Goal: Task Accomplishment & Management: Manage account settings

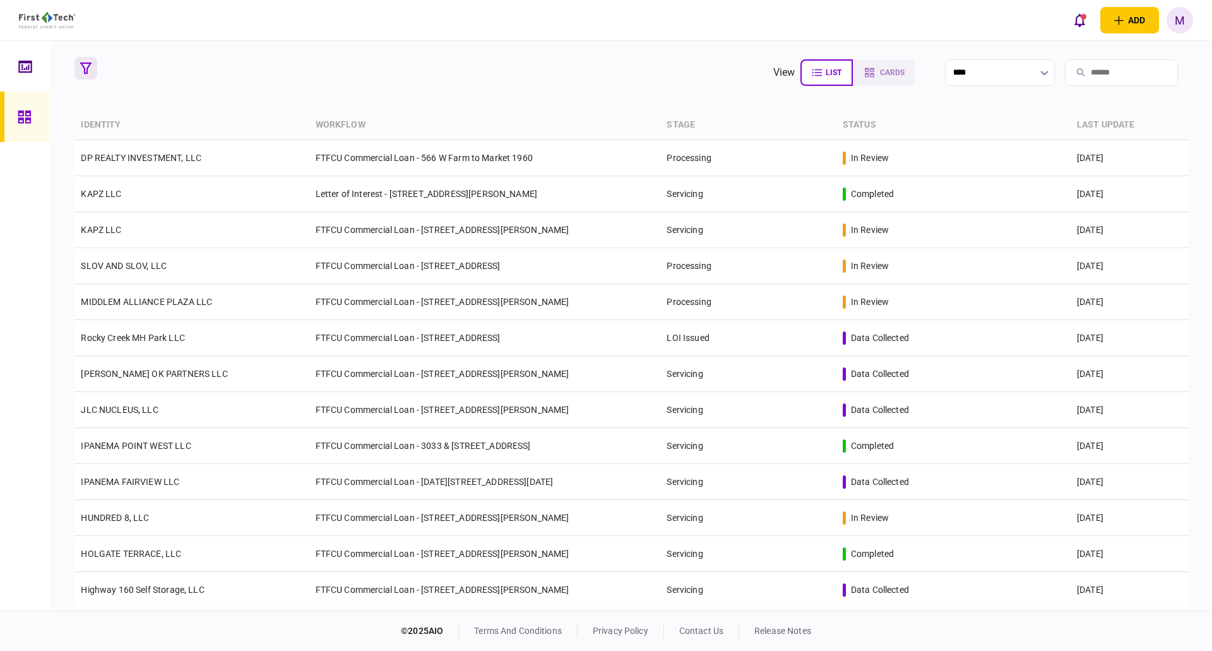
click at [88, 76] on button "button" at bounding box center [85, 68] width 23 height 23
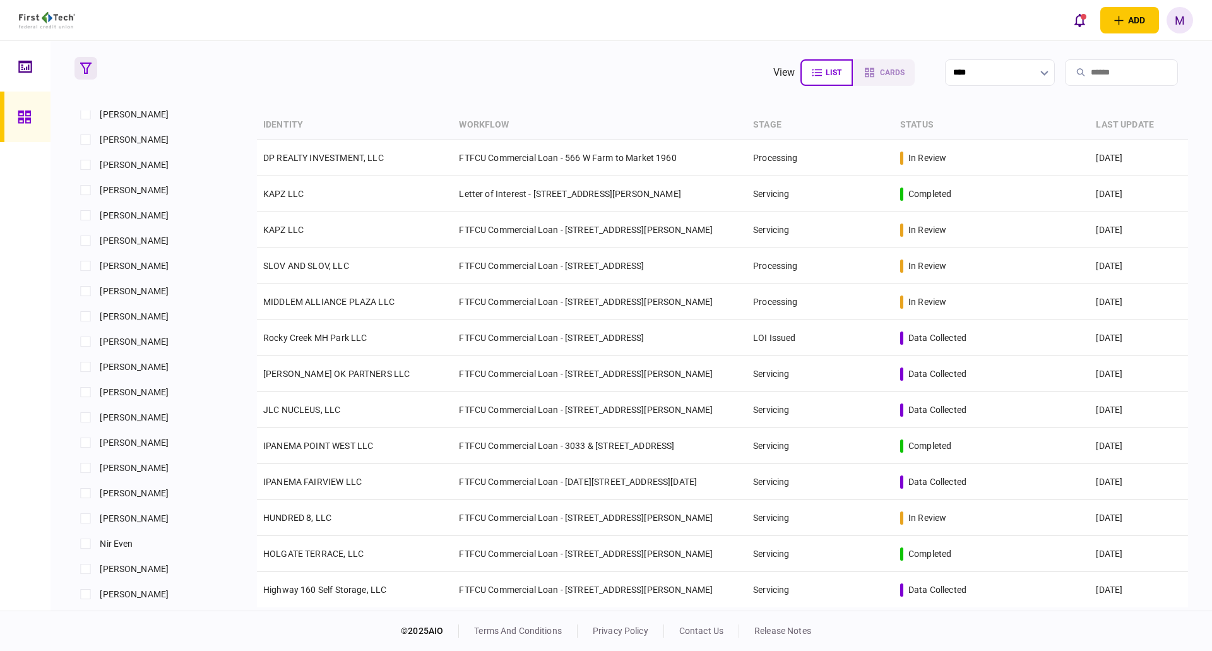
scroll to position [884, 0]
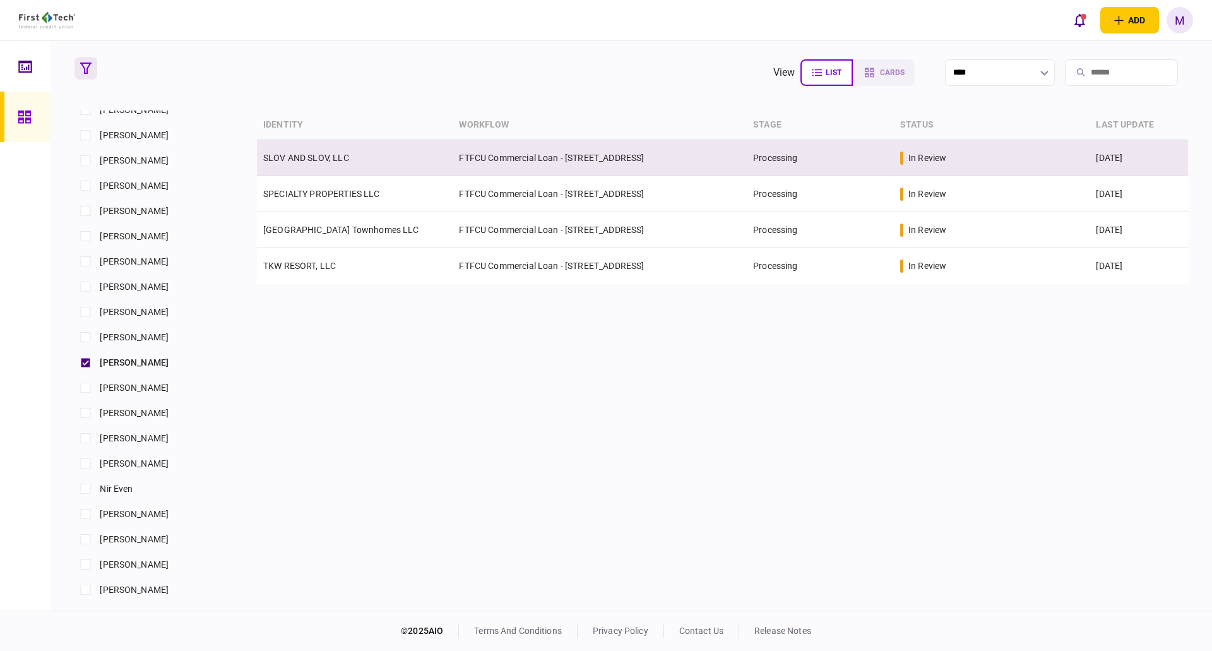
click at [352, 165] on td "SLOV AND SLOV, LLC" at bounding box center [355, 158] width 196 height 36
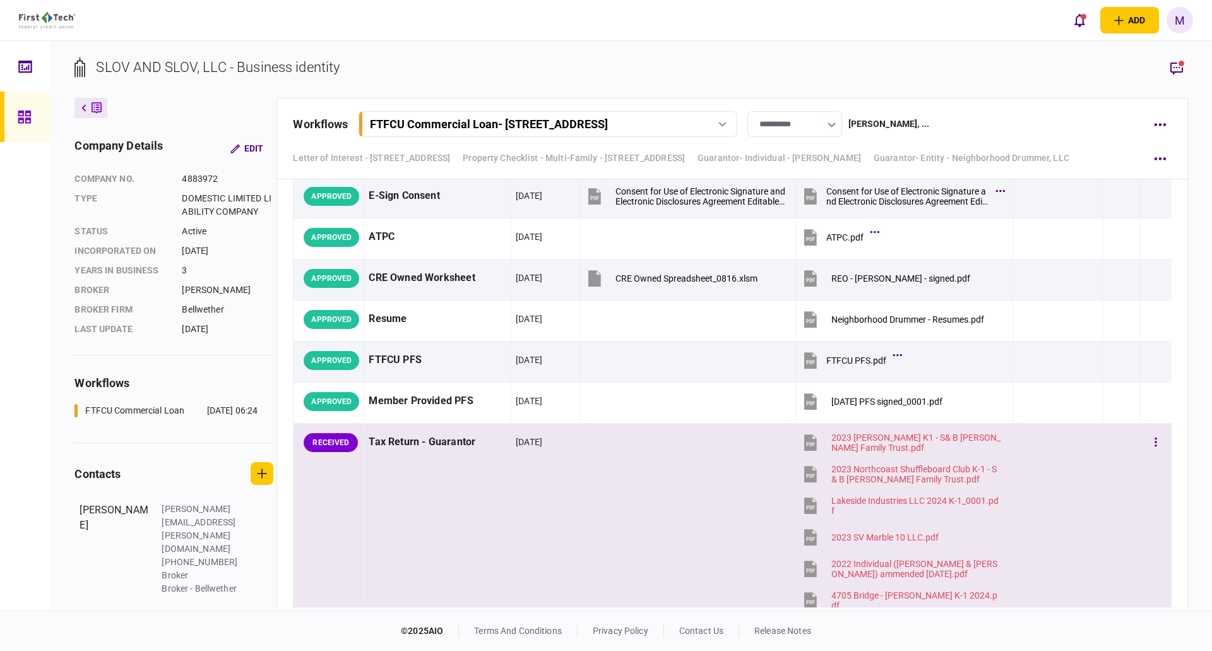
scroll to position [4888, 0]
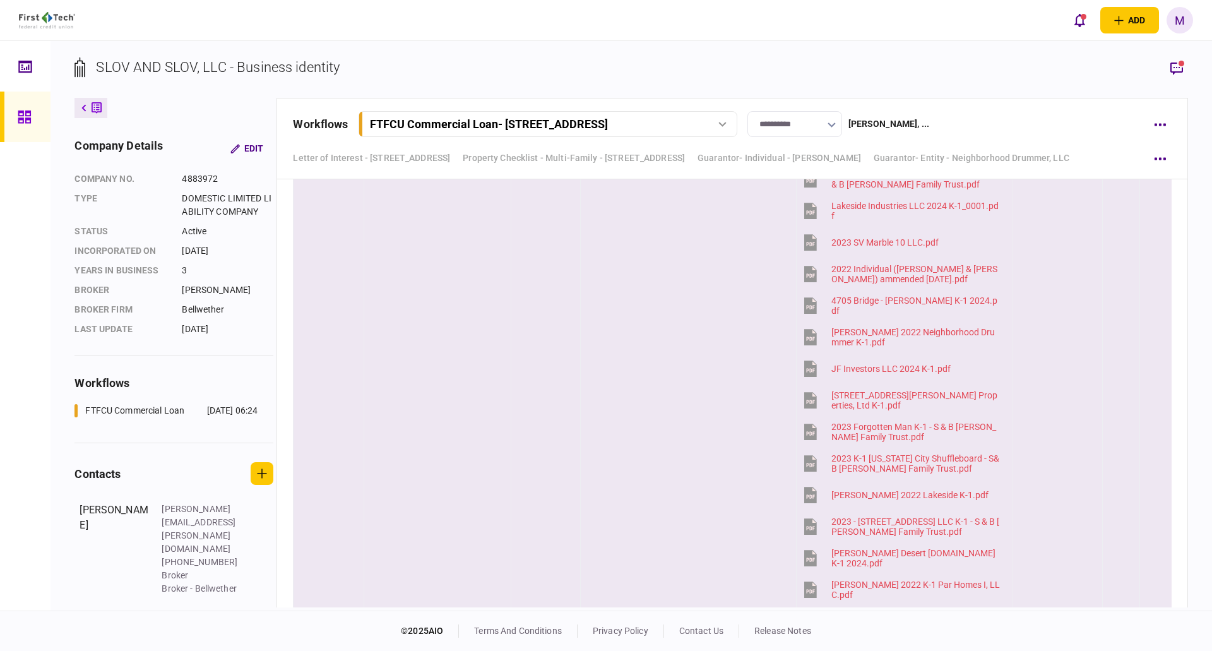
click at [1077, 367] on div at bounding box center [1058, 368] width 80 height 28
click at [1181, 63] on rect "button" at bounding box center [1182, 64] width 6 height 6
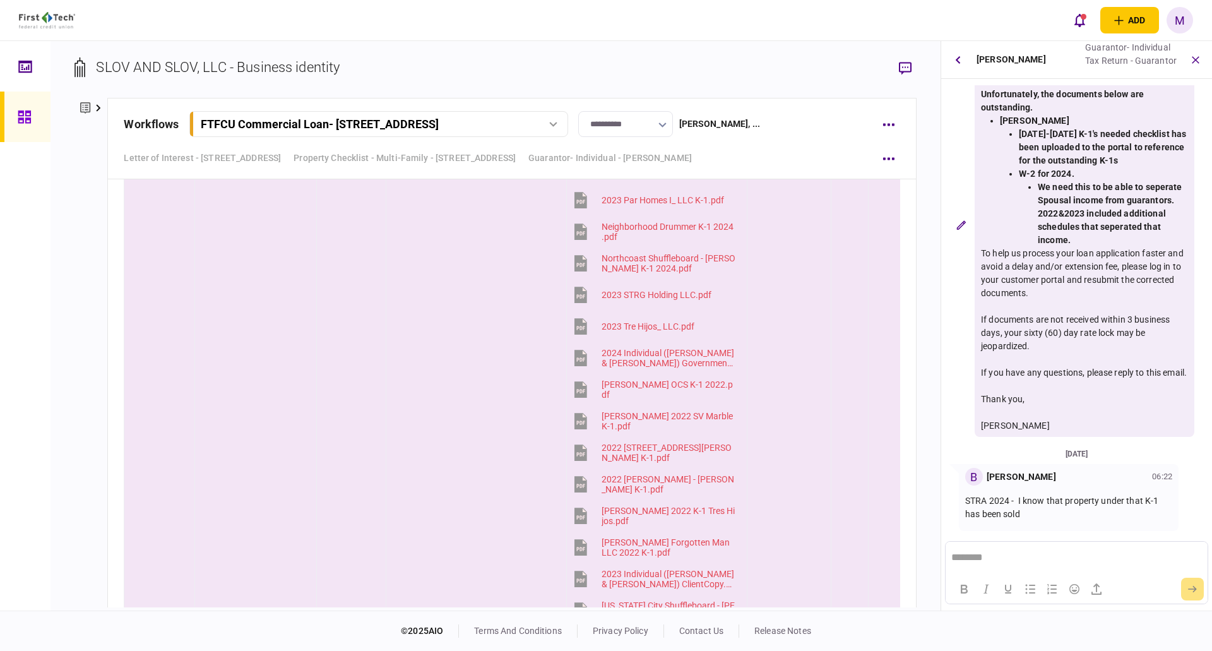
scroll to position [0, 0]
drag, startPoint x: 968, startPoint y: 504, endPoint x: 1056, endPoint y: 503, distance: 87.8
click at [1056, 503] on span "STRA 2024 - I know that property under that K-1 has been sold" at bounding box center [1061, 507] width 193 height 23
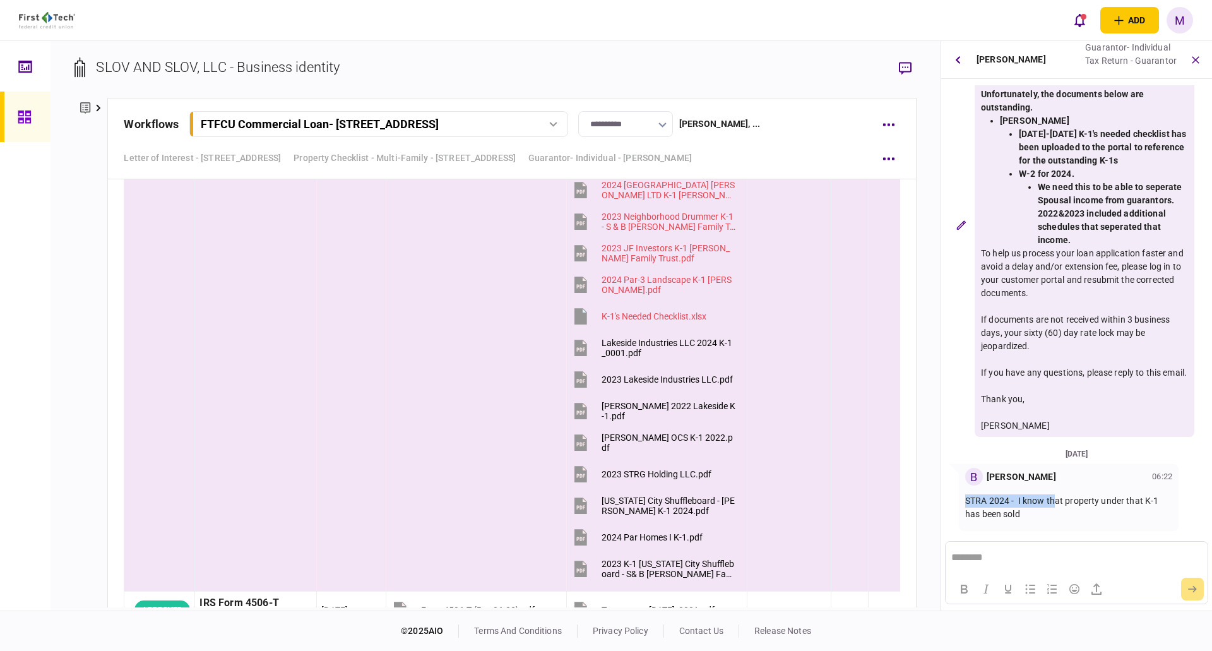
scroll to position [6229, 0]
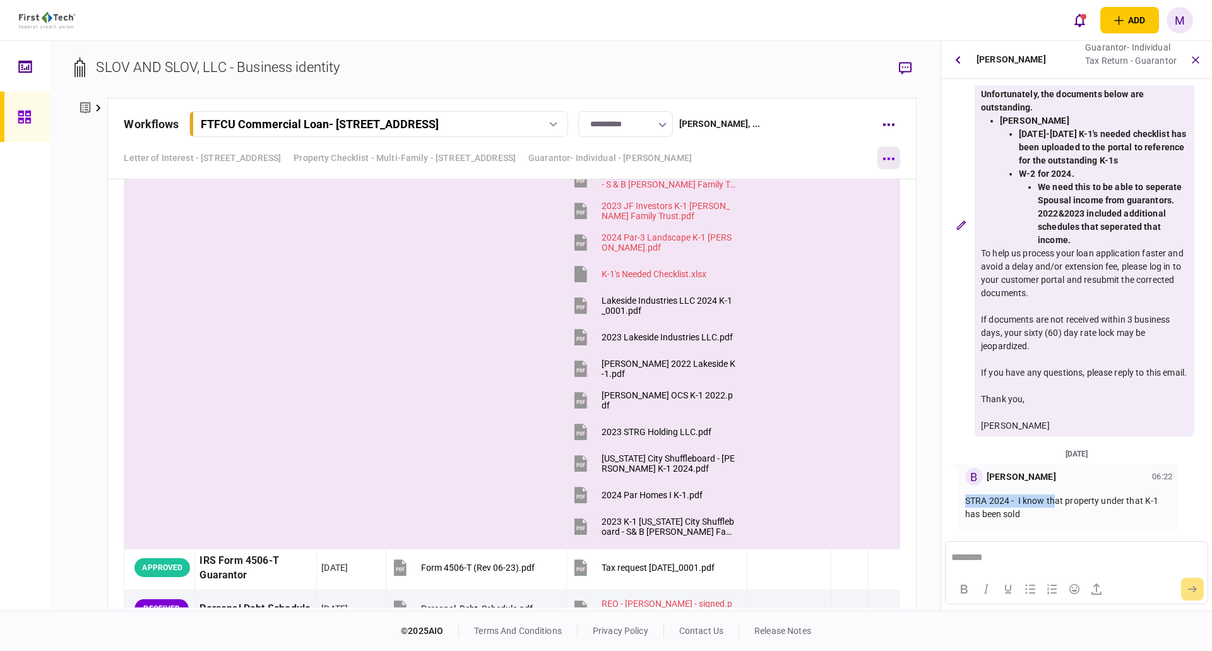
click at [890, 163] on button "button" at bounding box center [889, 157] width 23 height 23
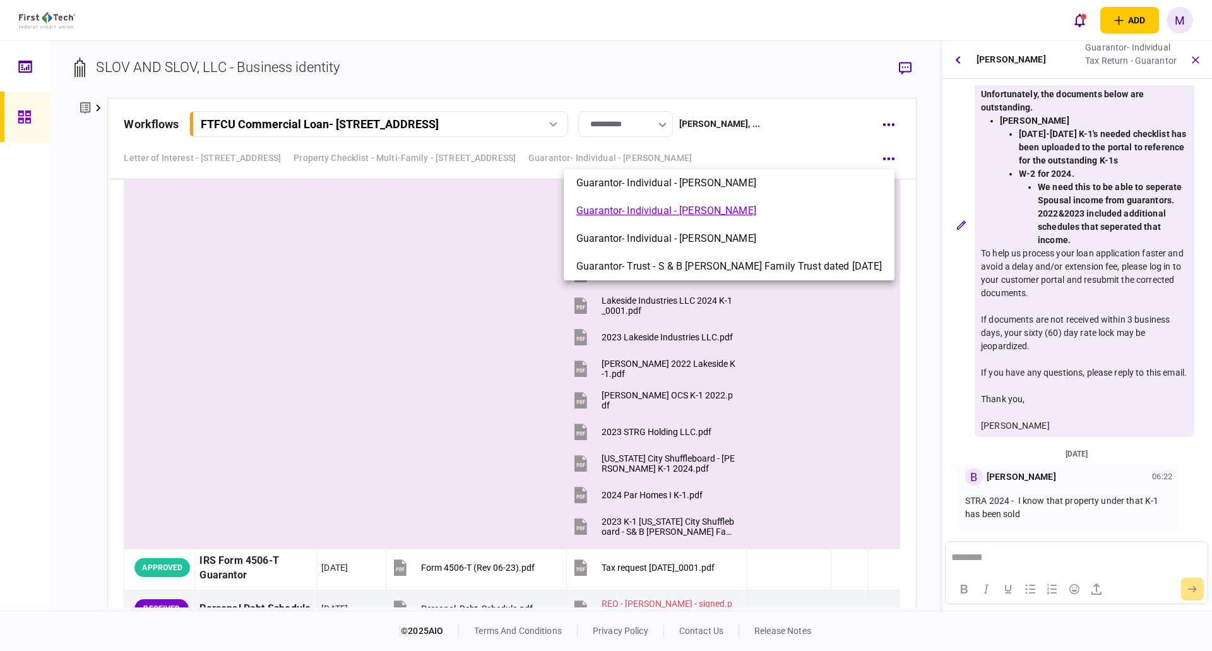
drag, startPoint x: 819, startPoint y: 396, endPoint x: 831, endPoint y: 388, distance: 14.9
click at [820, 396] on div at bounding box center [606, 325] width 1212 height 651
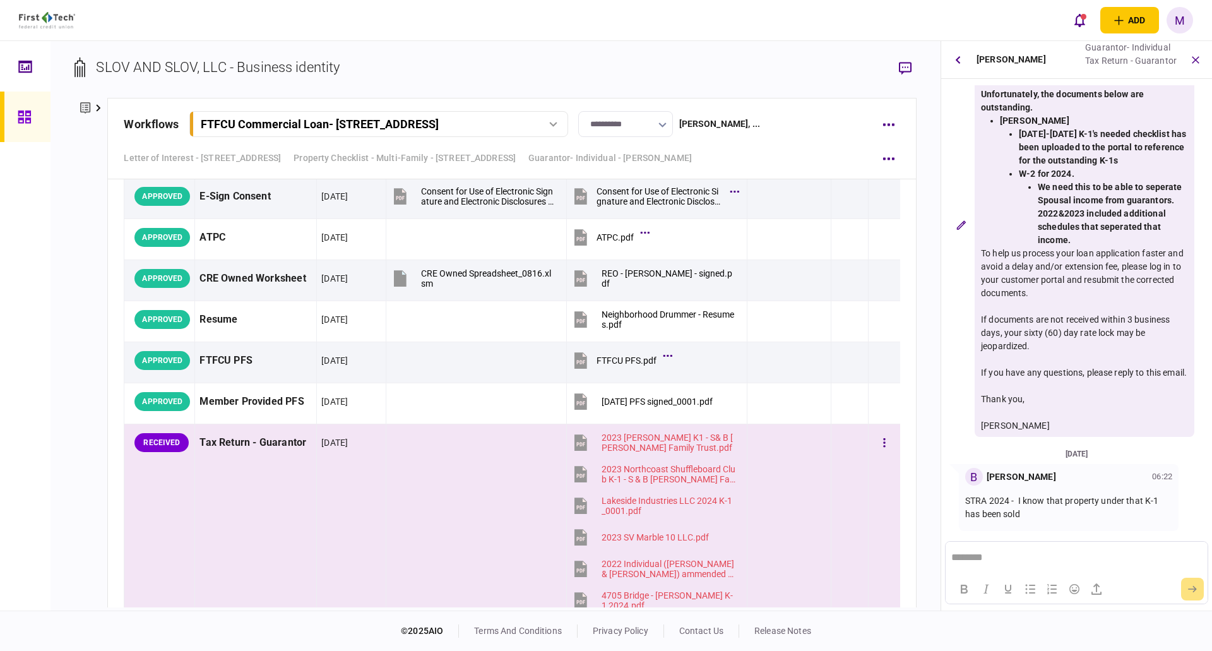
scroll to position [4315, 0]
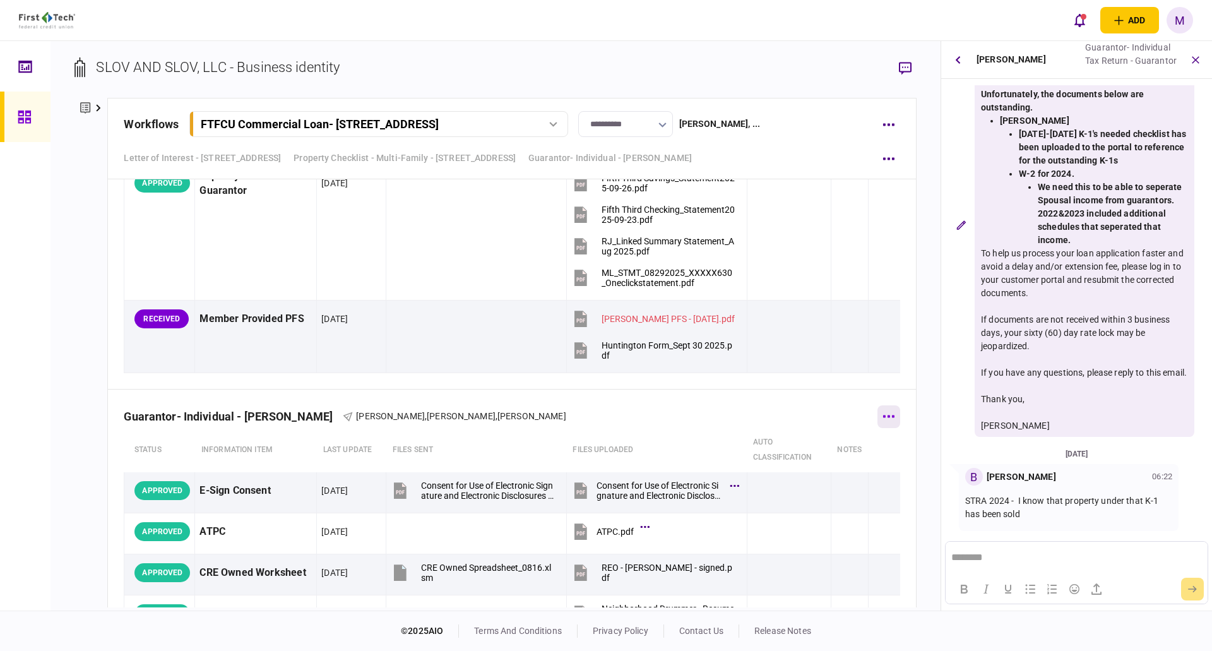
click at [880, 414] on button "button" at bounding box center [889, 416] width 23 height 23
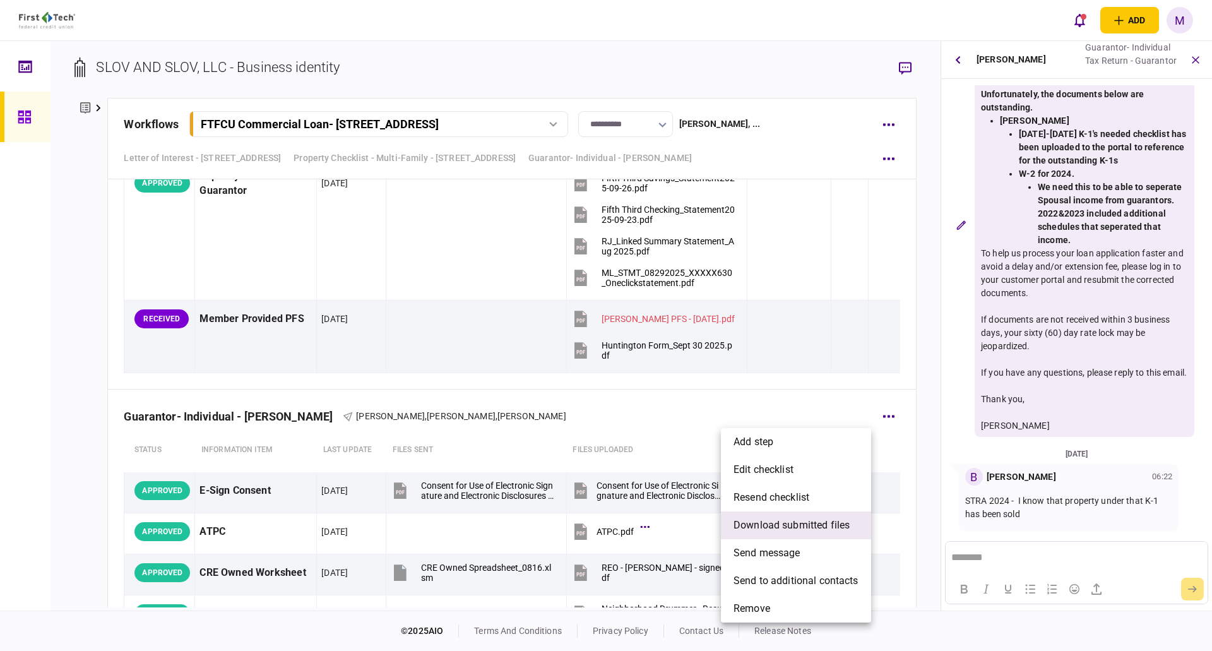
click at [785, 531] on span "download submitted files" at bounding box center [792, 525] width 116 height 15
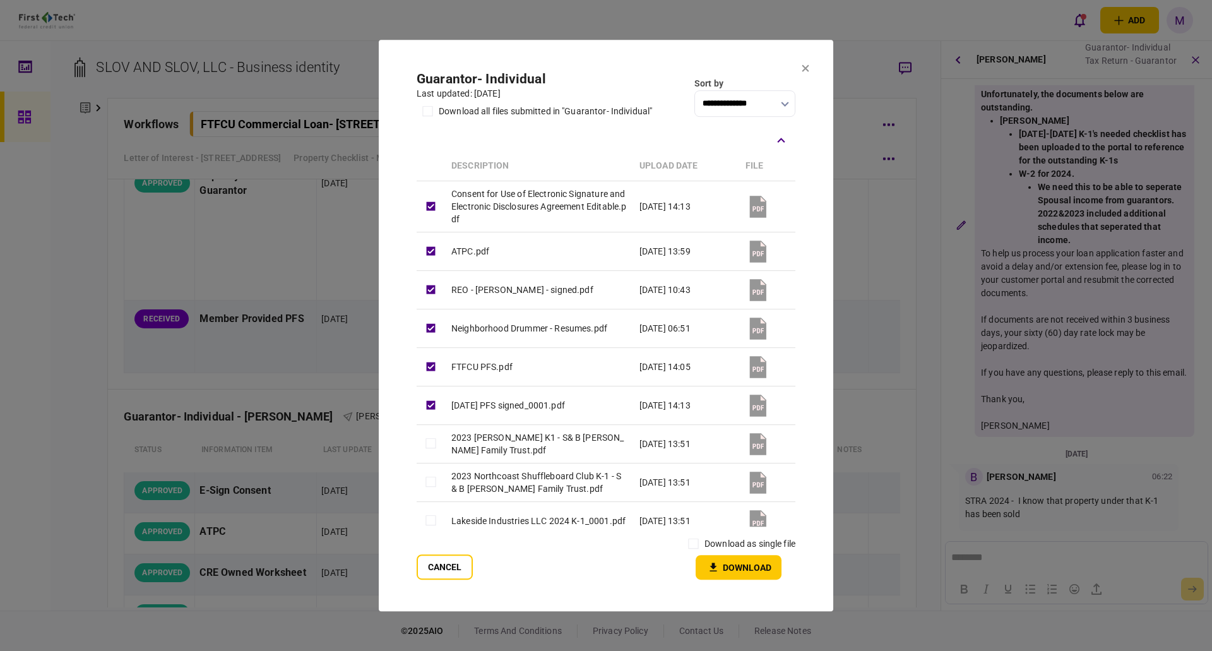
click at [806, 64] on button at bounding box center [806, 69] width 8 height 10
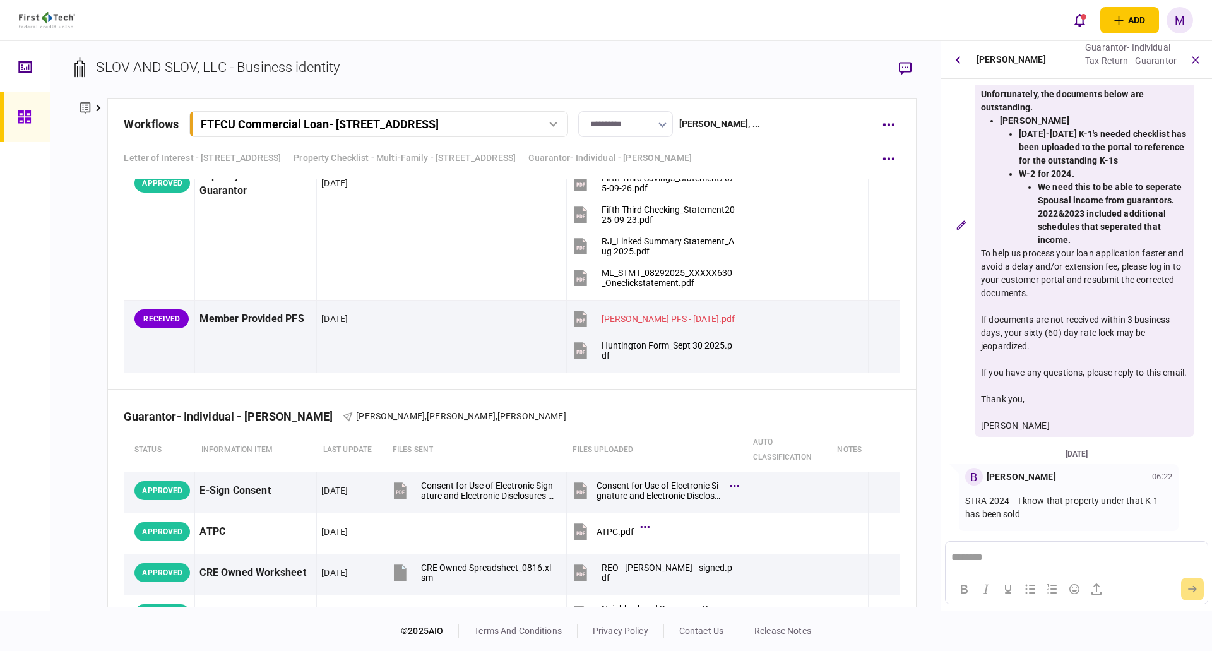
click at [805, 64] on section "SLOV AND SLOV, LLC - Business identity" at bounding box center [495, 77] width 842 height 41
click at [878, 419] on button "button" at bounding box center [889, 416] width 23 height 23
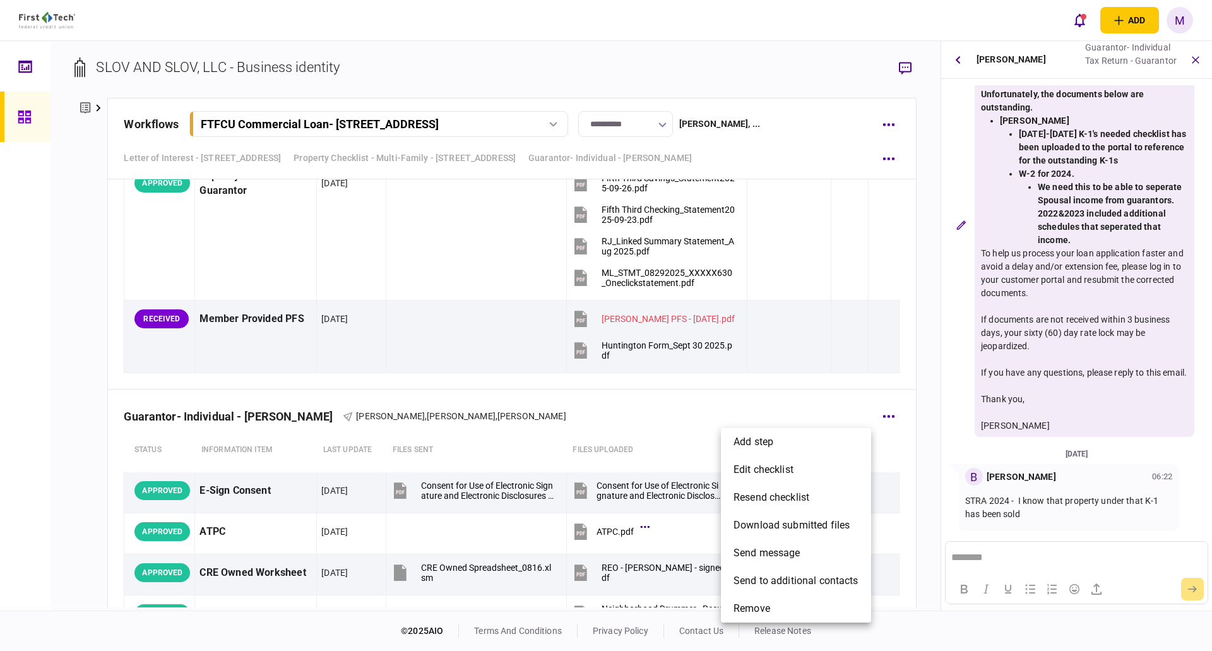
click at [898, 457] on div at bounding box center [606, 325] width 1212 height 651
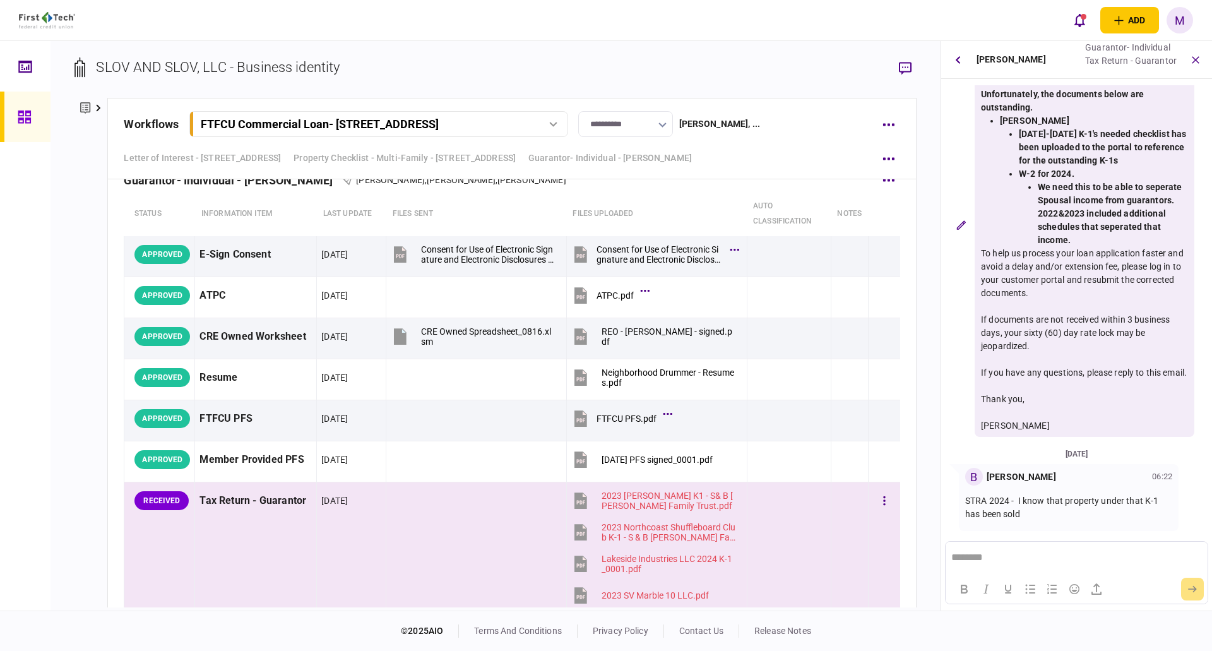
scroll to position [4609, 0]
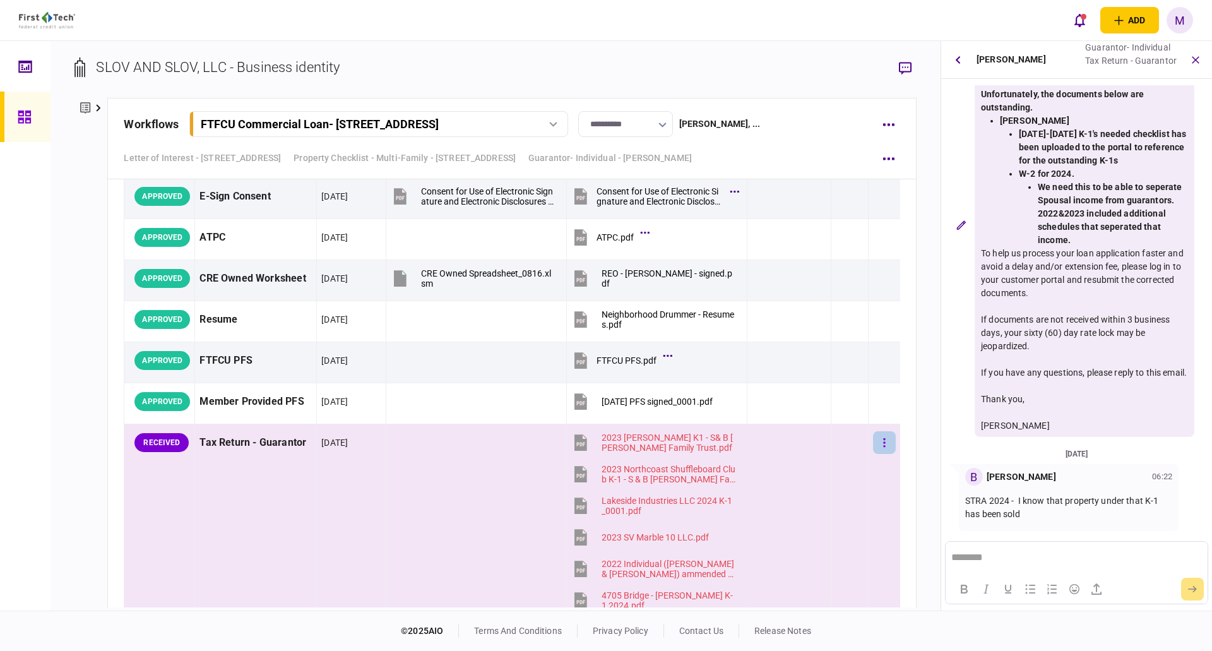
click at [879, 447] on button "button" at bounding box center [884, 442] width 23 height 23
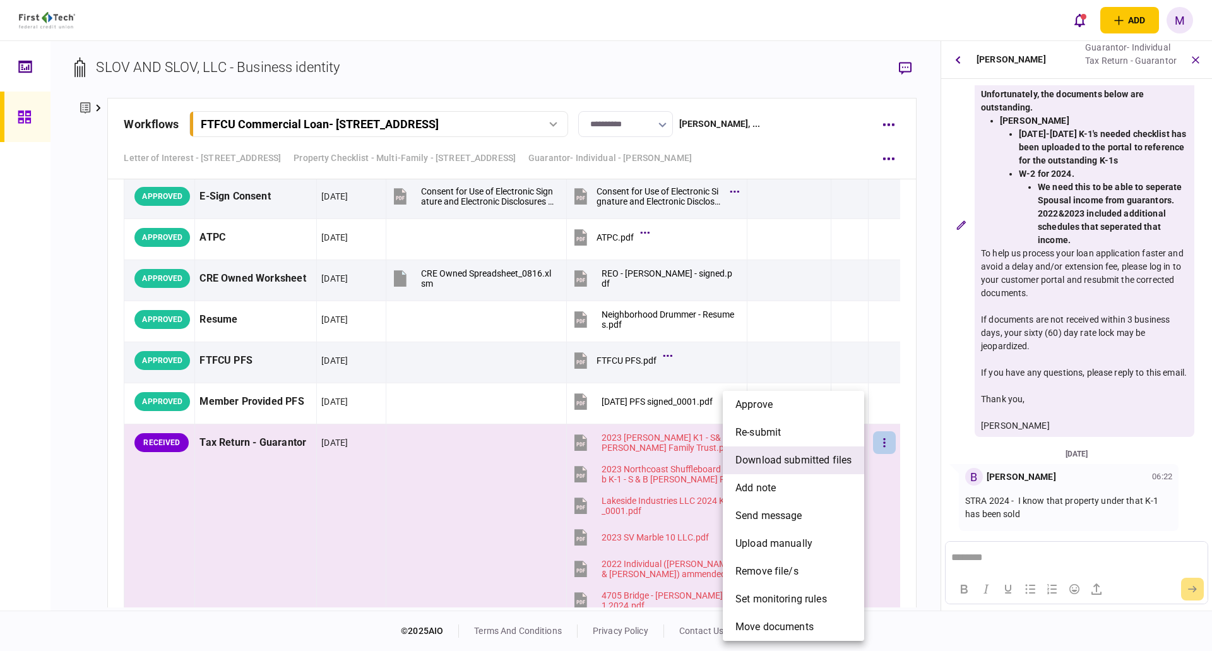
click at [819, 462] on span "download submitted files" at bounding box center [794, 460] width 116 height 15
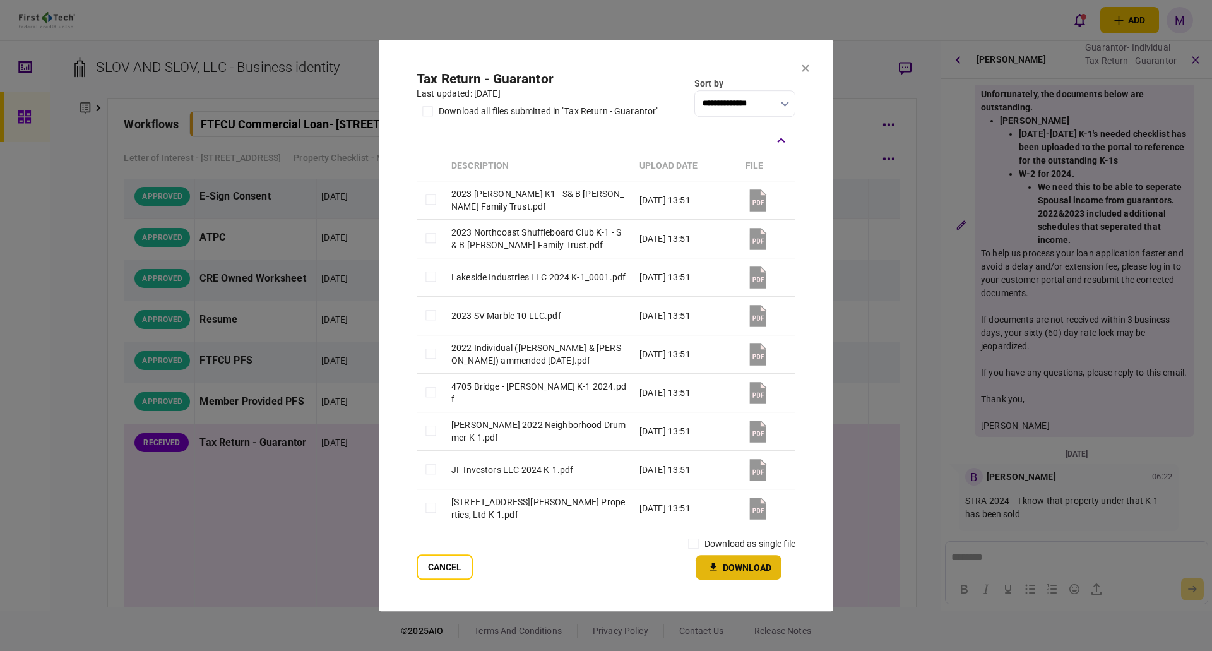
click at [717, 568] on icon "button" at bounding box center [713, 567] width 15 height 12
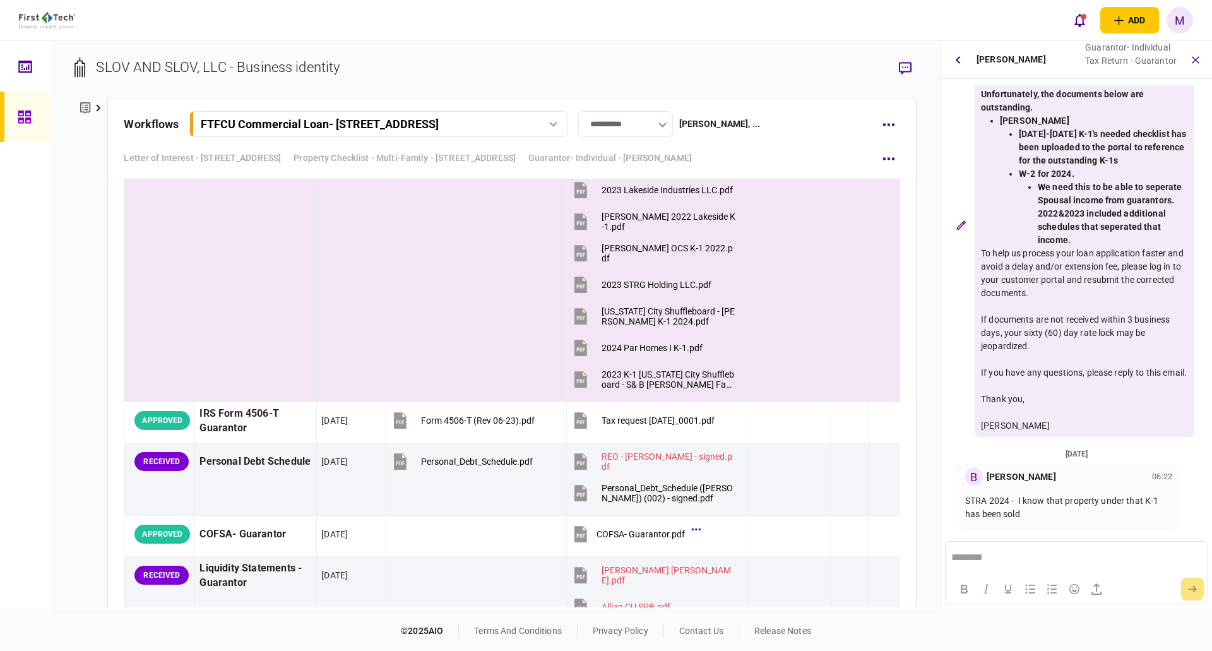
scroll to position [6524, 0]
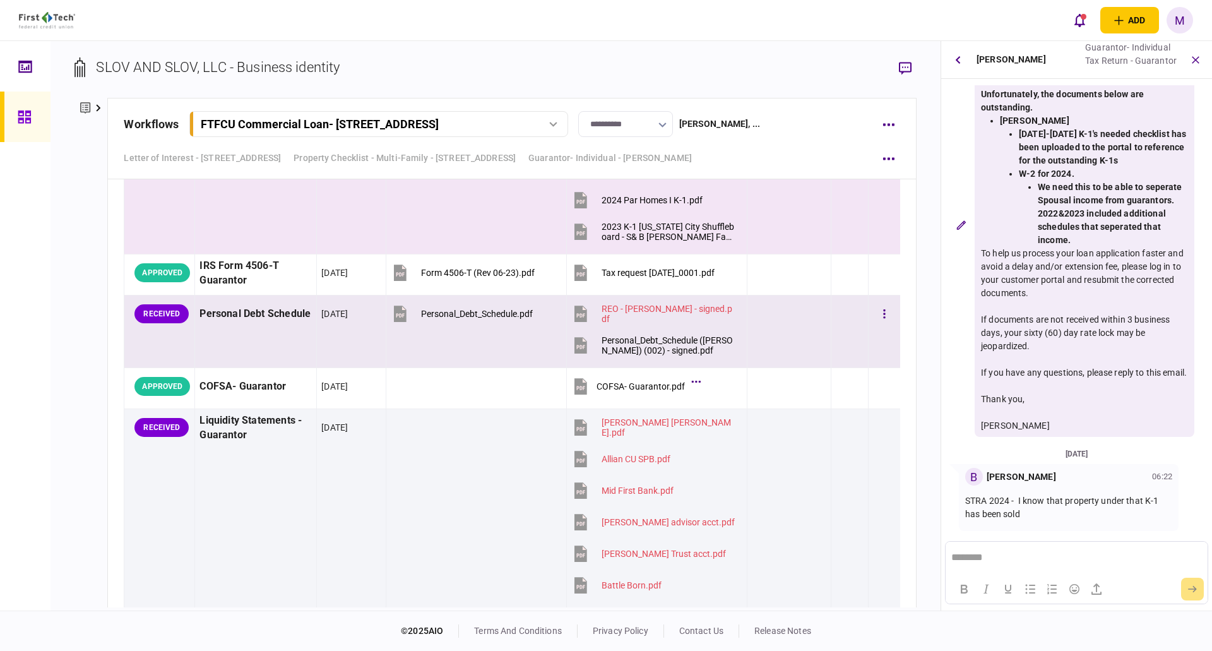
click at [576, 343] on icon at bounding box center [581, 346] width 13 height 16
click at [878, 313] on button "button" at bounding box center [884, 313] width 23 height 23
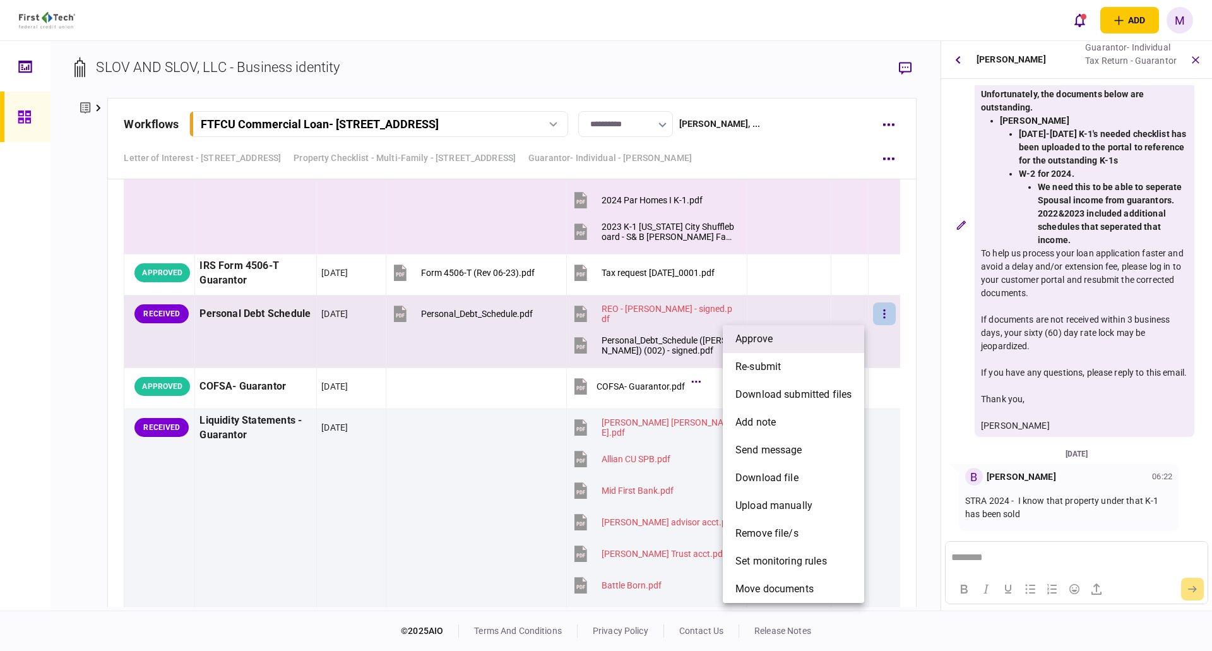
click at [757, 346] on span "approve" at bounding box center [754, 338] width 37 height 15
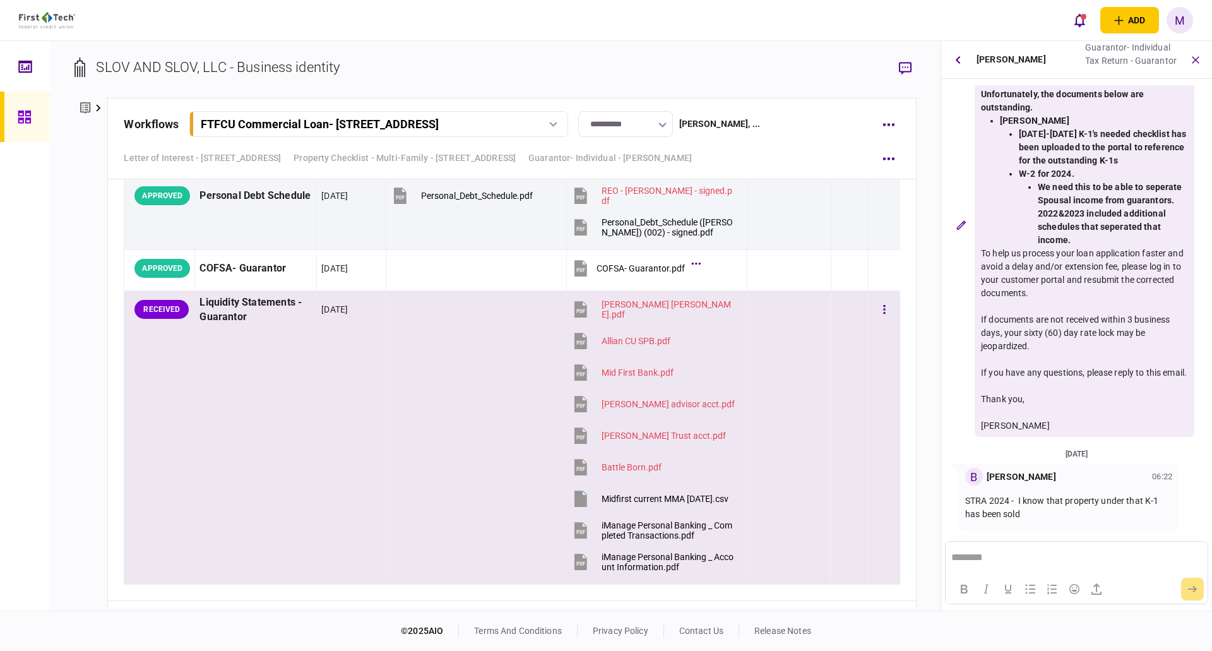
scroll to position [6671, 0]
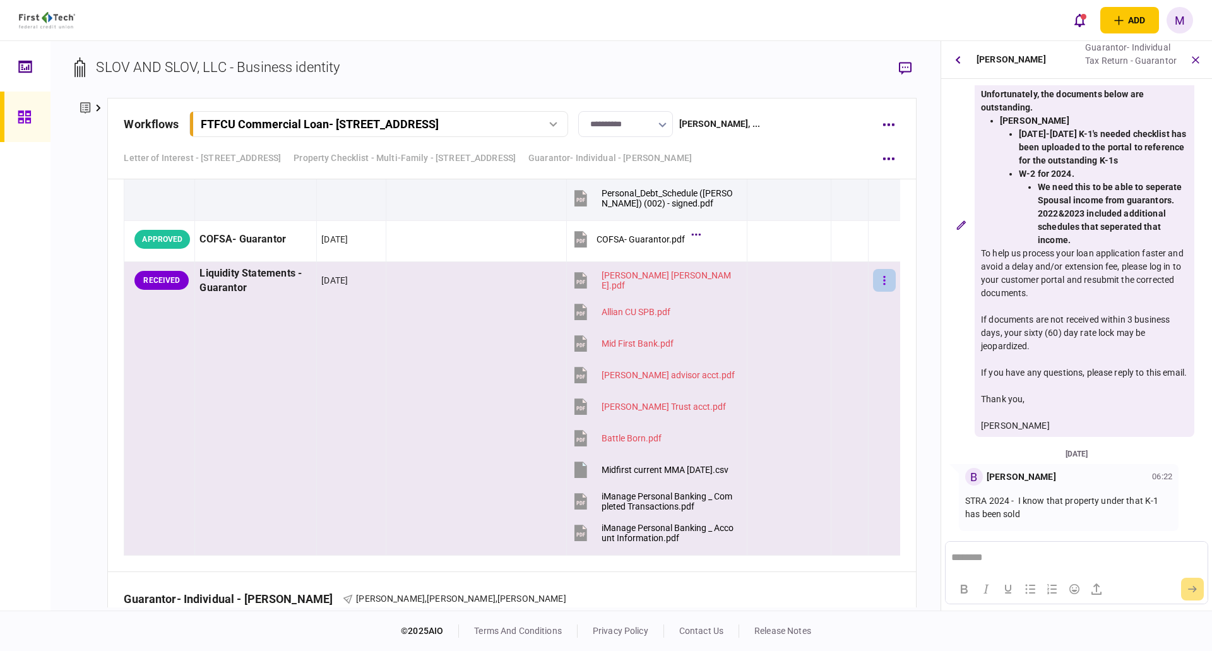
click at [873, 282] on button "button" at bounding box center [884, 280] width 23 height 23
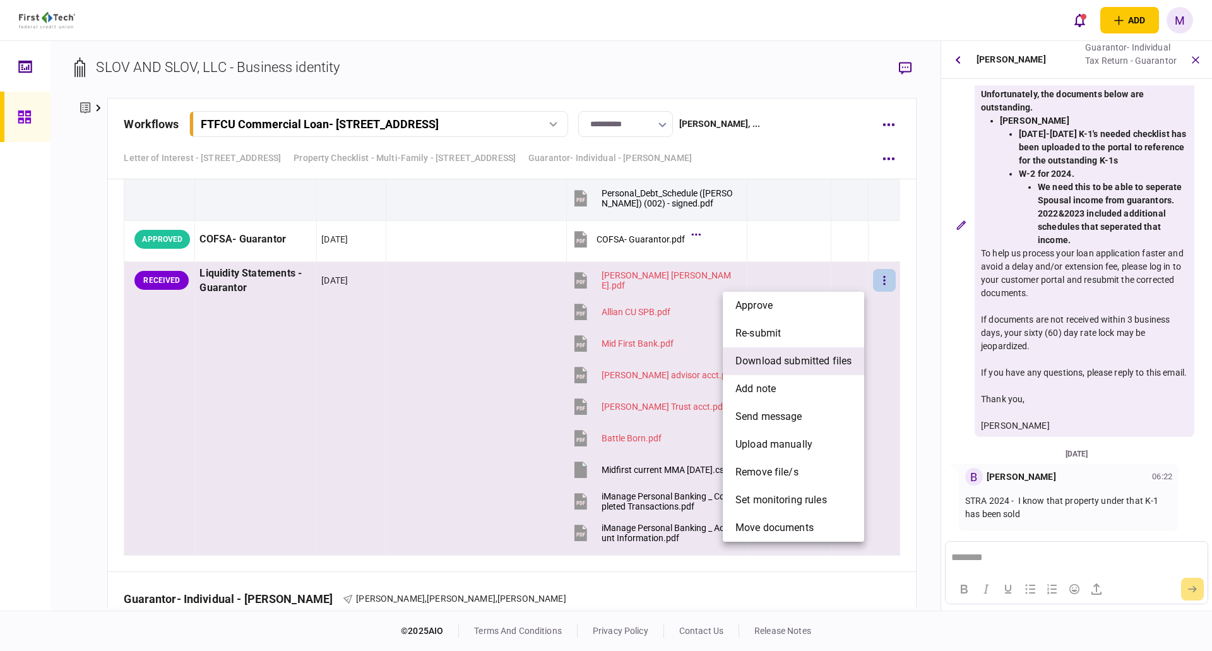
click at [784, 366] on span "download submitted files" at bounding box center [794, 361] width 116 height 15
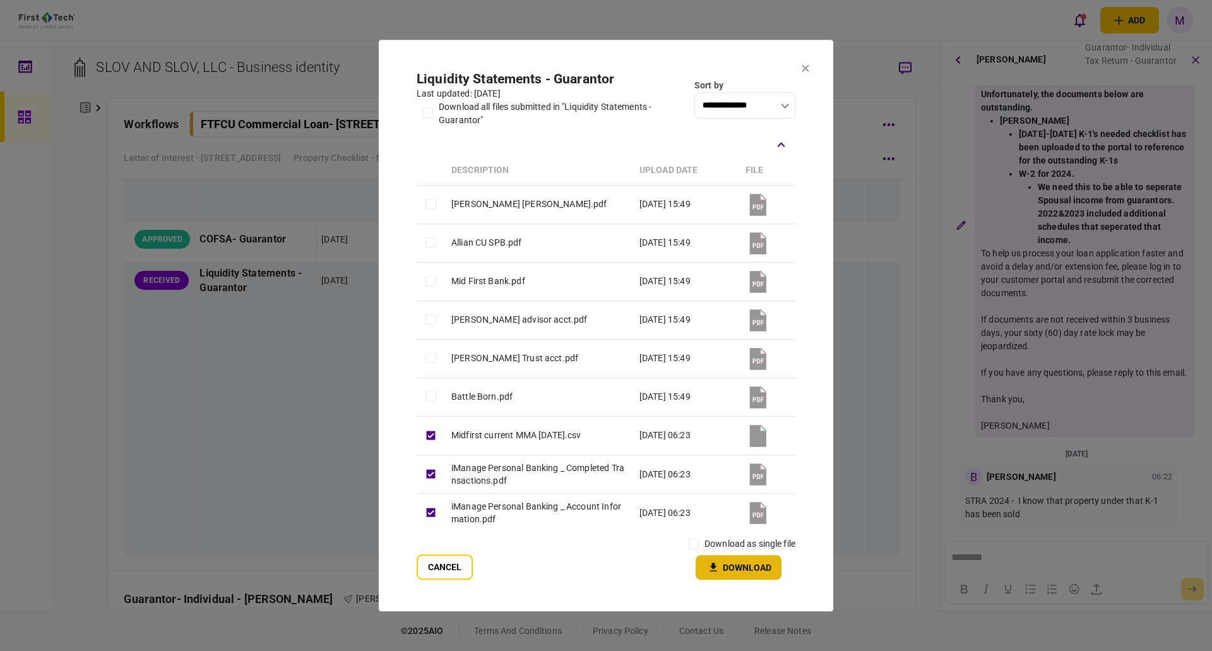
click at [736, 566] on button "Download" at bounding box center [739, 567] width 86 height 25
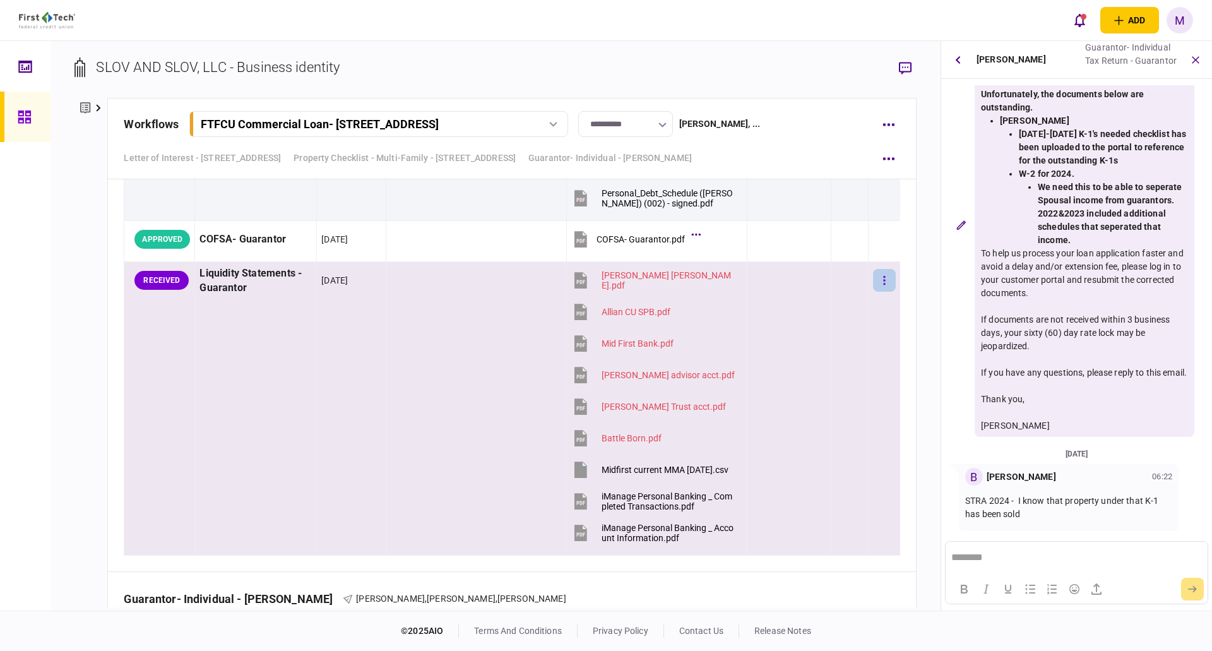
click at [883, 285] on icon "button" at bounding box center [884, 281] width 3 height 12
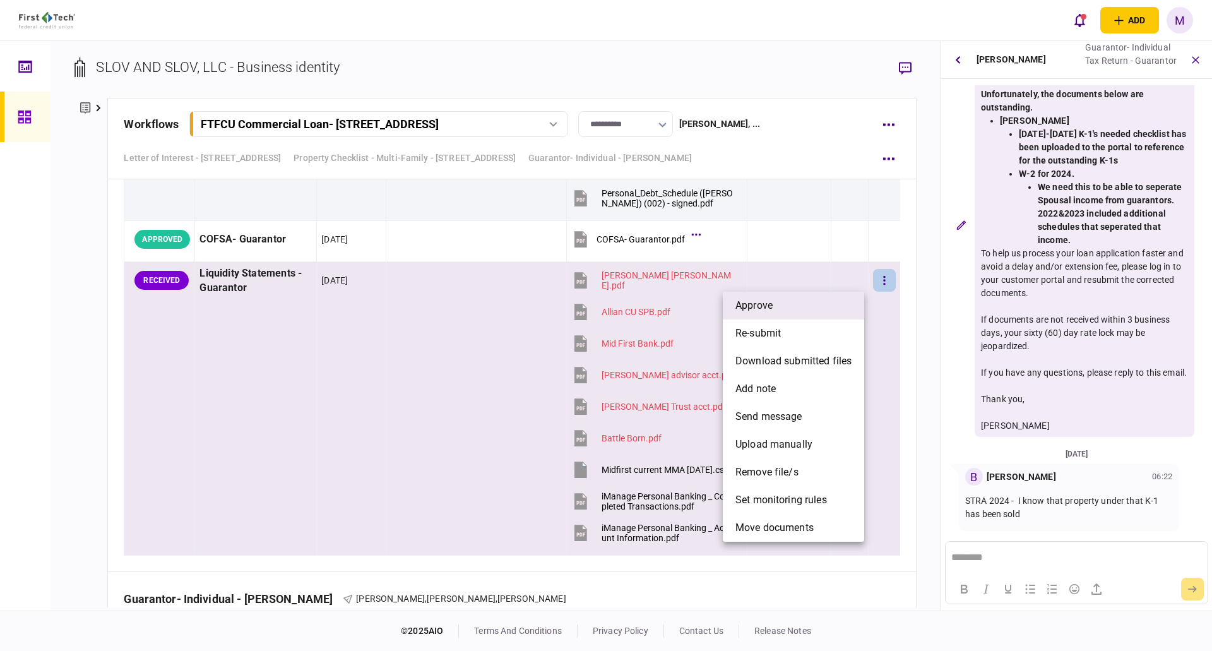
click at [794, 315] on li "approve" at bounding box center [793, 306] width 141 height 28
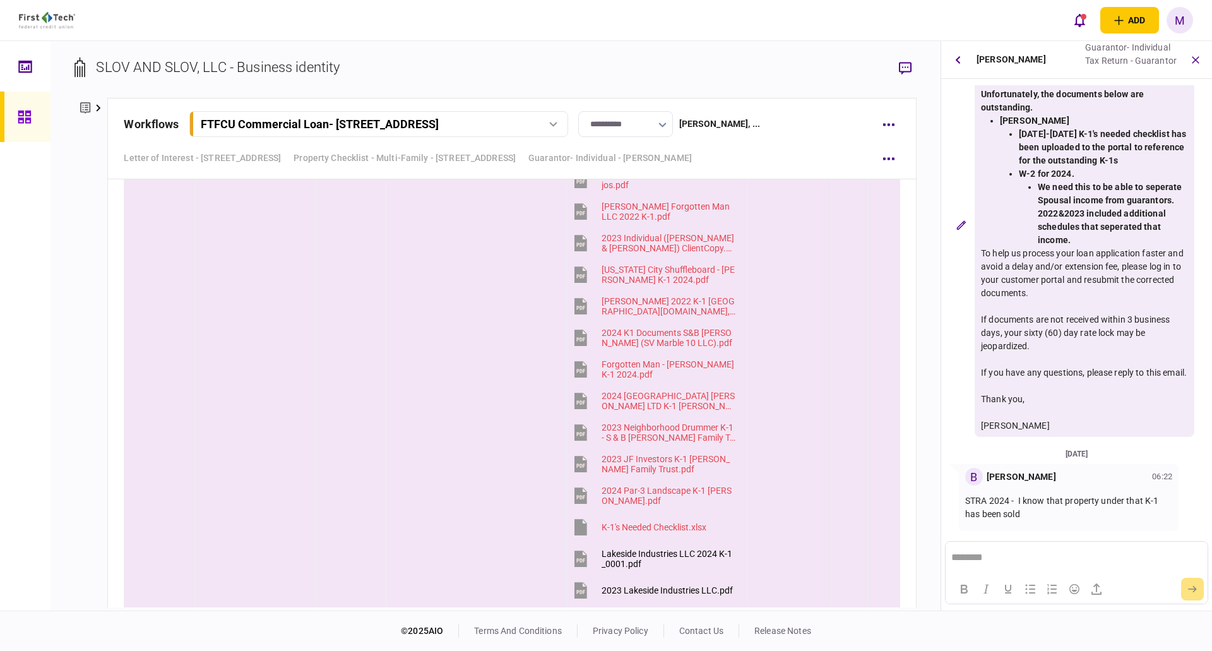
scroll to position [5935, 0]
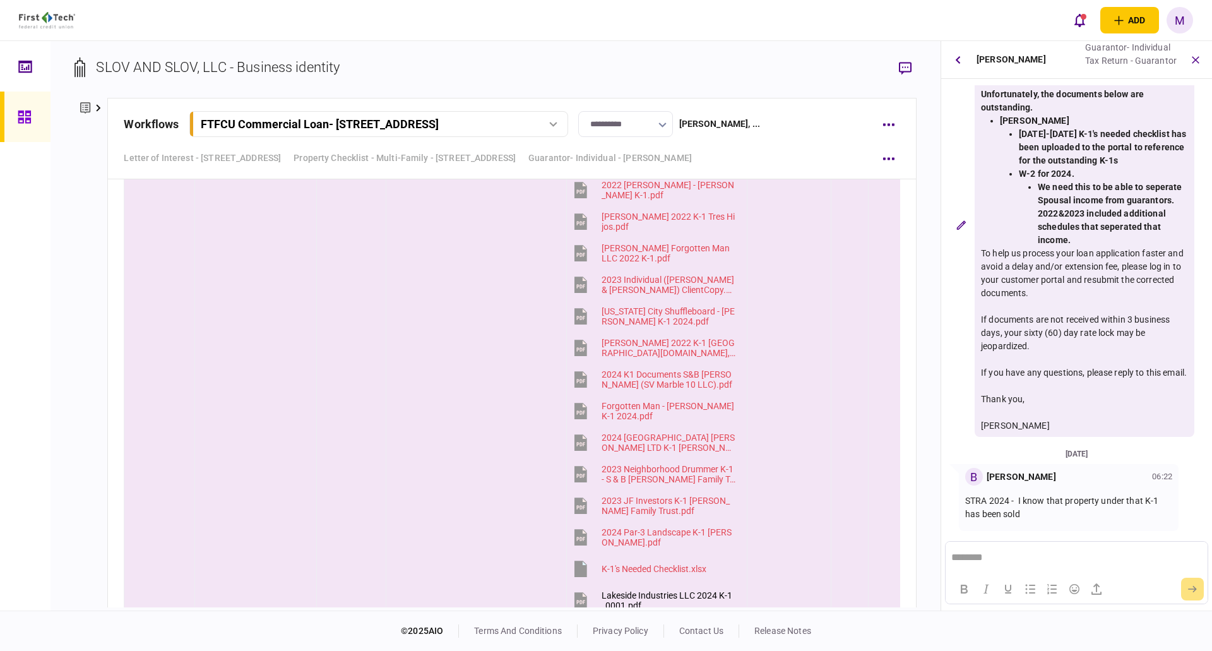
click at [1066, 224] on strong "We need this to be able to seperate Spousal income from guarantors. 2022&2023 i…" at bounding box center [1110, 213] width 145 height 63
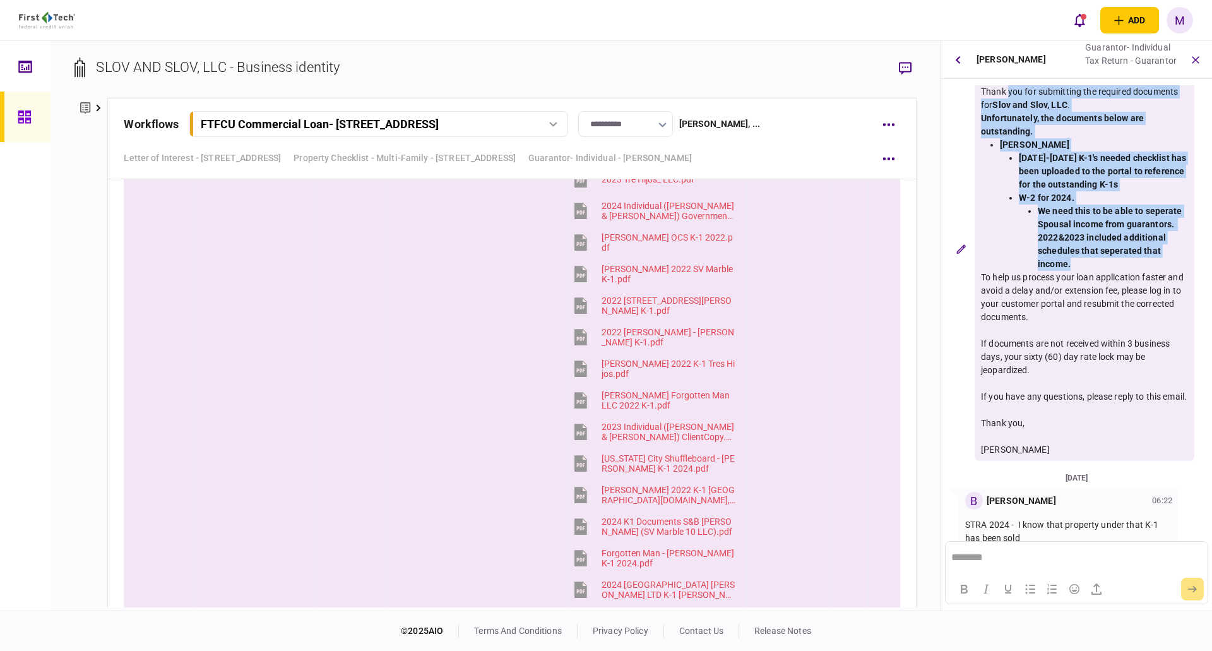
scroll to position [0, 0]
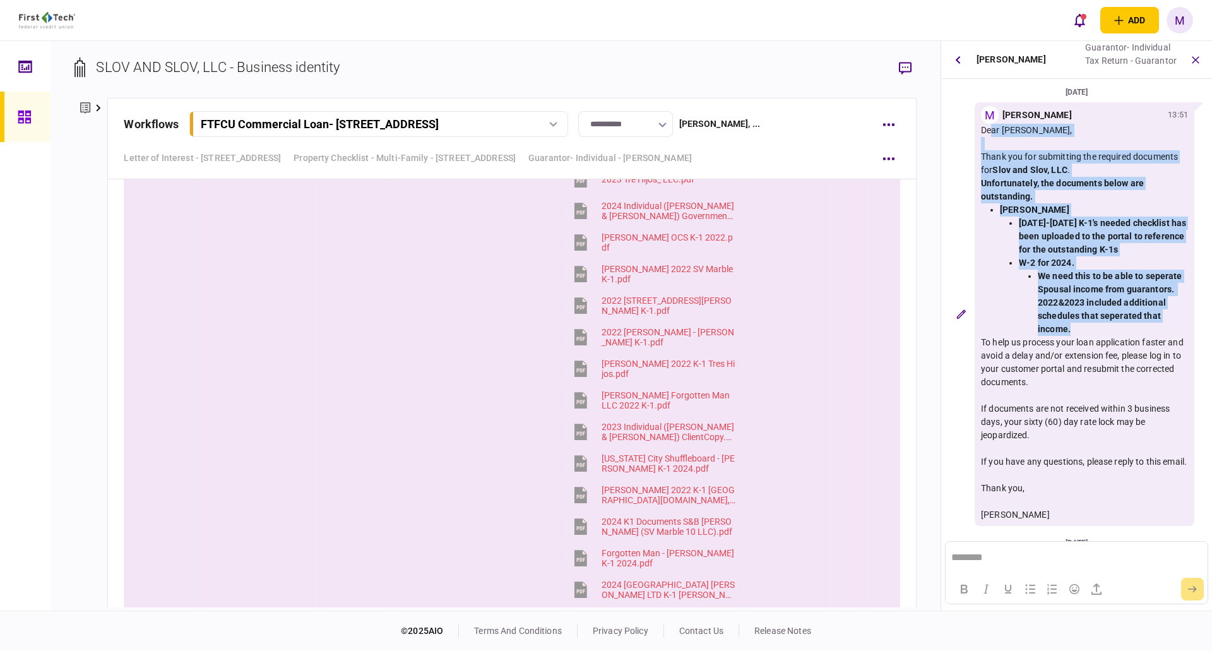
drag, startPoint x: 1071, startPoint y: 229, endPoint x: 976, endPoint y: 129, distance: 137.1
click at [976, 129] on div "M Mark Ellertson 13:51 Dear Shawn Buckley, Thank you for submitting the require…" at bounding box center [1085, 314] width 220 height 424
copy div "Dear Shawn Buckley, Thank you for submitting the required documents for Slov an…"
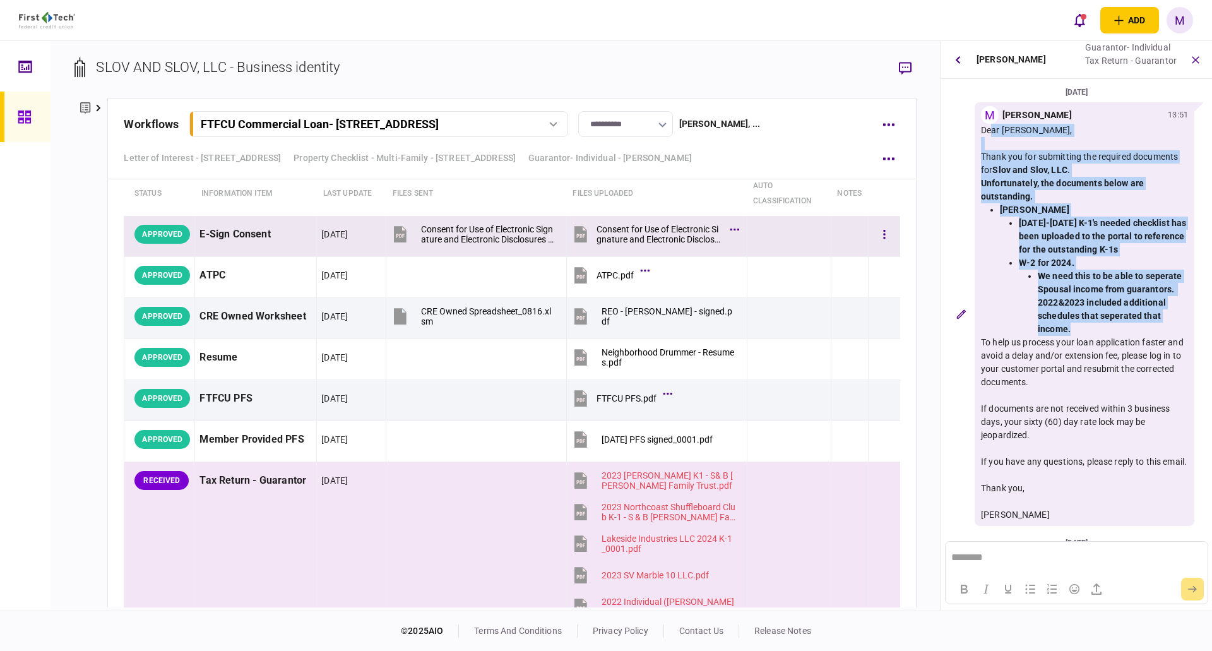
scroll to position [4756, 0]
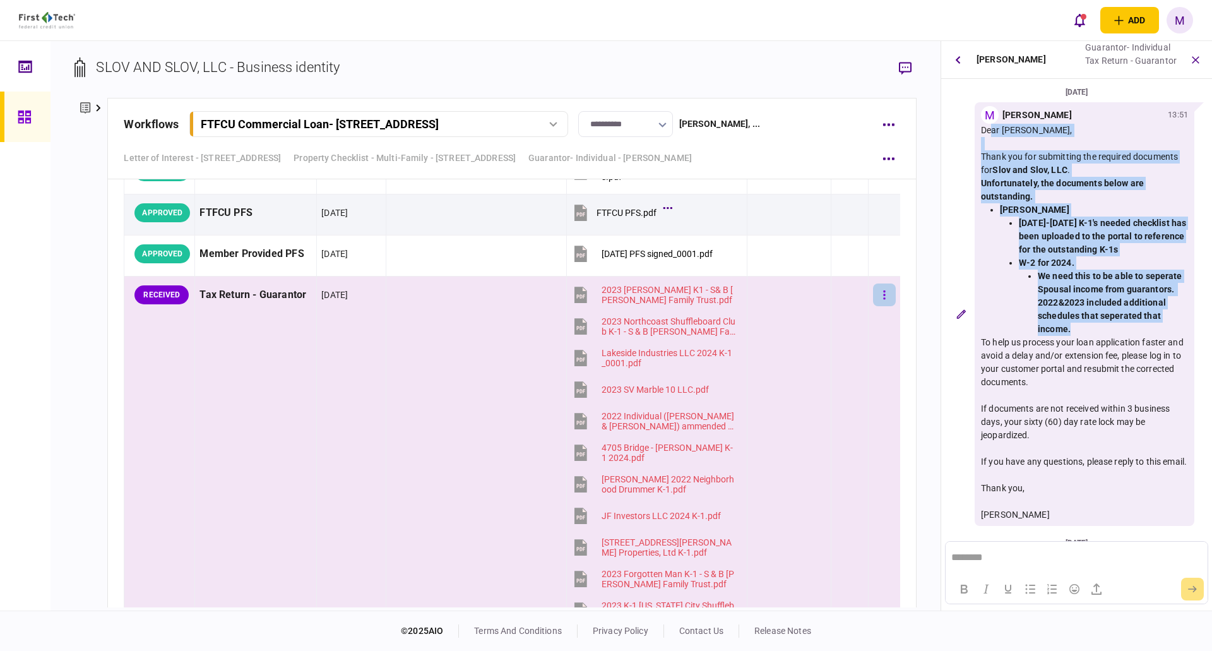
click at [879, 298] on button "button" at bounding box center [884, 294] width 23 height 23
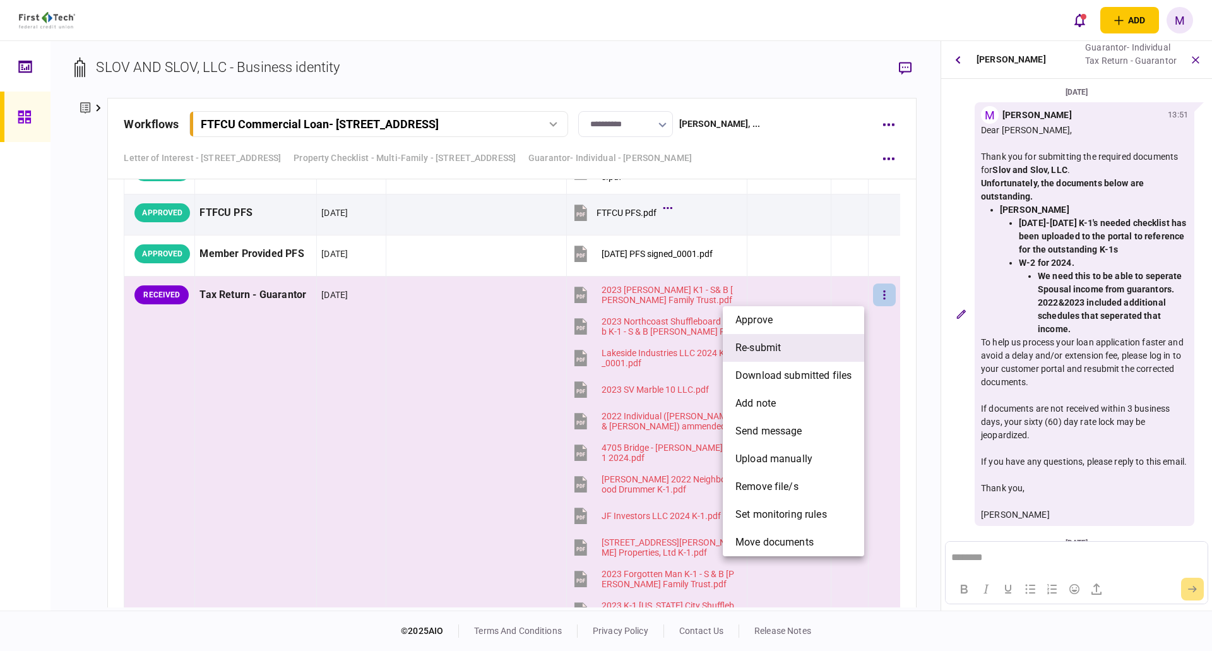
click at [812, 352] on li "re-submit" at bounding box center [793, 348] width 141 height 28
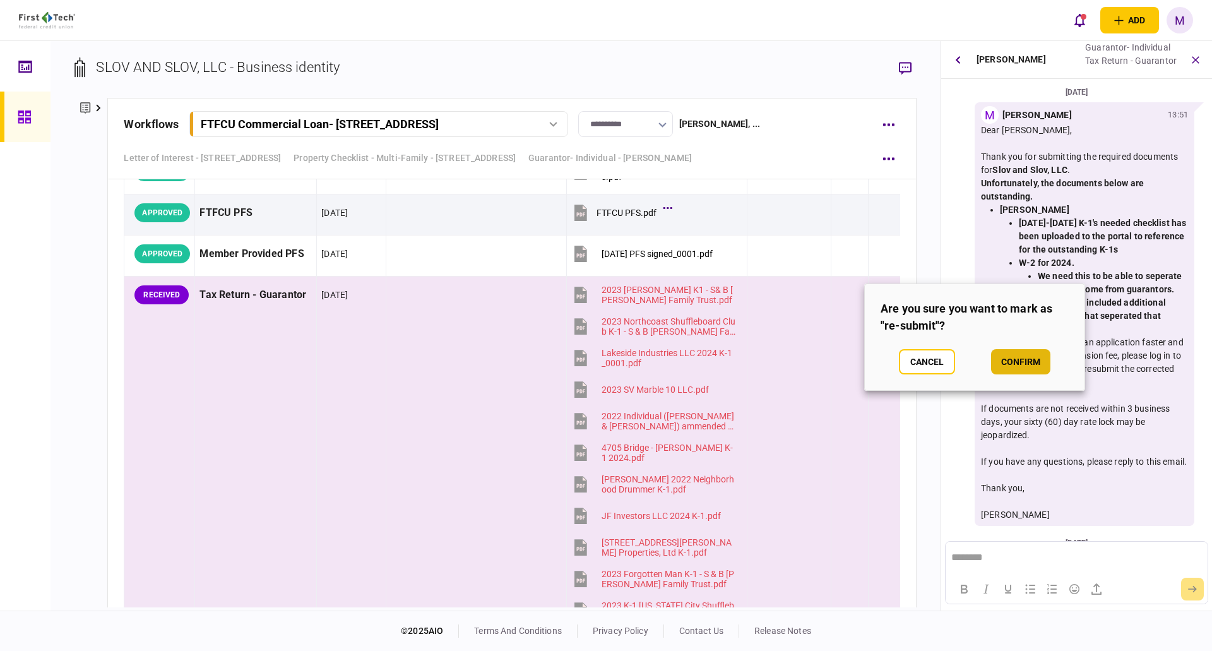
click at [1013, 362] on button "confirm" at bounding box center [1020, 361] width 59 height 25
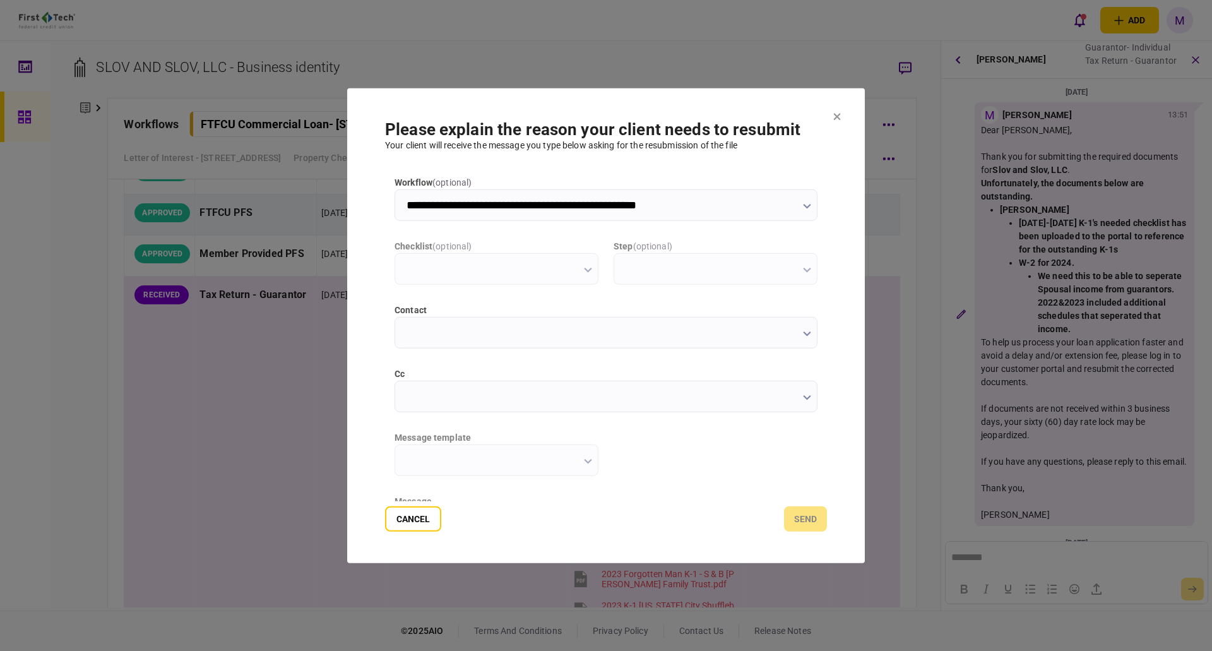
scroll to position [0, 0]
type input "**********"
click at [803, 393] on button "button" at bounding box center [807, 396] width 8 height 10
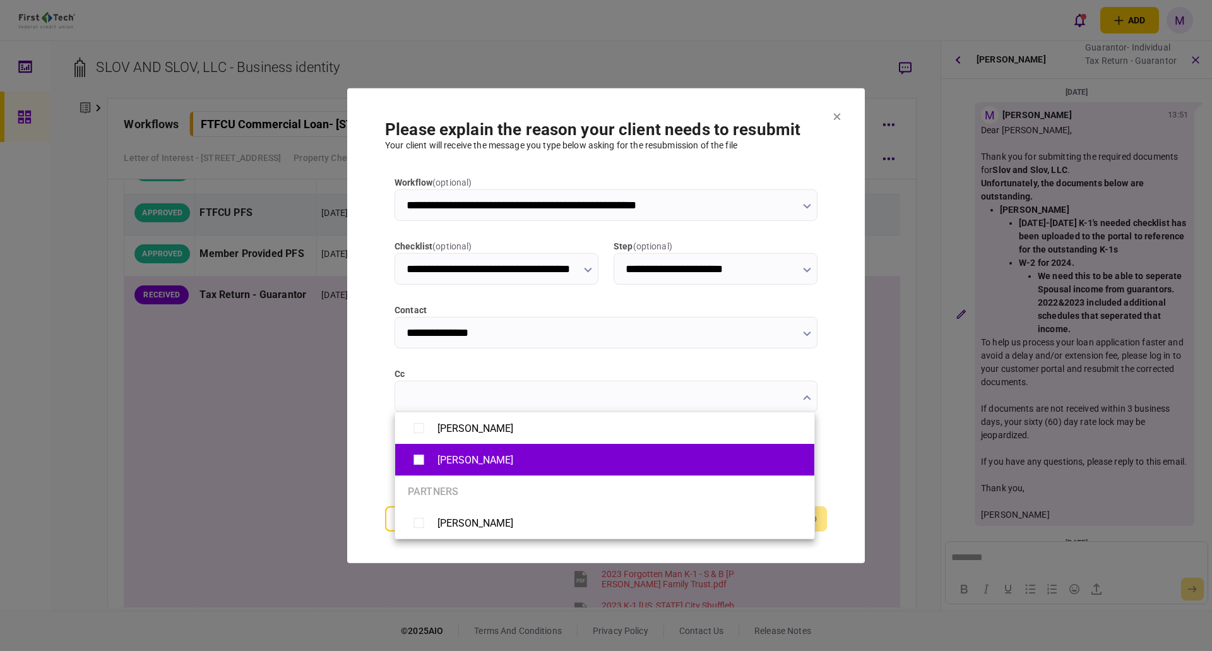
drag, startPoint x: 405, startPoint y: 455, endPoint x: 378, endPoint y: 441, distance: 31.1
click at [406, 455] on li "[PERSON_NAME]" at bounding box center [604, 460] width 419 height 32
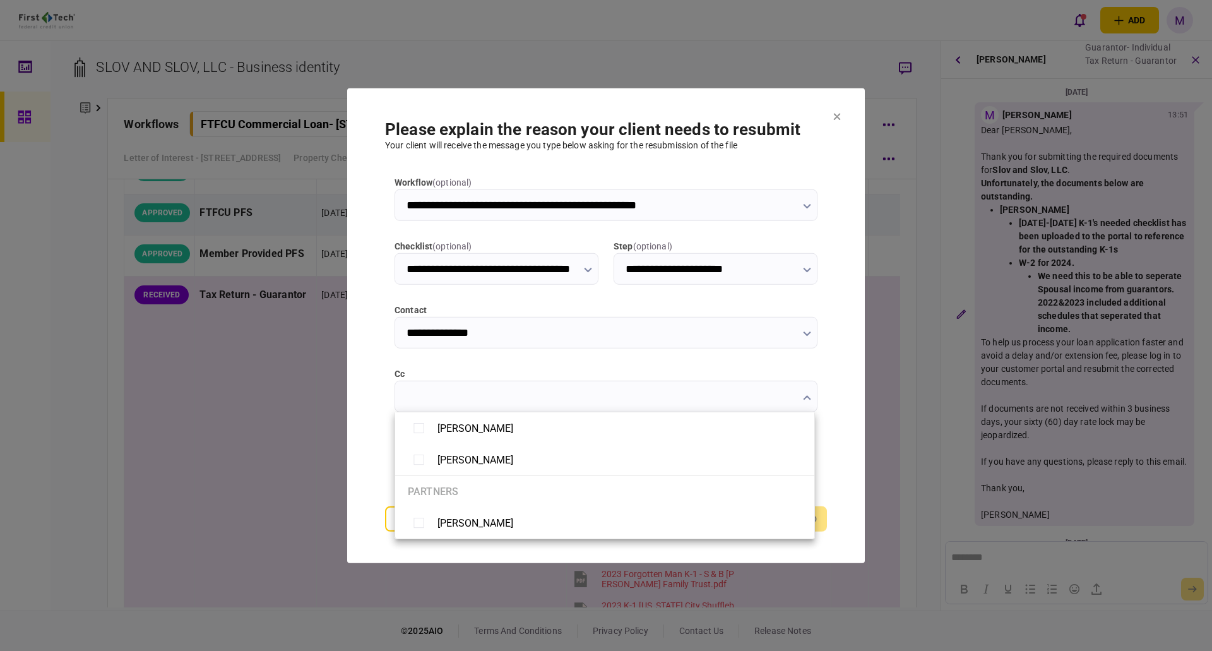
type input "**********"
click at [365, 433] on div at bounding box center [606, 325] width 1212 height 651
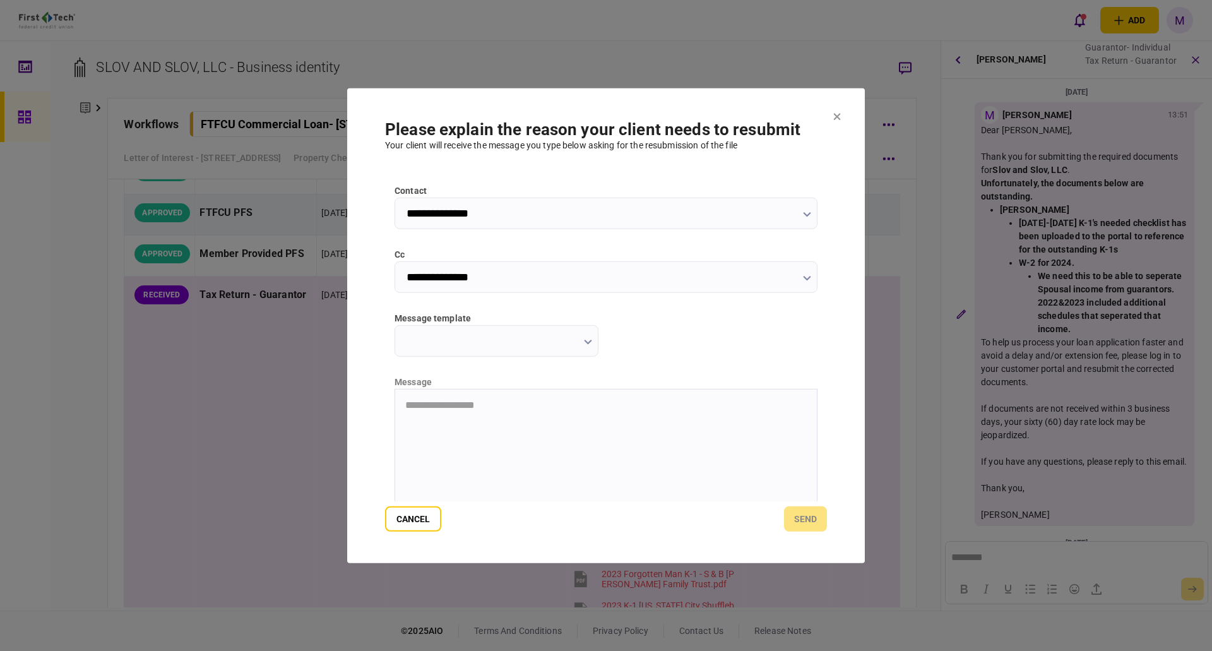
scroll to position [147, 0]
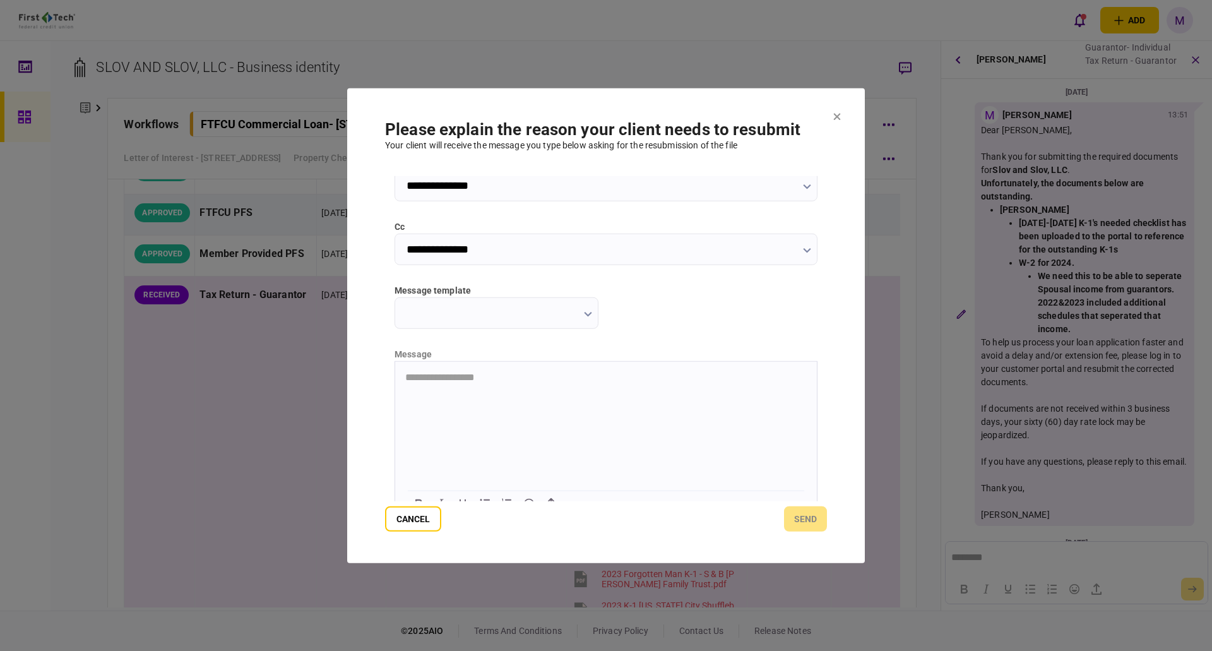
click at [584, 321] on input "message template" at bounding box center [497, 313] width 204 height 32
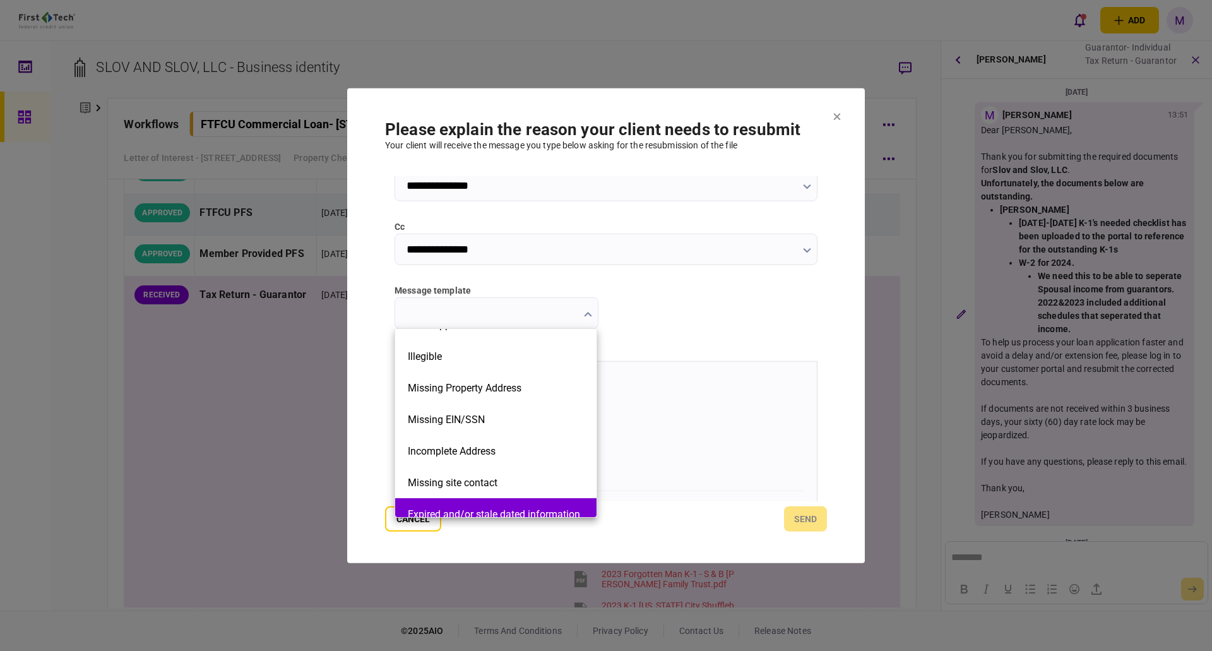
scroll to position [285, 0]
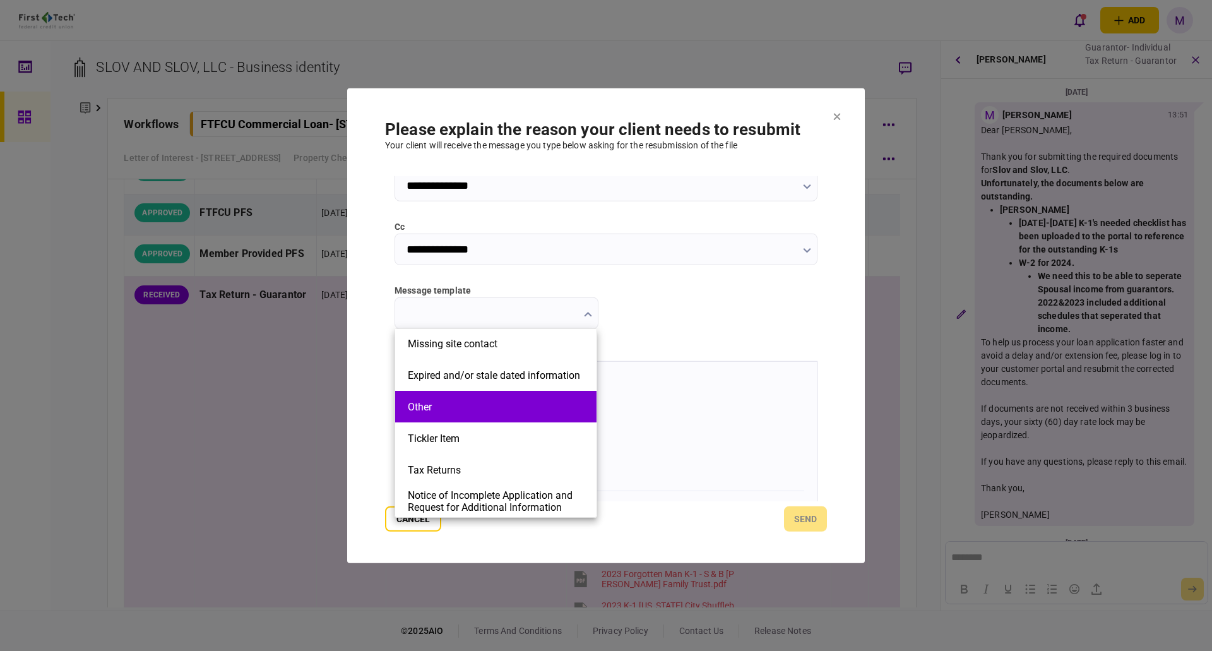
click at [485, 407] on button "Other" at bounding box center [496, 407] width 176 height 12
type input "*****"
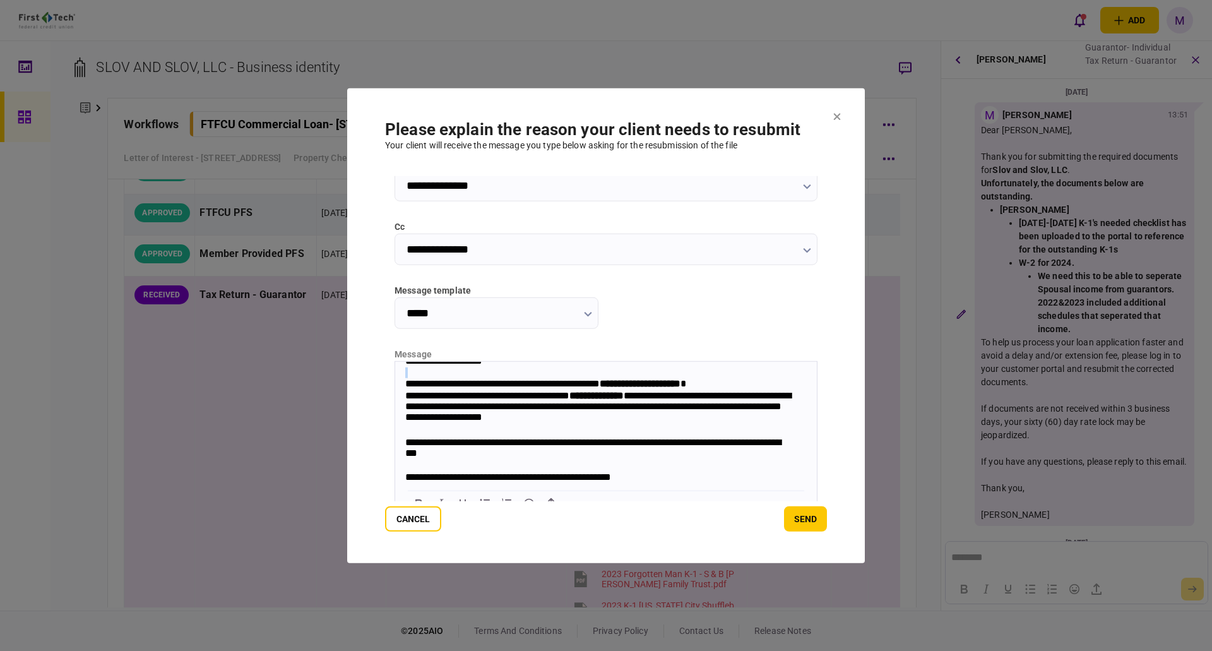
scroll to position [0, 0]
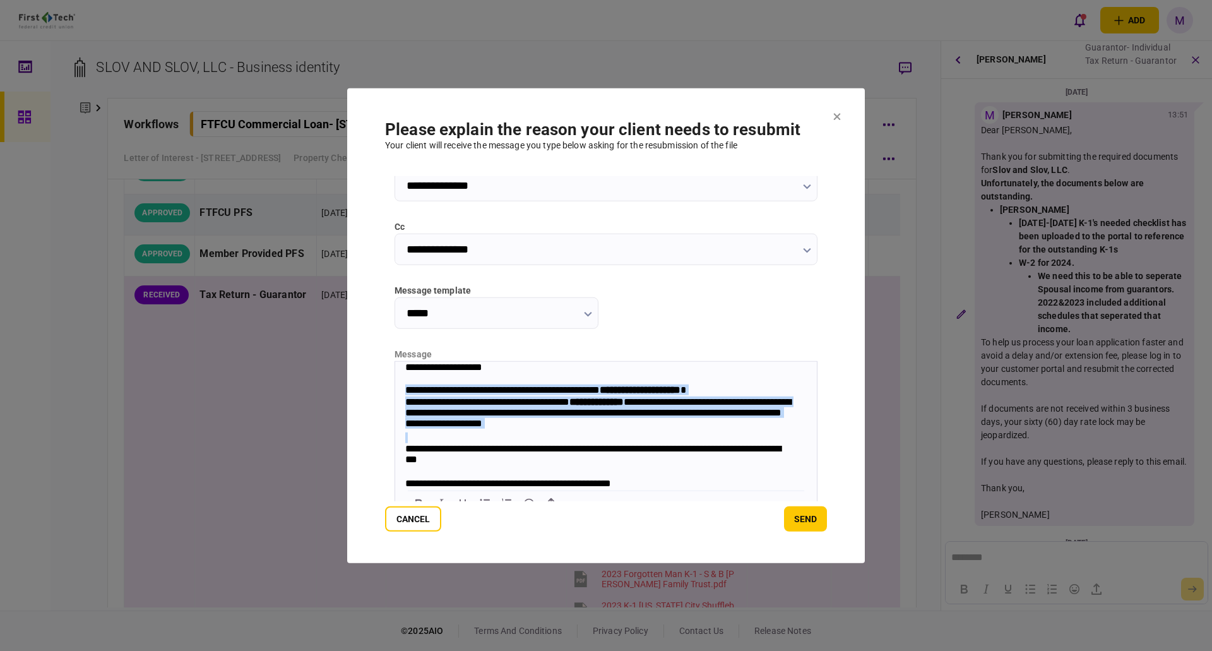
drag, startPoint x: 407, startPoint y: 390, endPoint x: 662, endPoint y: 431, distance: 258.3
click at [662, 432] on div "**********" at bounding box center [606, 408] width 402 height 48
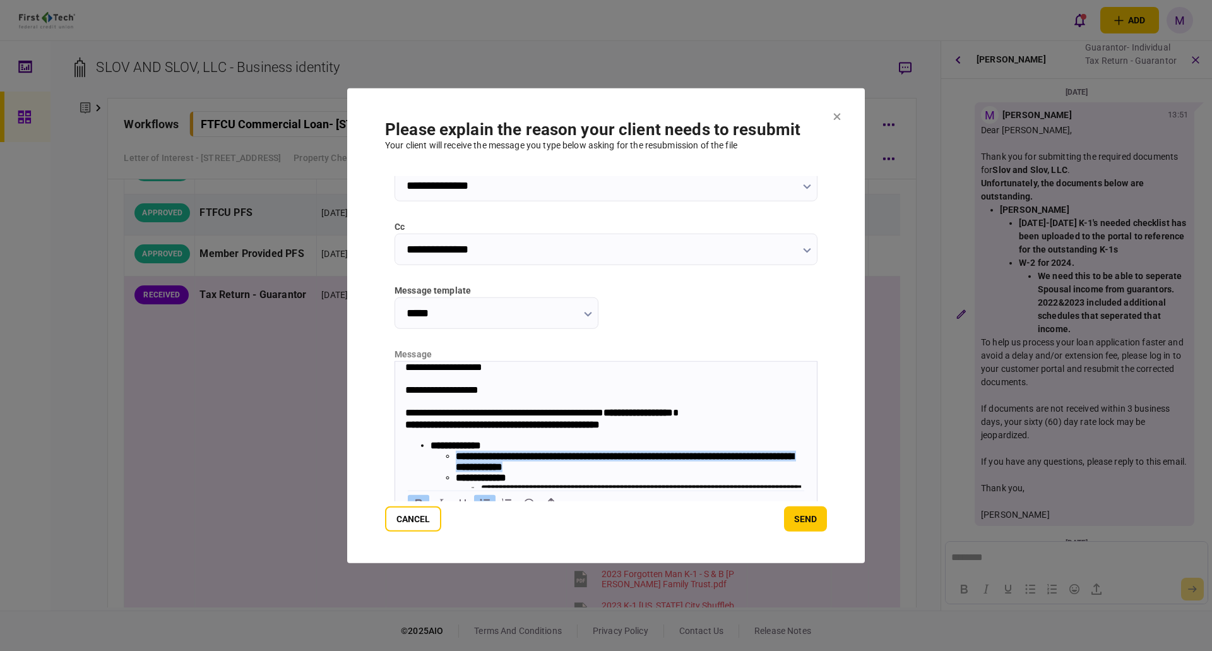
drag, startPoint x: 618, startPoint y: 472, endPoint x: 451, endPoint y: 460, distance: 167.1
click at [451, 460] on ul "**********" at bounding box center [619, 477] width 376 height 54
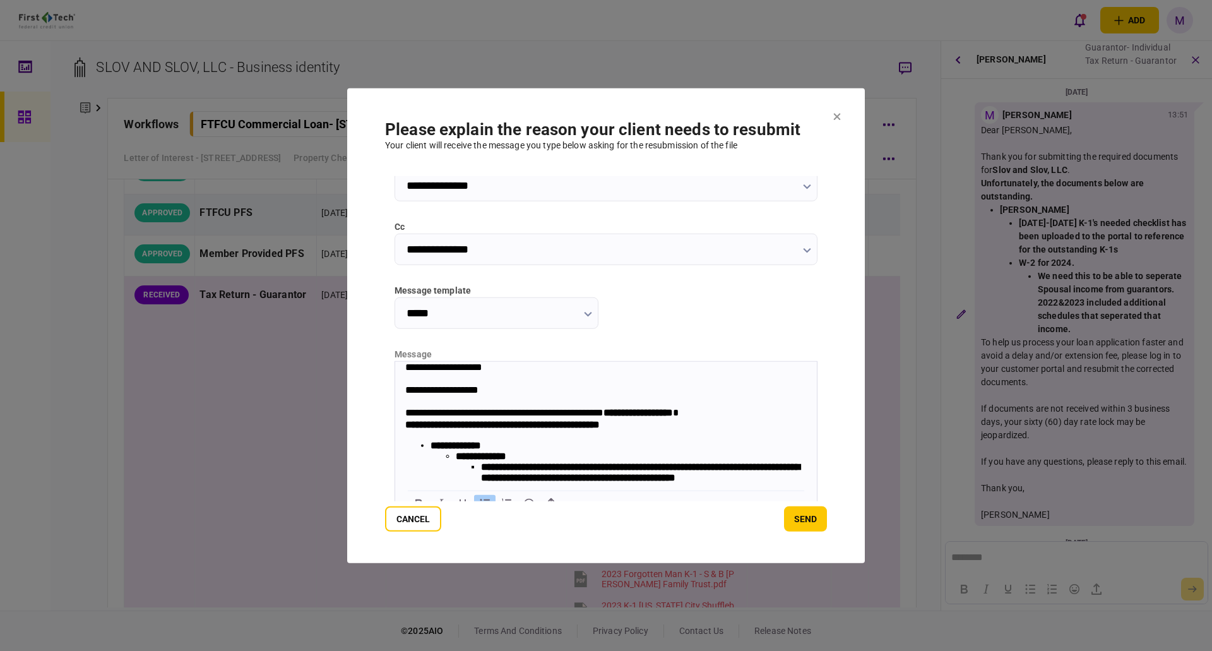
click at [481, 446] on strong "**********" at bounding box center [456, 444] width 51 height 9
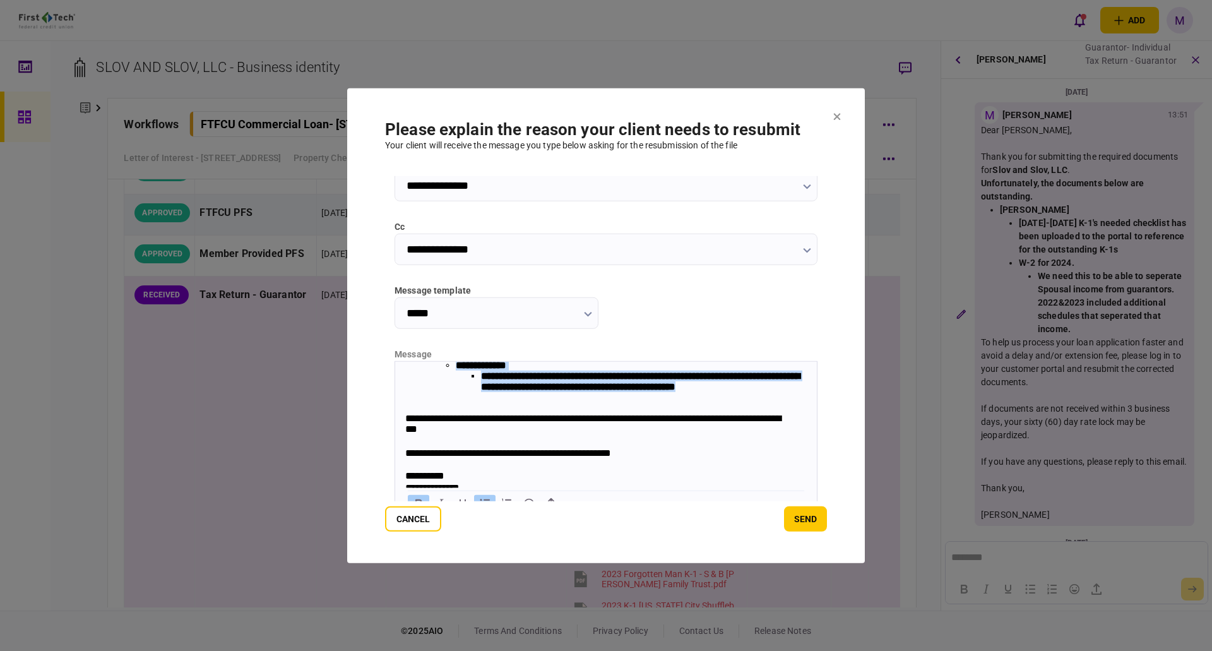
scroll to position [122, 0]
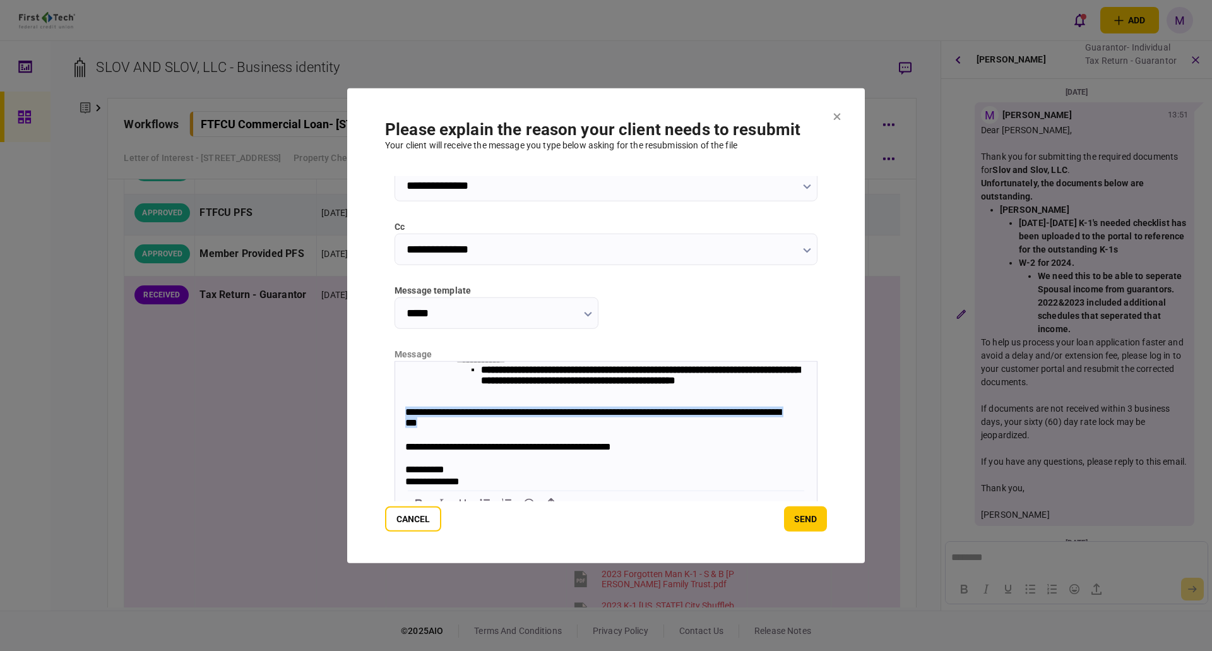
drag, startPoint x: 483, startPoint y: 424, endPoint x: 403, endPoint y: 407, distance: 81.5
click at [403, 407] on body "**********" at bounding box center [606, 375] width 422 height 223
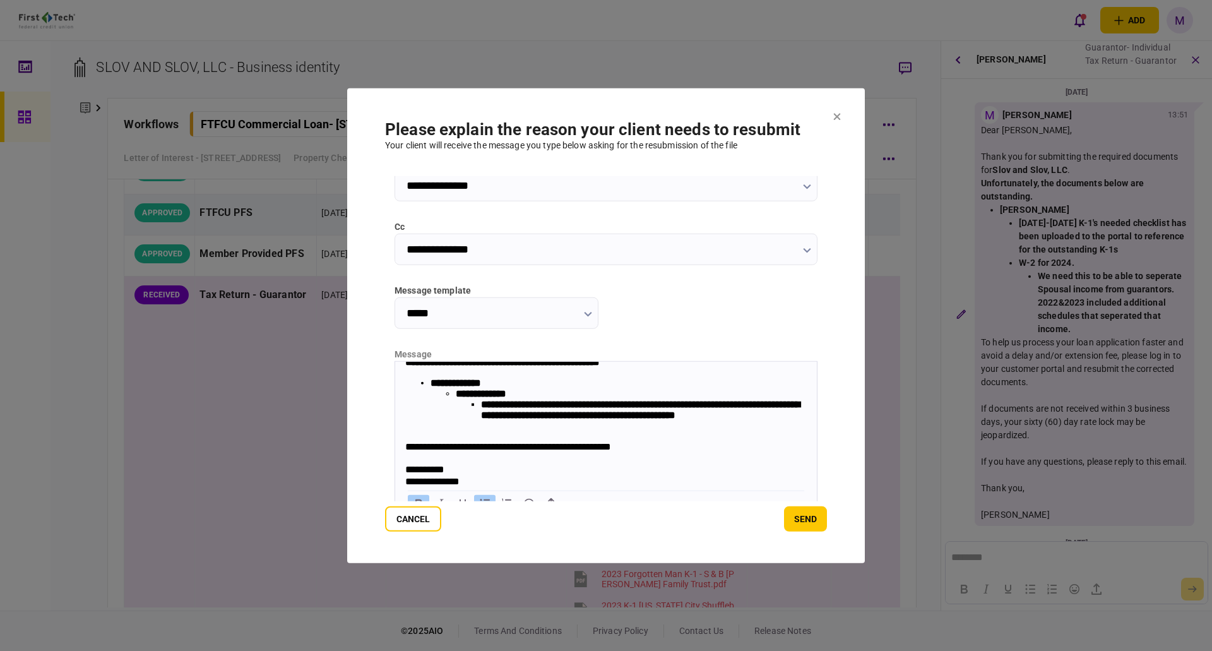
scroll to position [0, 0]
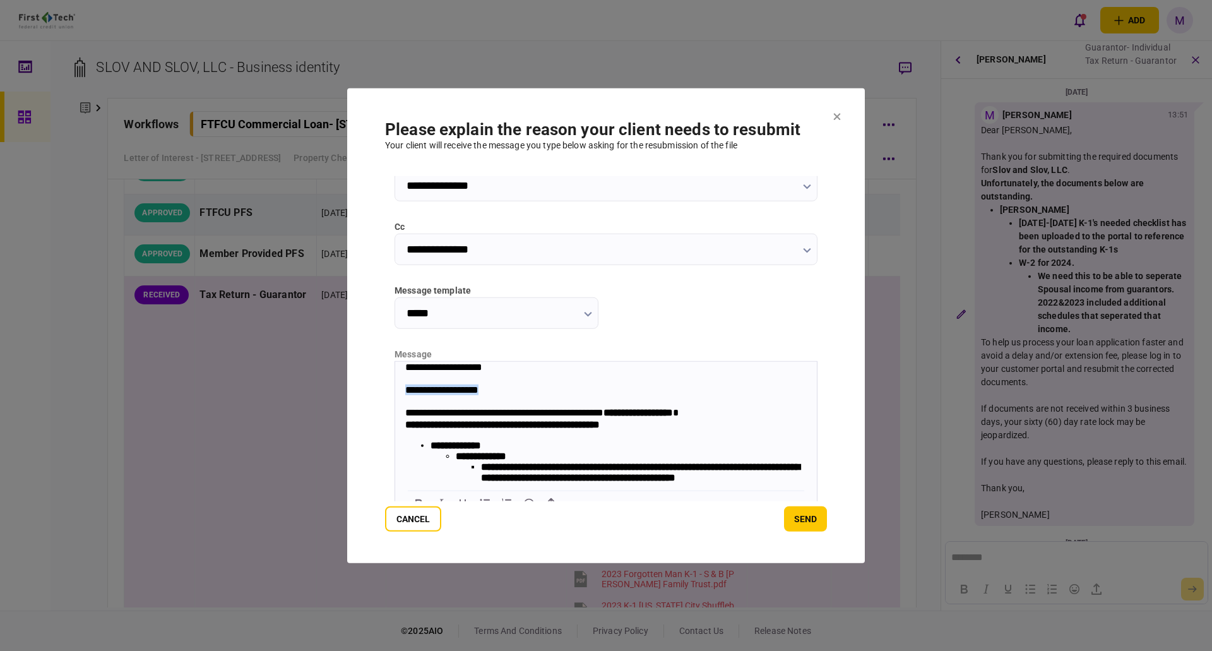
drag, startPoint x: 502, startPoint y: 388, endPoint x: 362, endPoint y: 390, distance: 139.5
click at [395, 390] on html "**********" at bounding box center [606, 455] width 422 height 189
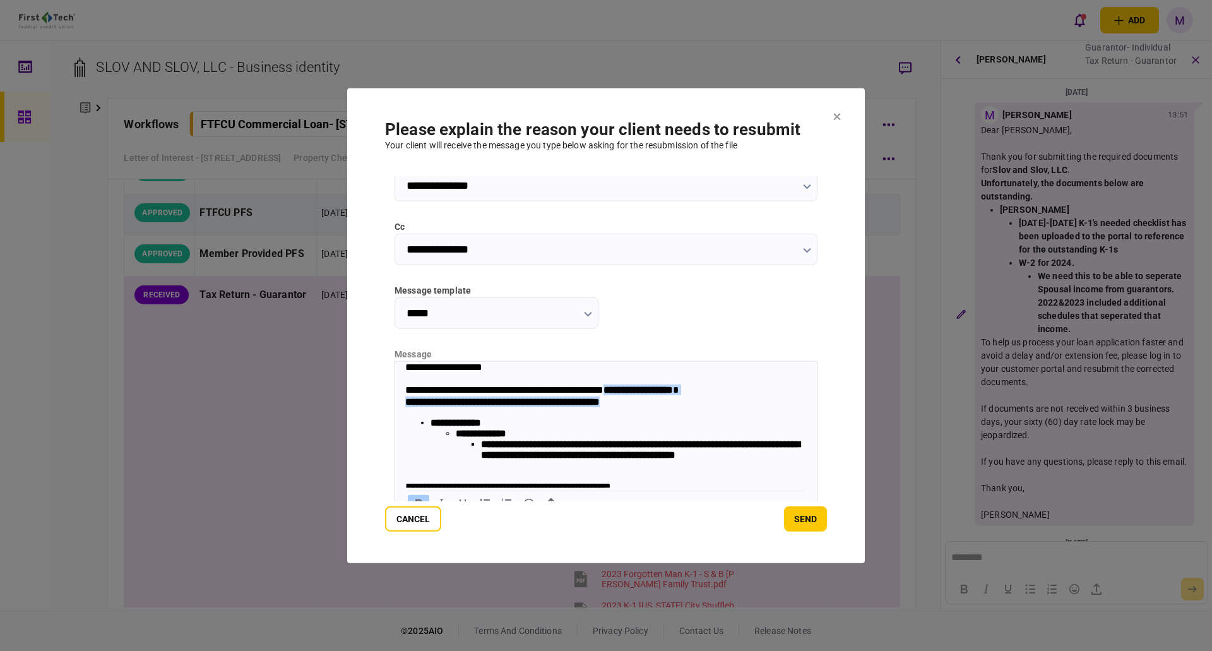
drag, startPoint x: 646, startPoint y: 391, endPoint x: 665, endPoint y: 407, distance: 25.1
click at [658, 403] on div "**********" at bounding box center [606, 422] width 402 height 76
click at [419, 498] on icon "Bold" at bounding box center [418, 503] width 15 height 15
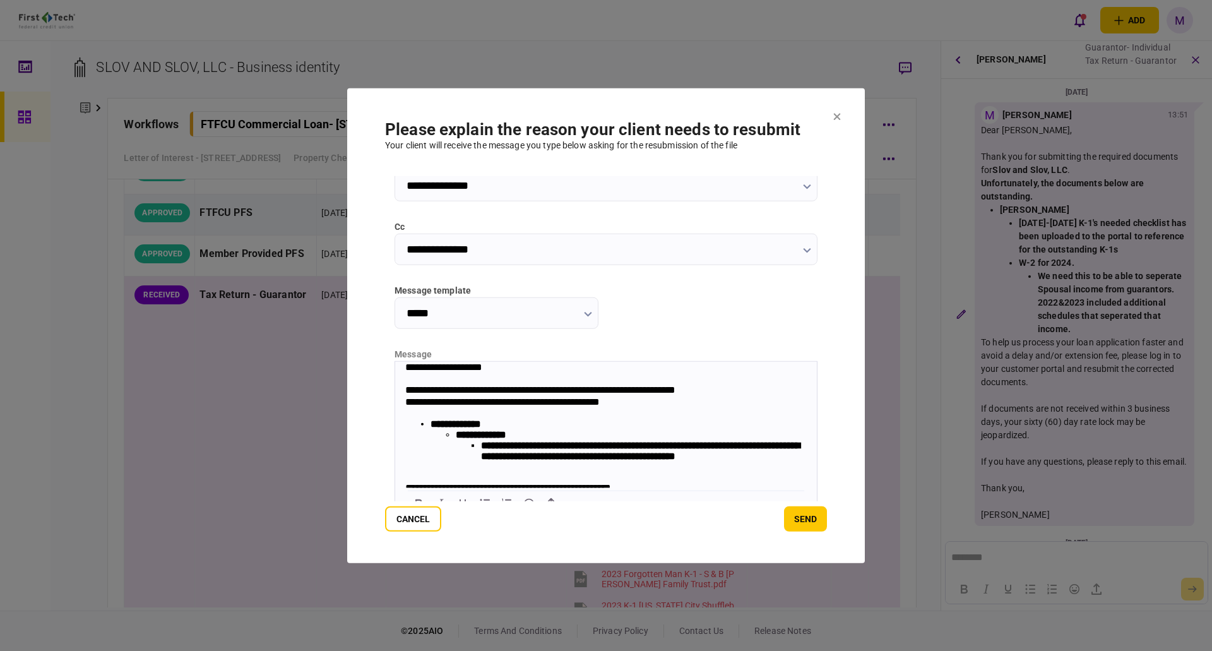
click at [450, 451] on ul "**********" at bounding box center [619, 445] width 376 height 32
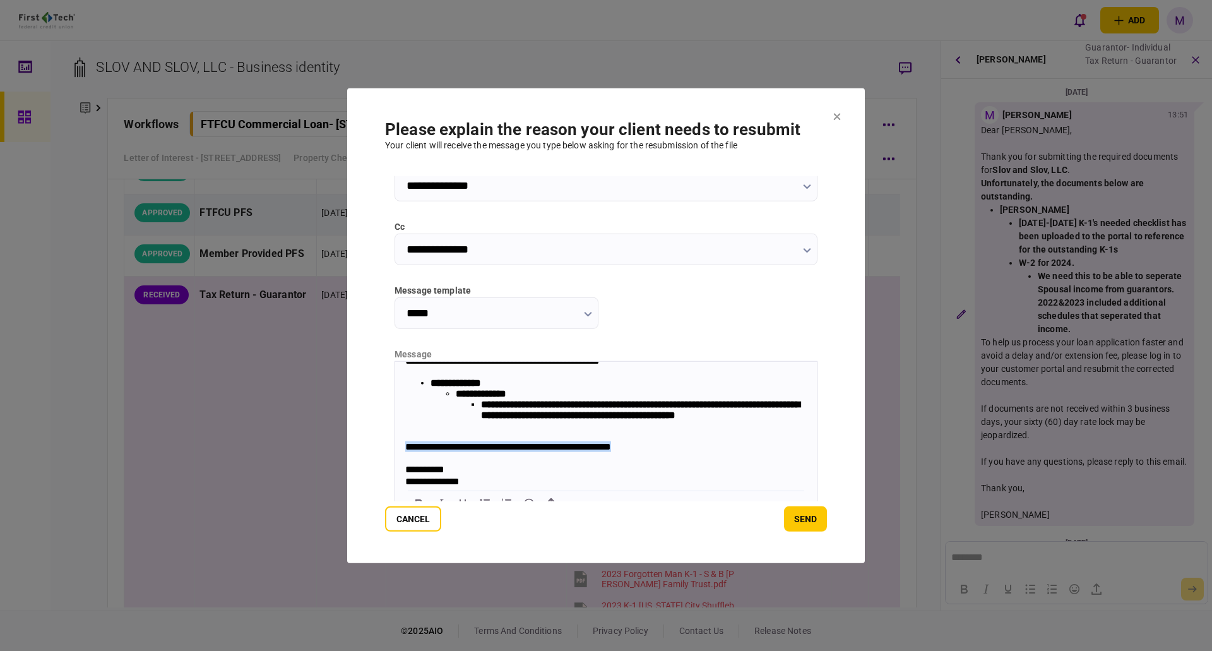
drag, startPoint x: 644, startPoint y: 446, endPoint x: 403, endPoint y: 444, distance: 241.2
click at [403, 444] on body "**********" at bounding box center [606, 403] width 422 height 167
click at [808, 527] on button "send" at bounding box center [805, 518] width 43 height 25
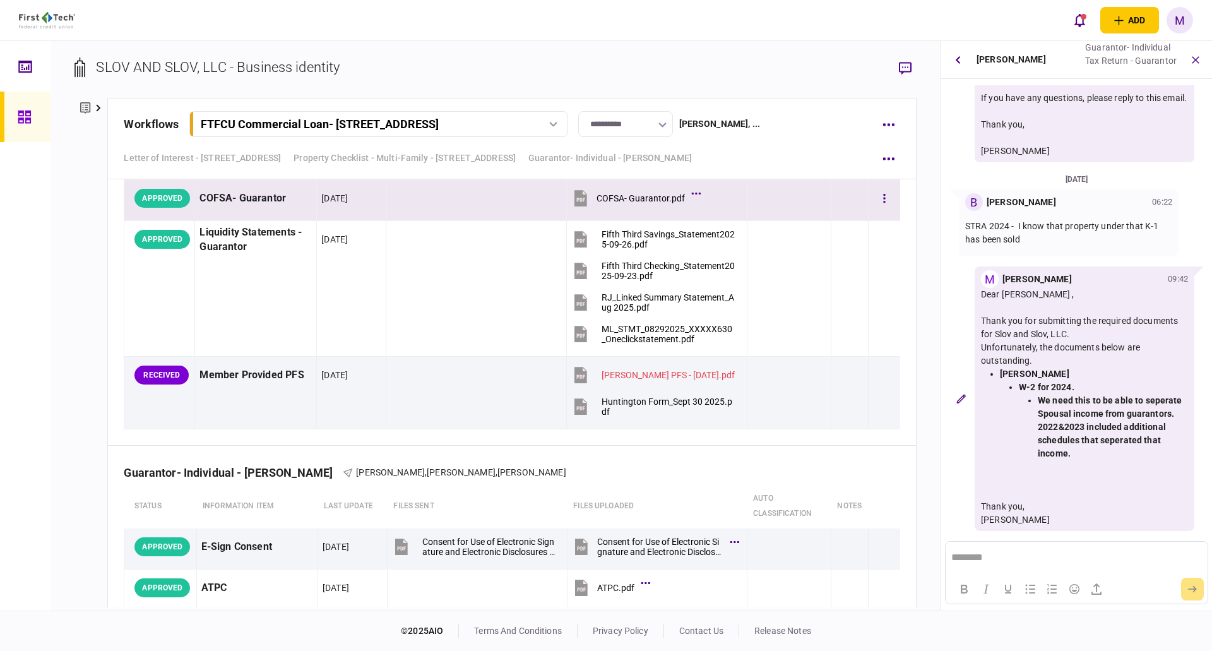
scroll to position [4315, 0]
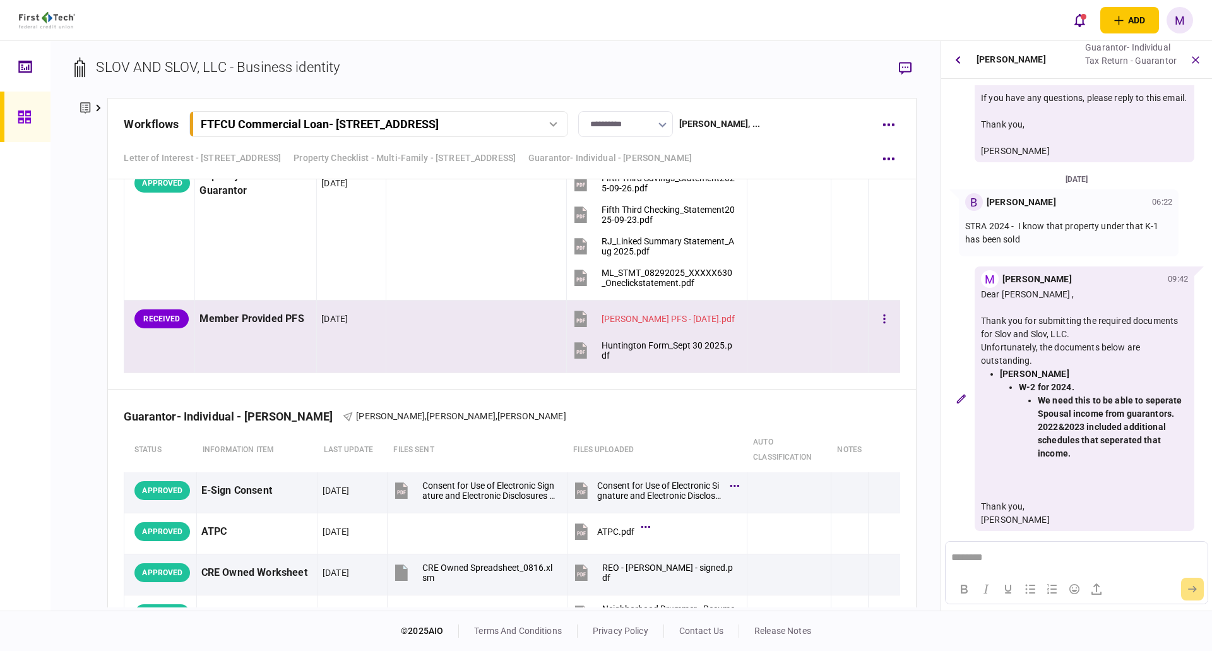
click at [578, 352] on icon at bounding box center [580, 352] width 8 height 4
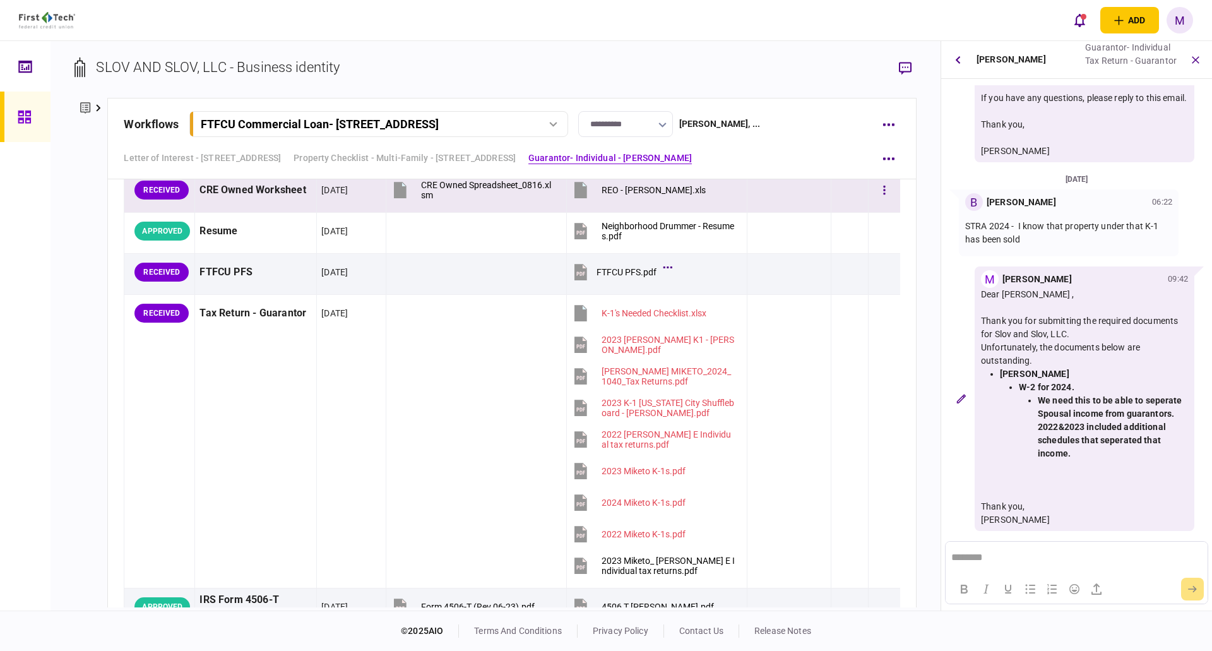
scroll to position [2252, 0]
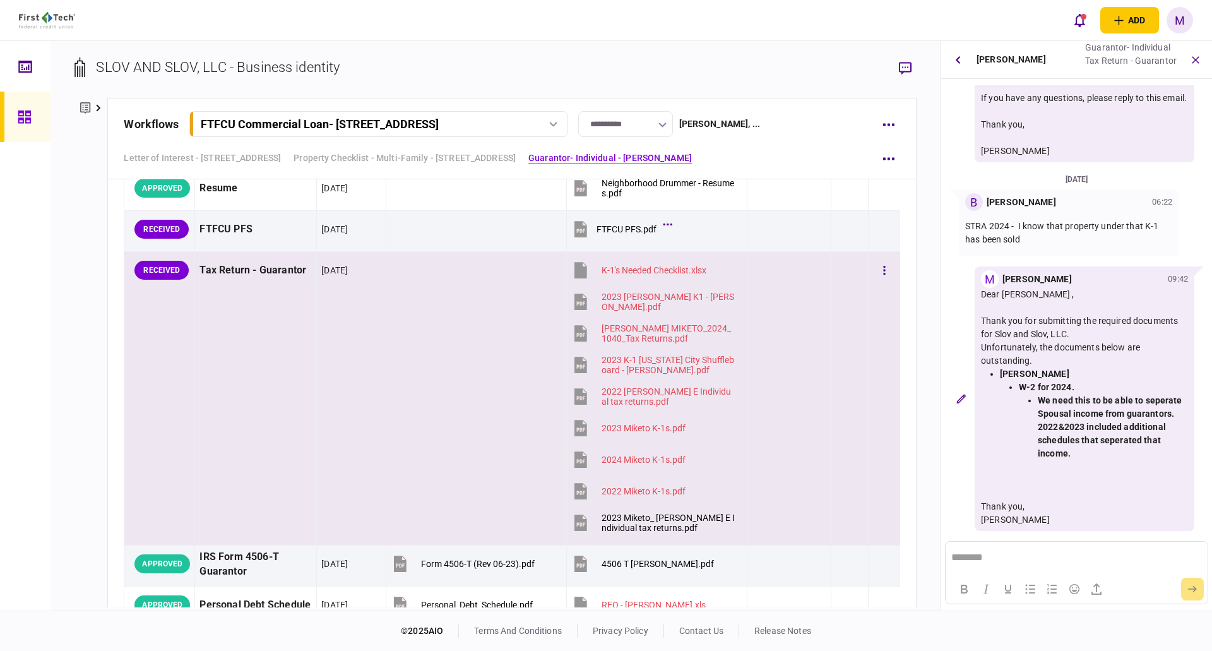
click at [581, 525] on icon at bounding box center [580, 522] width 19 height 19
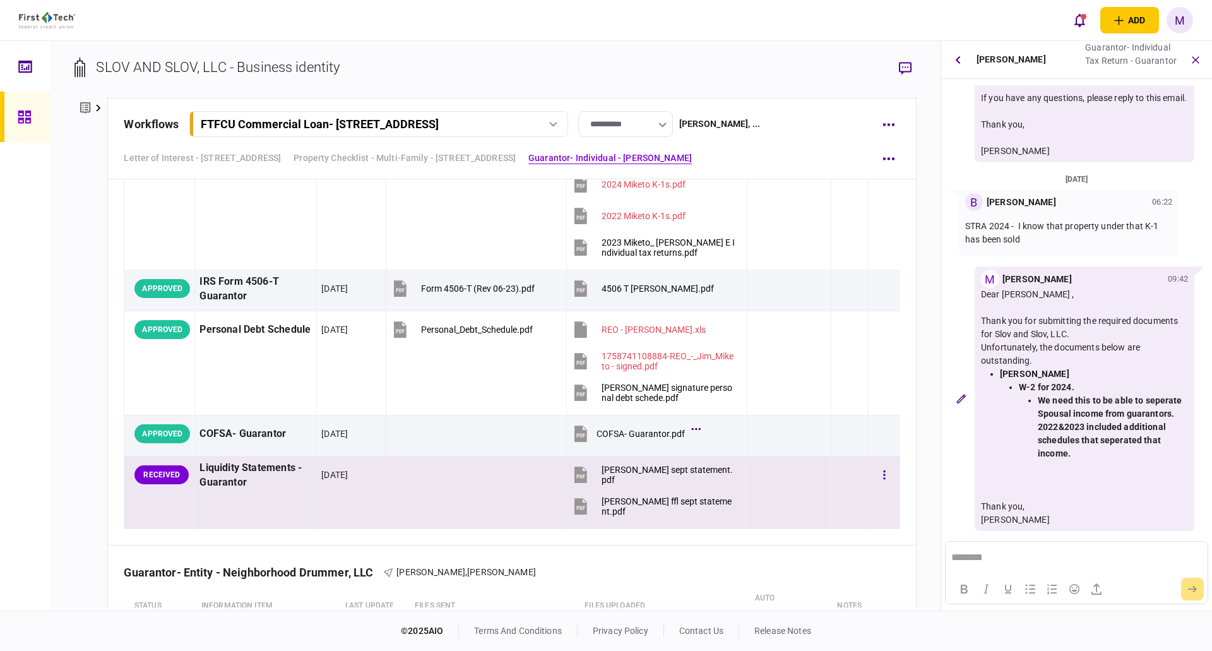
scroll to position [2547, 0]
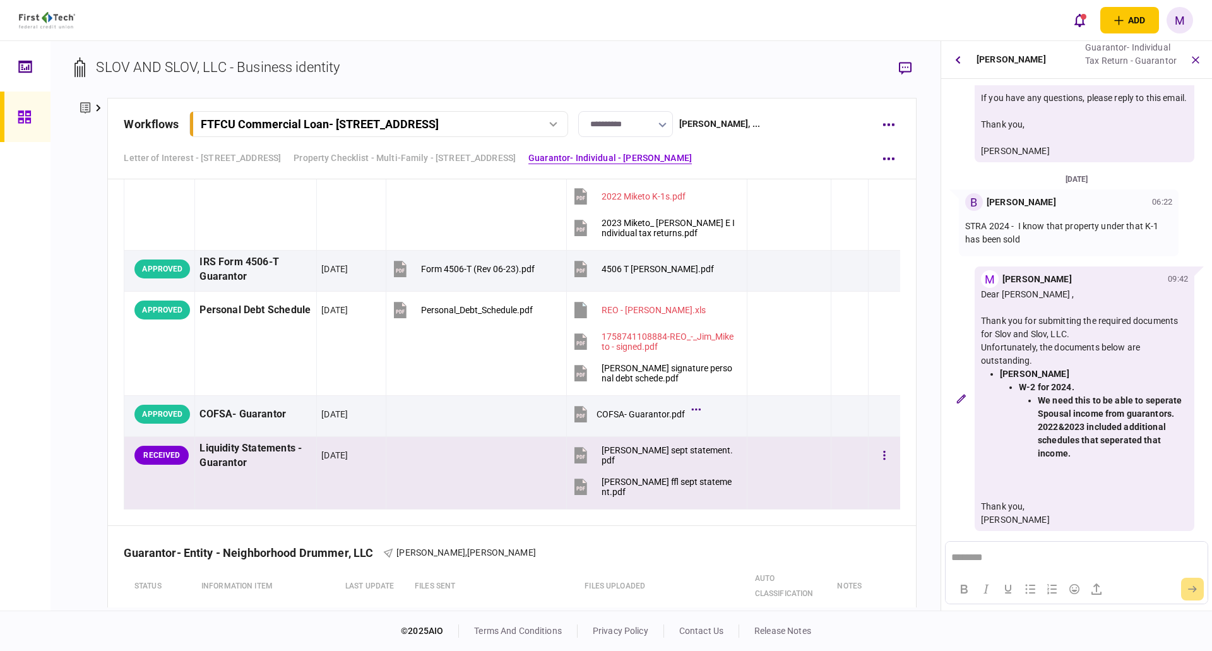
click at [576, 458] on icon at bounding box center [580, 457] width 8 height 4
click at [578, 493] on icon at bounding box center [581, 487] width 13 height 16
click at [883, 458] on icon "button" at bounding box center [884, 455] width 2 height 9
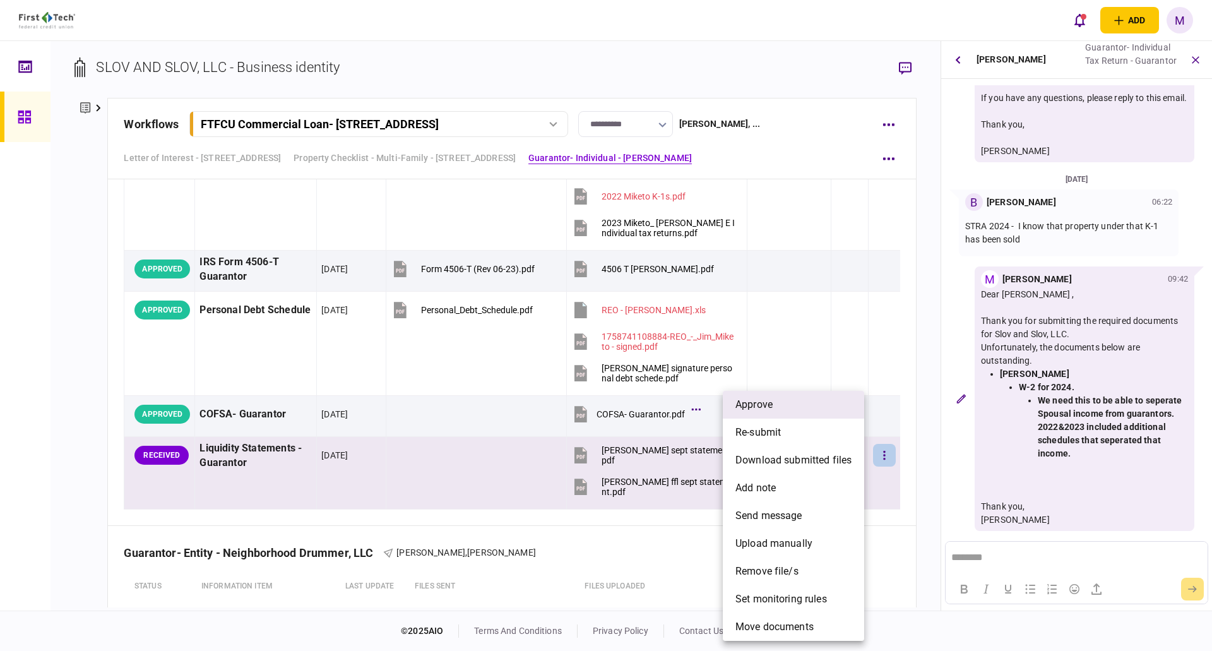
click at [778, 413] on li "approve" at bounding box center [793, 405] width 141 height 28
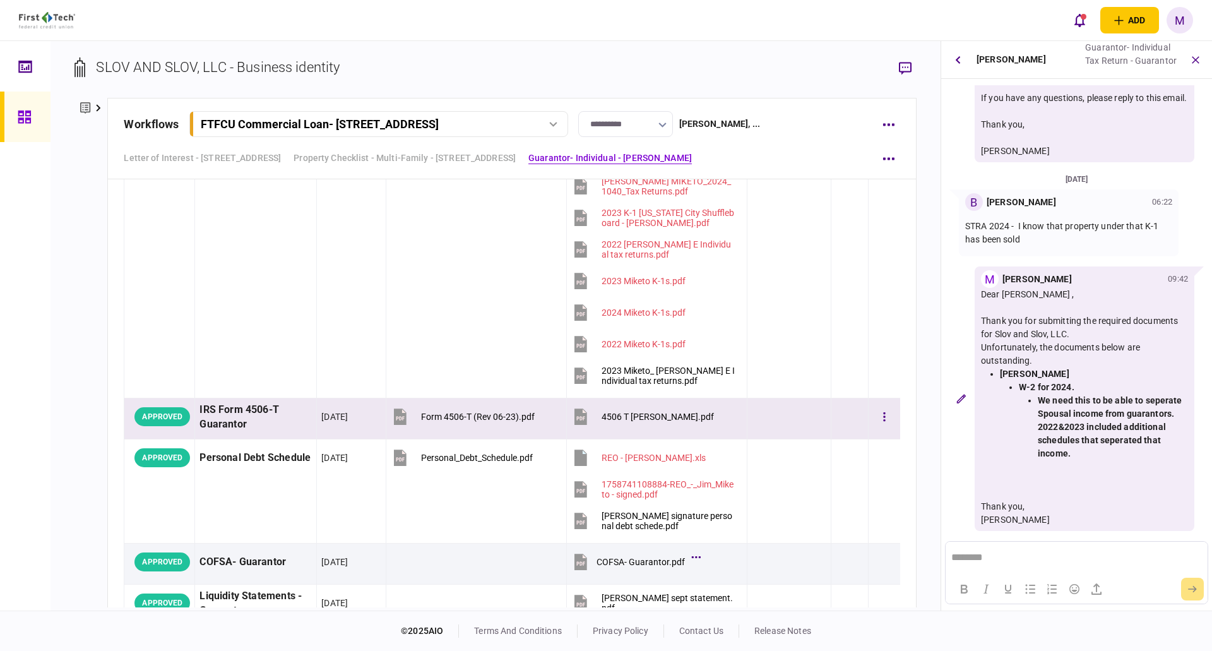
scroll to position [2252, 0]
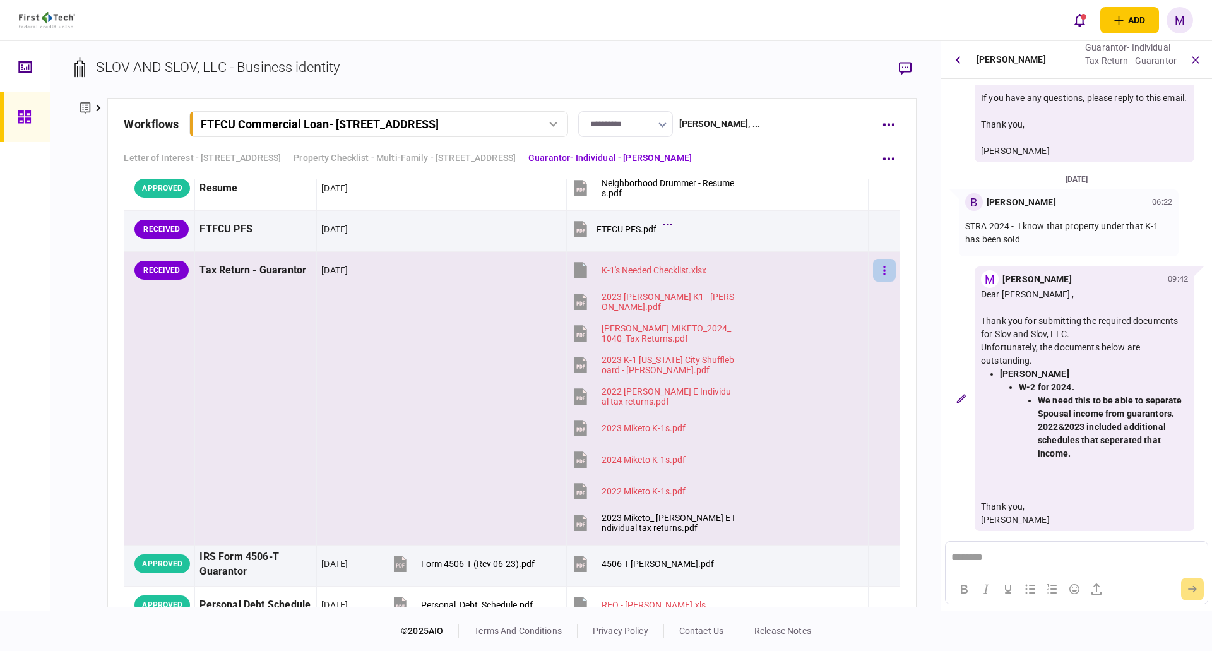
click at [877, 275] on button "button" at bounding box center [884, 270] width 23 height 23
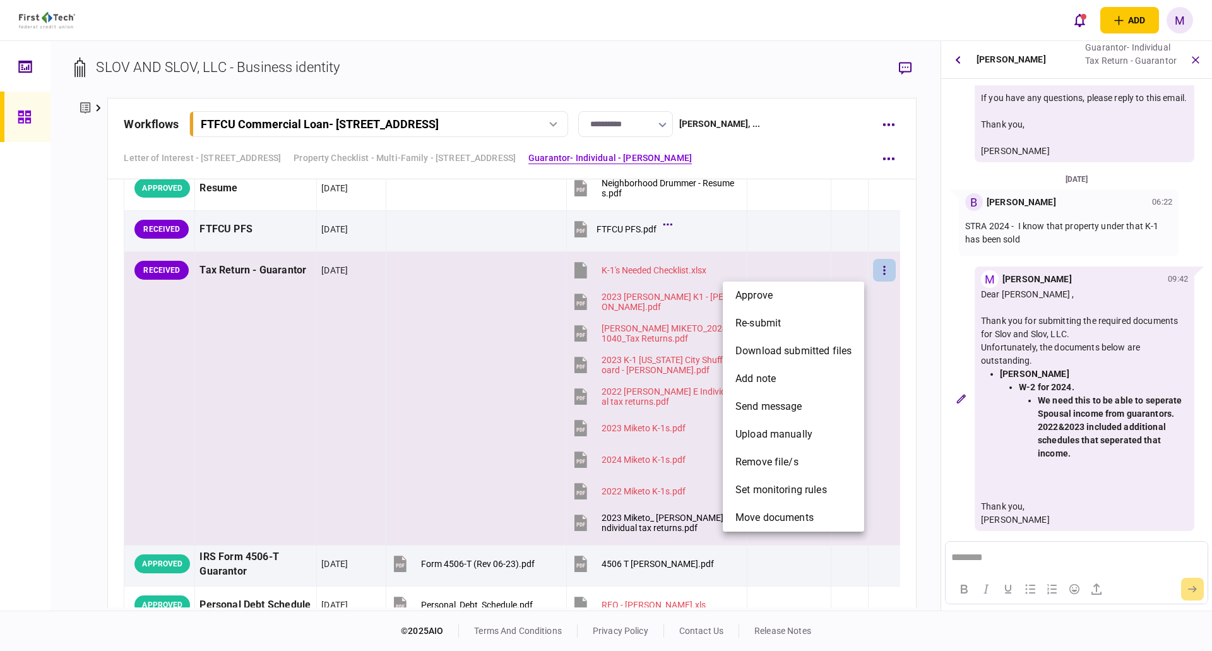
click at [898, 270] on div at bounding box center [606, 325] width 1212 height 651
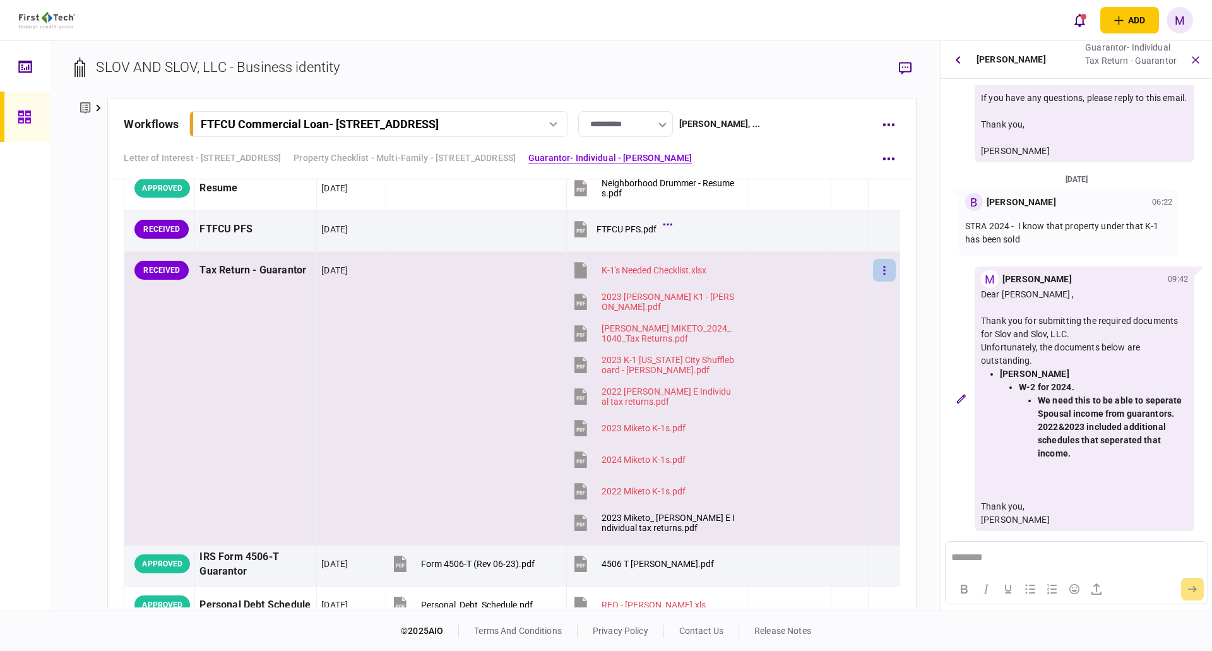
click at [873, 273] on button "button" at bounding box center [884, 270] width 23 height 23
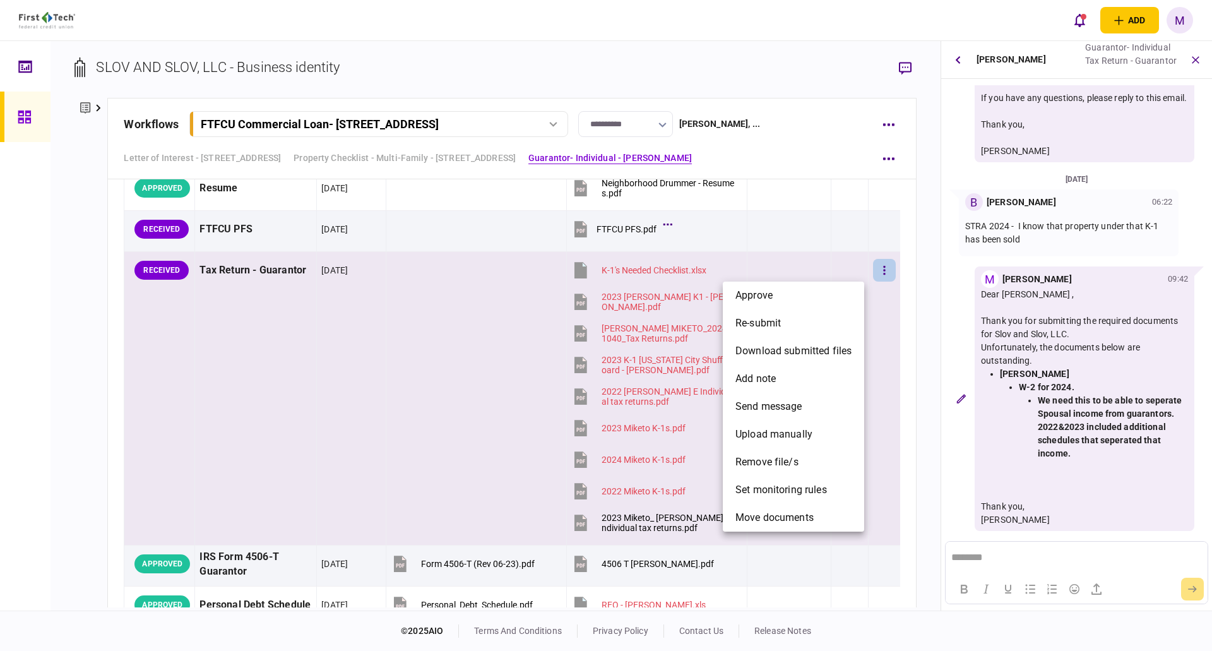
click at [83, 366] on div at bounding box center [606, 325] width 1212 height 651
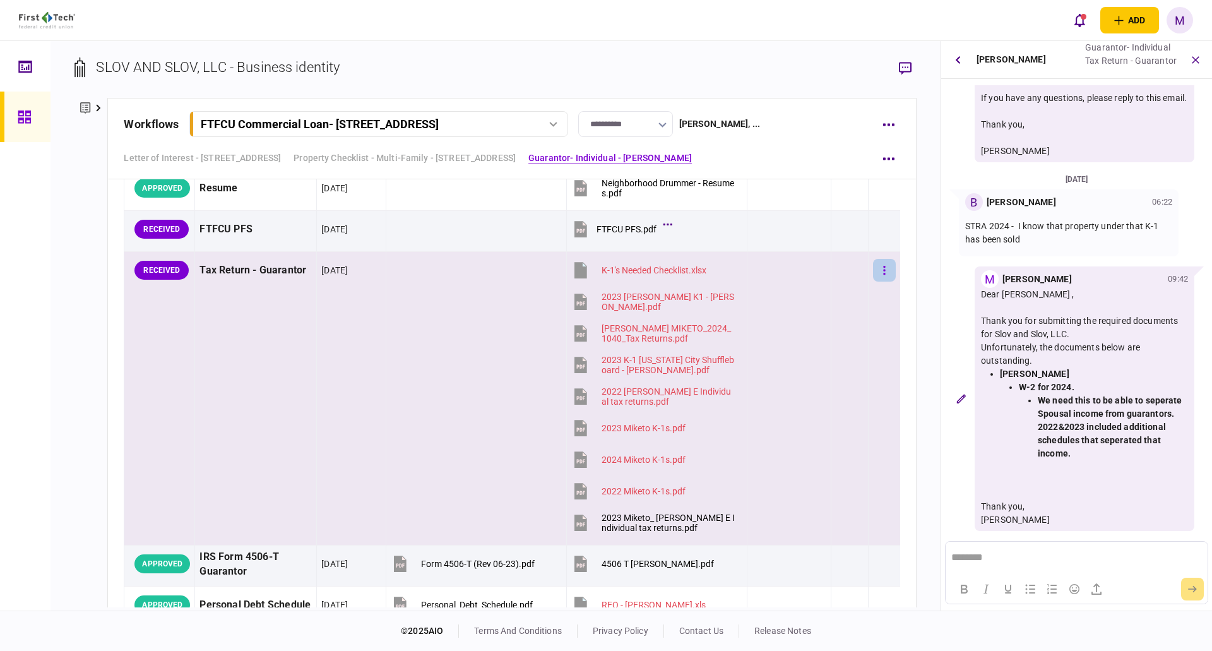
click at [883, 275] on icon "button" at bounding box center [884, 271] width 3 height 12
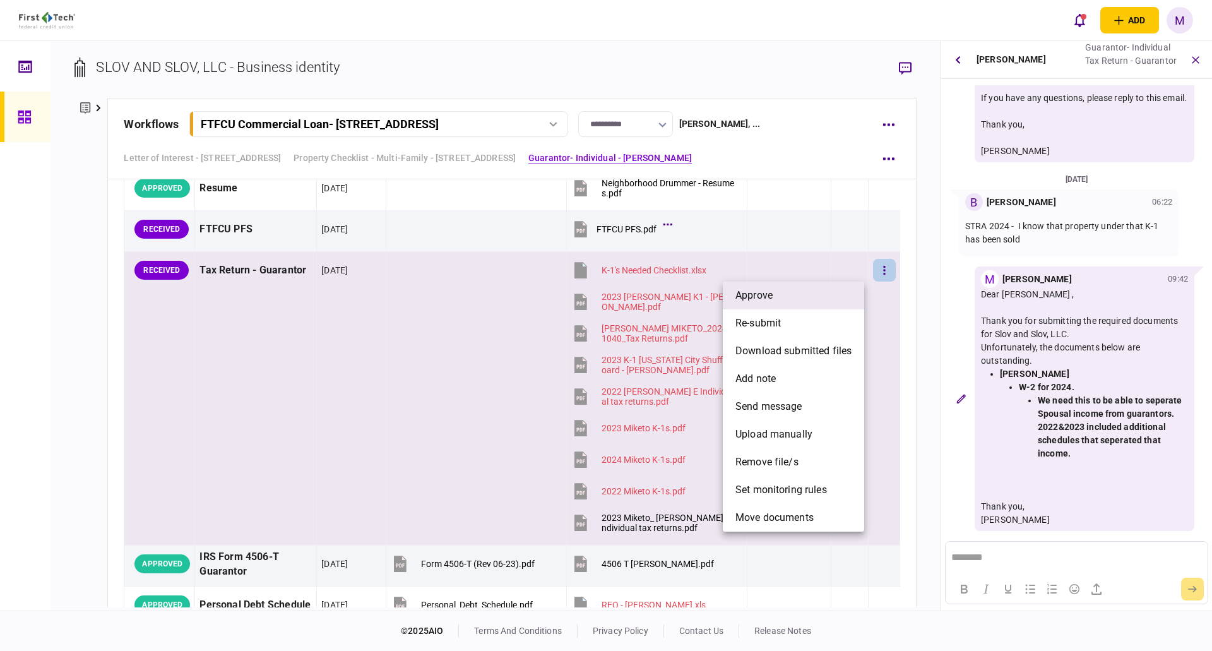
click at [814, 299] on li "approve" at bounding box center [793, 296] width 141 height 28
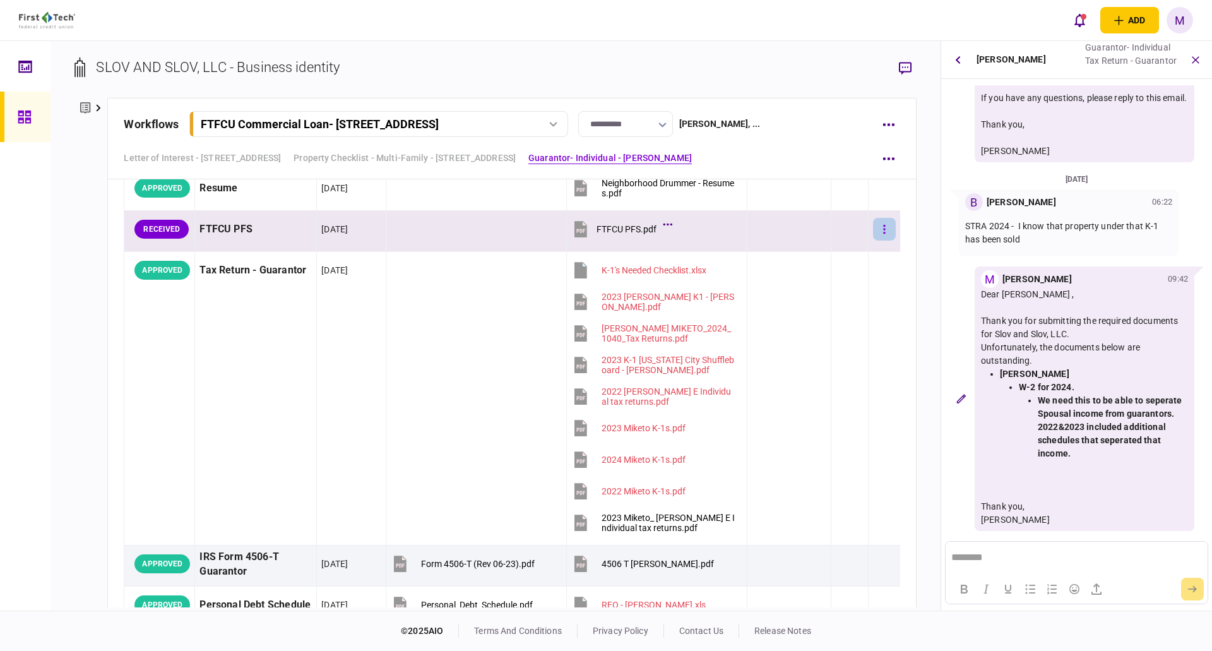
click at [878, 234] on button "button" at bounding box center [884, 229] width 23 height 23
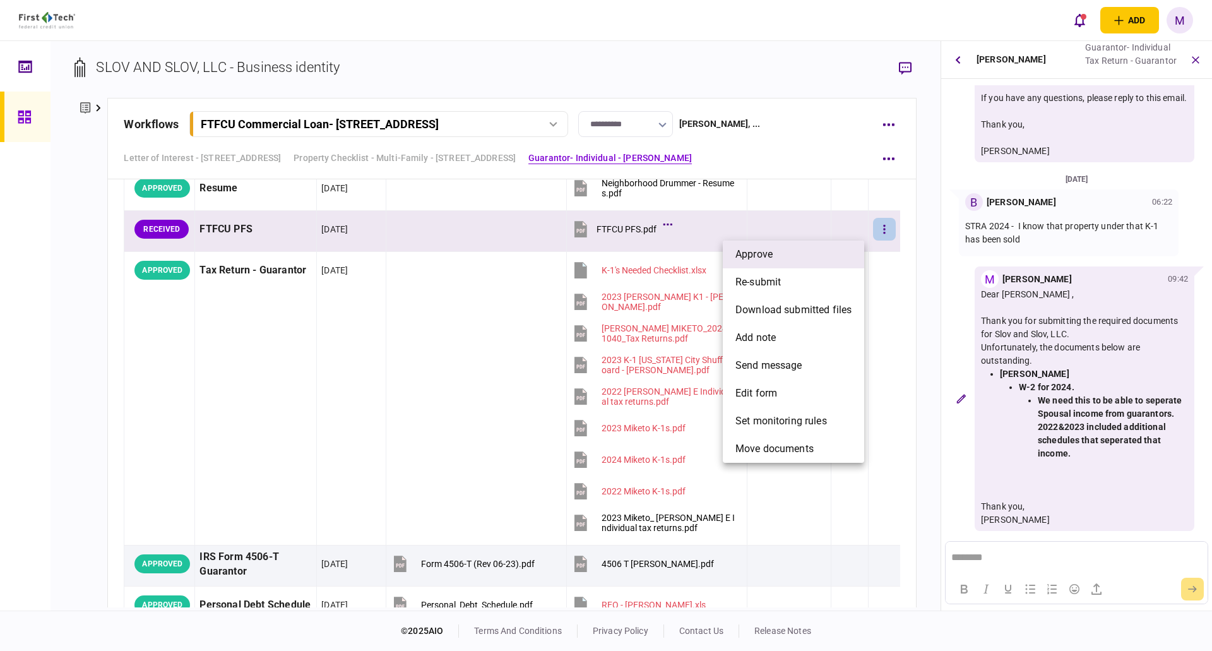
click at [846, 258] on li "approve" at bounding box center [793, 255] width 141 height 28
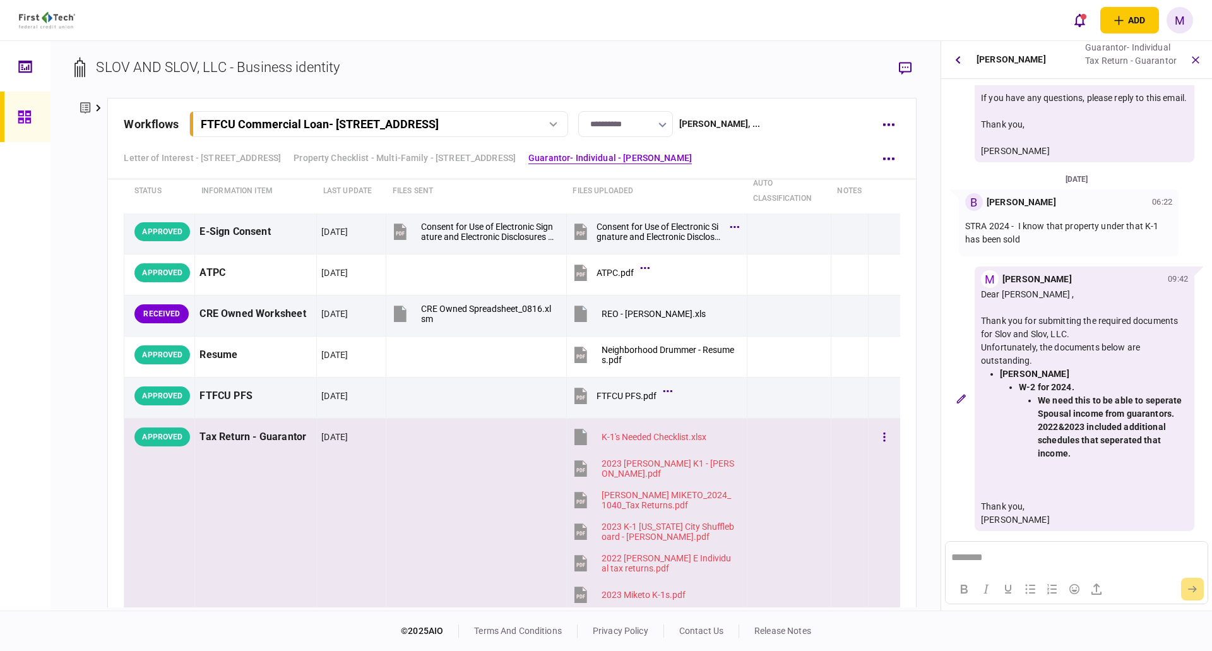
scroll to position [1957, 0]
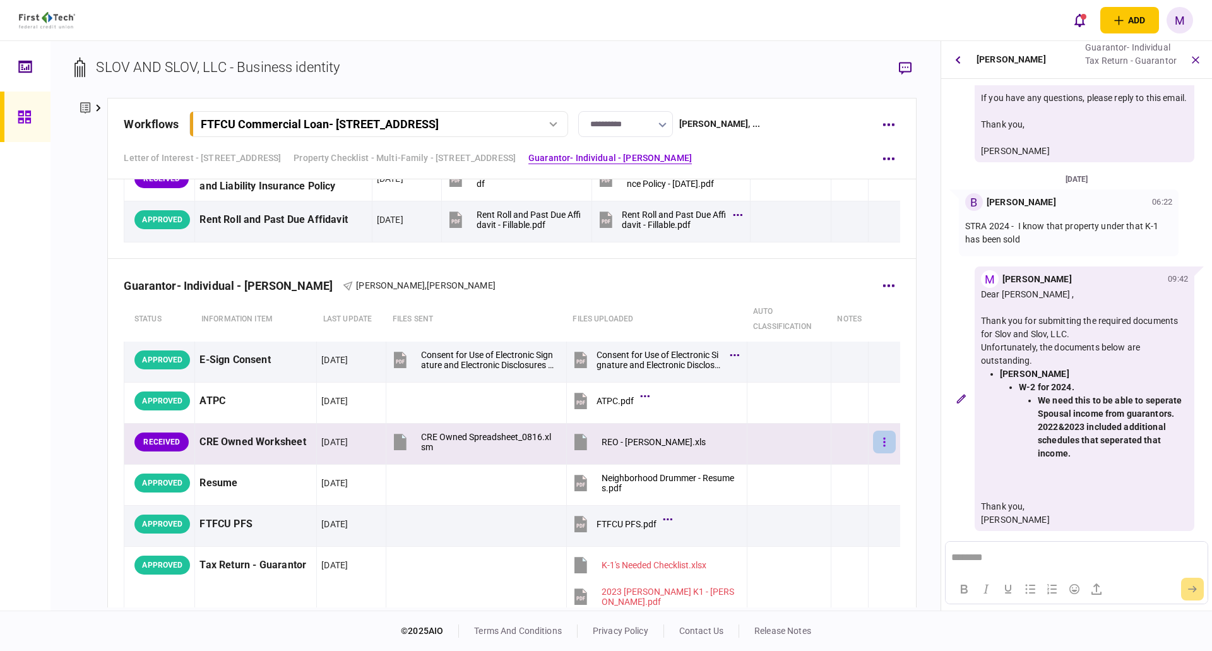
click at [873, 446] on button "button" at bounding box center [884, 442] width 23 height 23
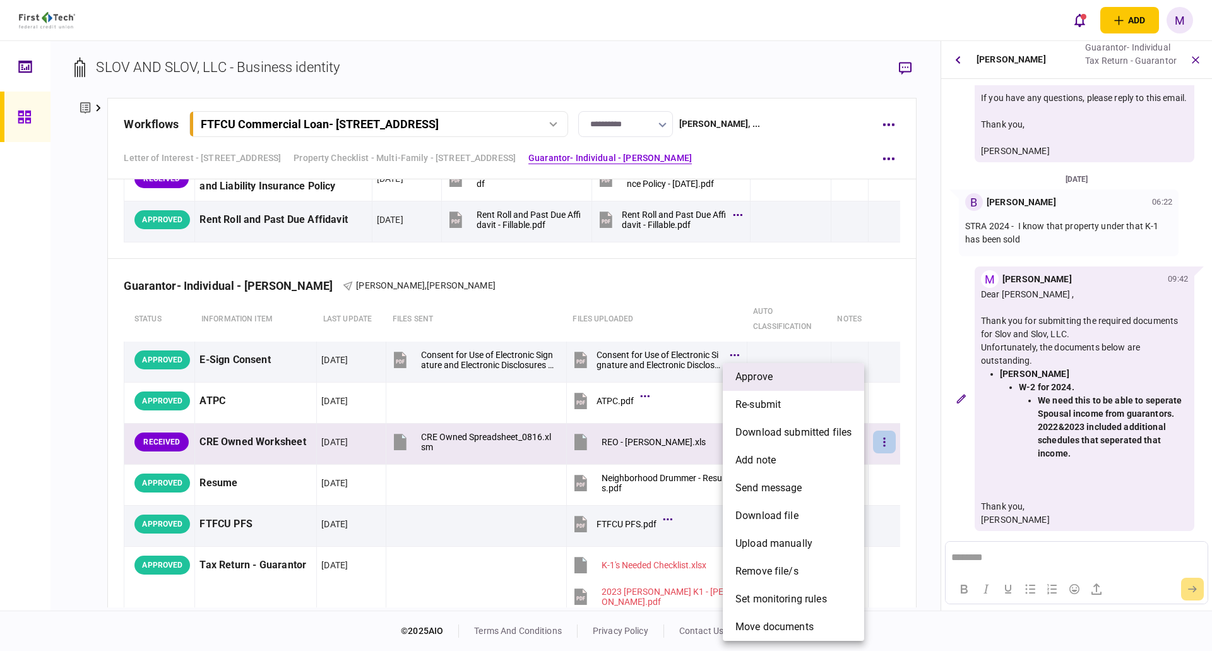
click at [824, 384] on li "approve" at bounding box center [793, 377] width 141 height 28
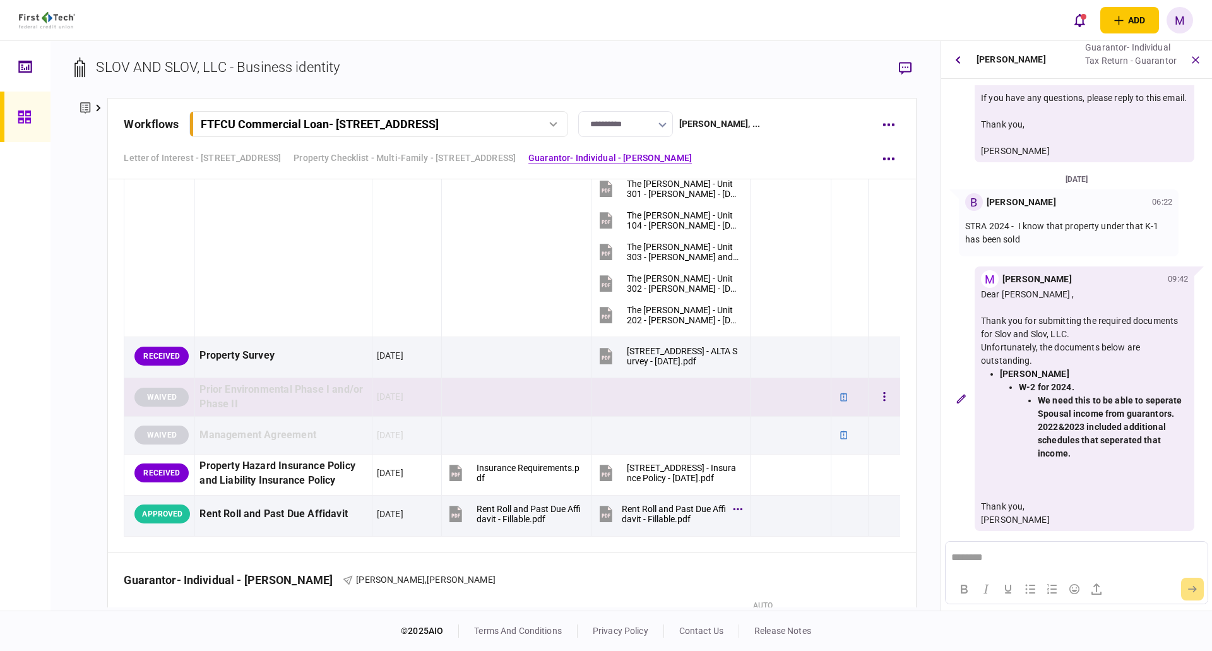
scroll to position [1515, 0]
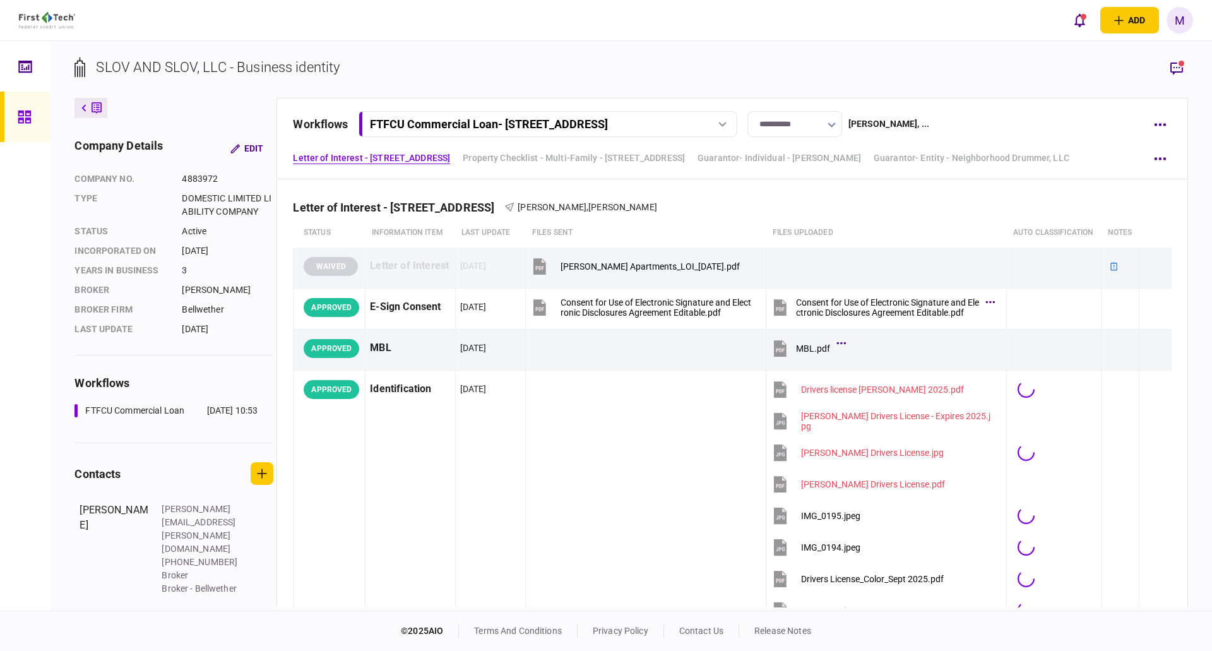
click at [1179, 69] on icon "button" at bounding box center [1176, 68] width 15 height 15
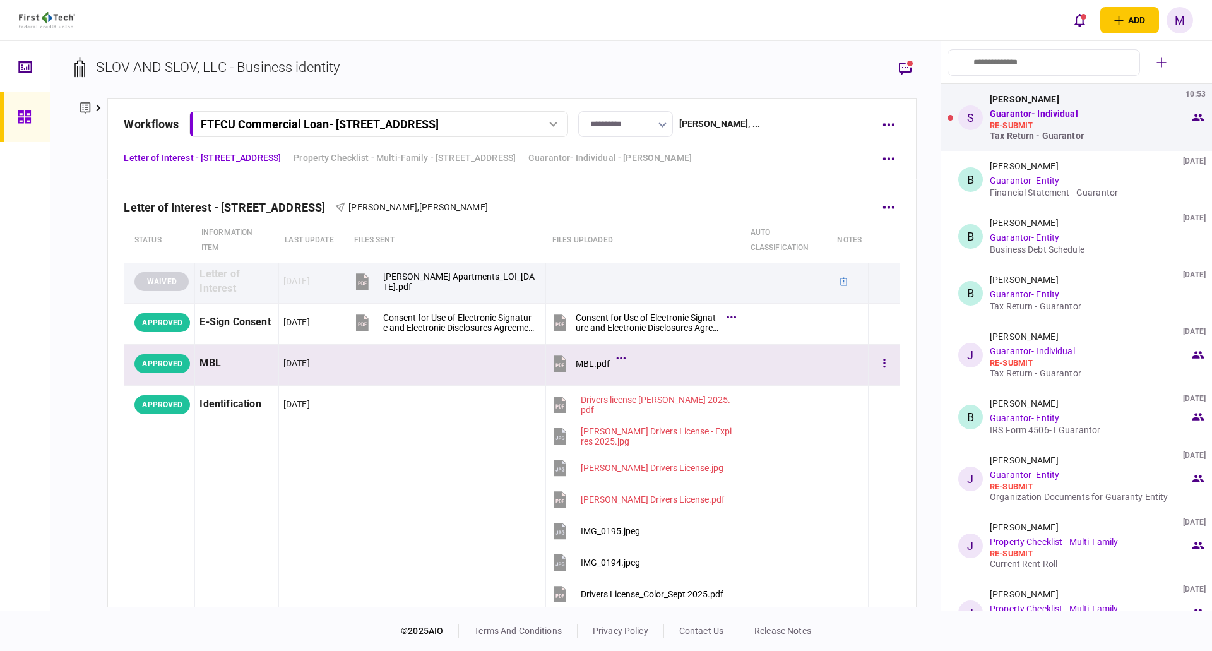
scroll to position [589, 0]
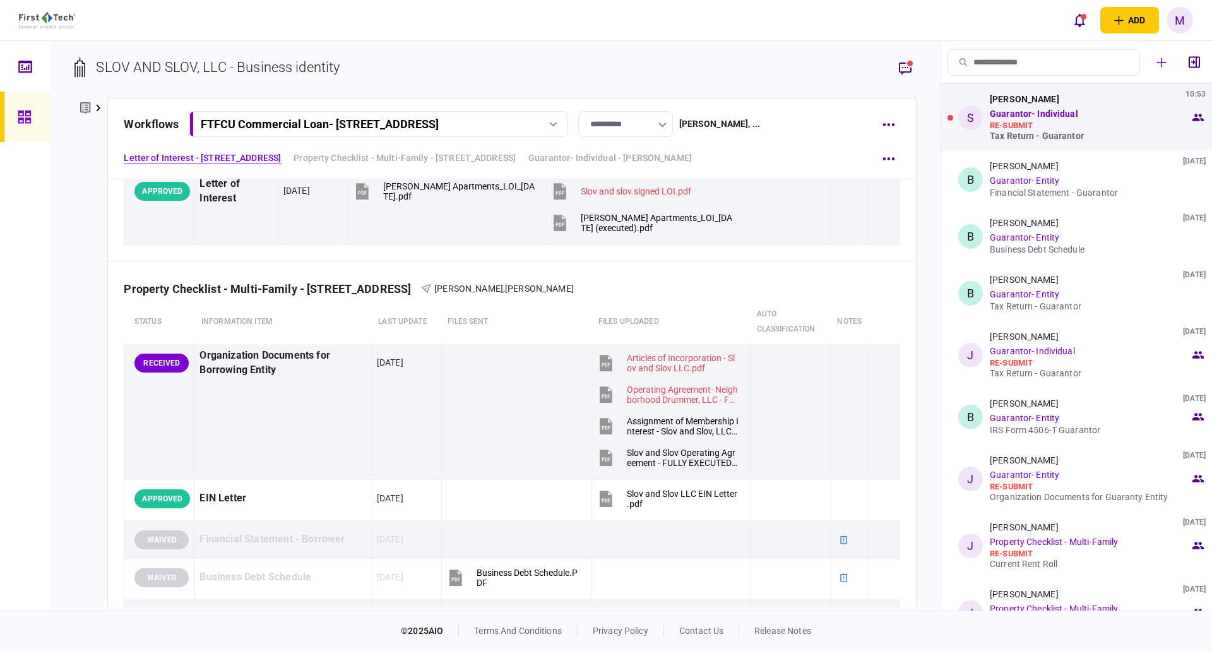
click at [1006, 126] on div "re-submit" at bounding box center [1090, 126] width 200 height 10
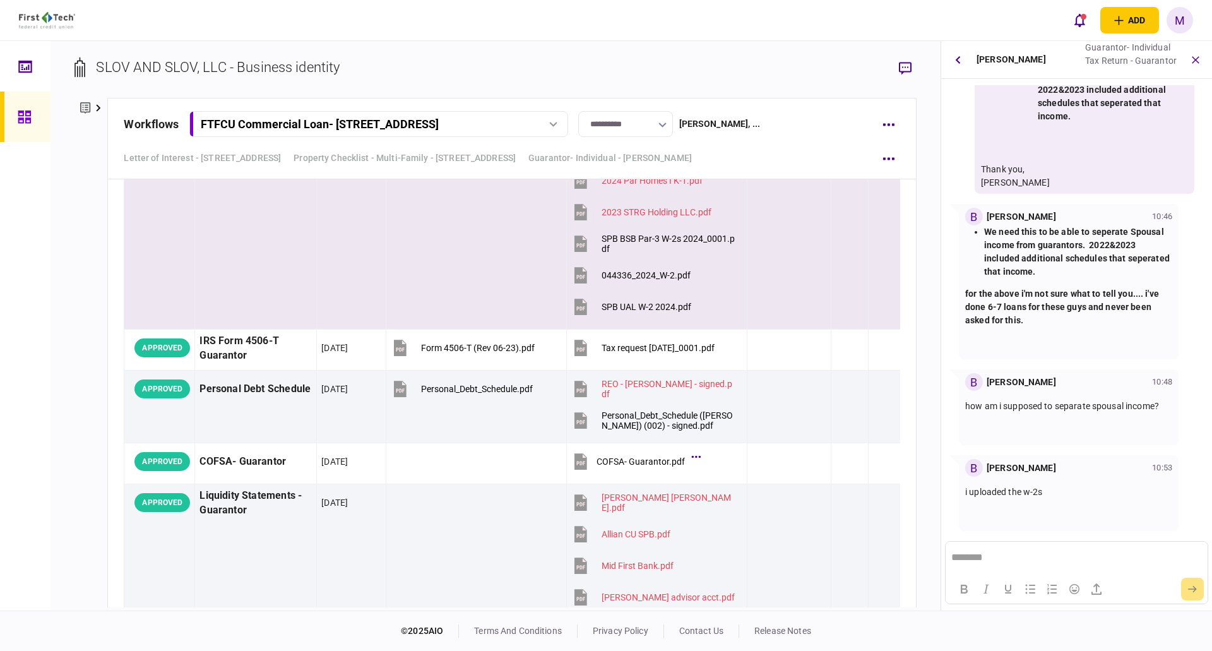
scroll to position [6482, 0]
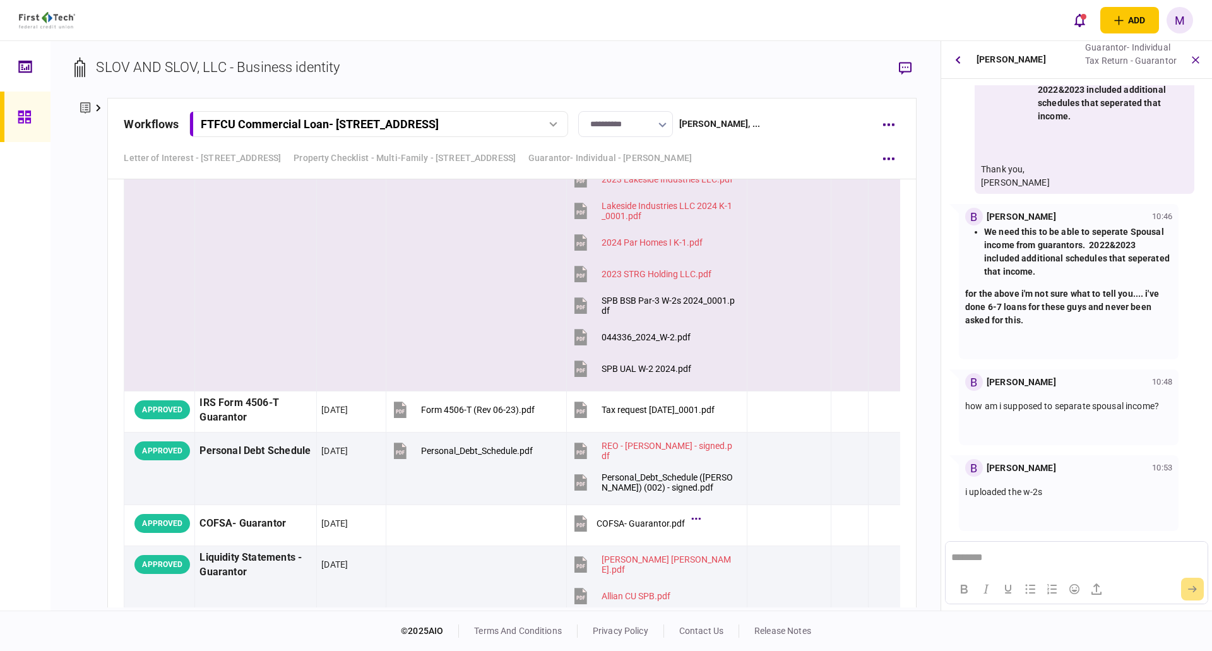
click at [576, 371] on icon at bounding box center [580, 371] width 8 height 4
drag, startPoint x: 571, startPoint y: 336, endPoint x: 573, endPoint y: 322, distance: 13.9
click at [575, 336] on icon at bounding box center [581, 338] width 13 height 16
click at [575, 304] on icon at bounding box center [581, 306] width 13 height 16
click at [1188, 587] on button "submit" at bounding box center [1192, 589] width 23 height 23
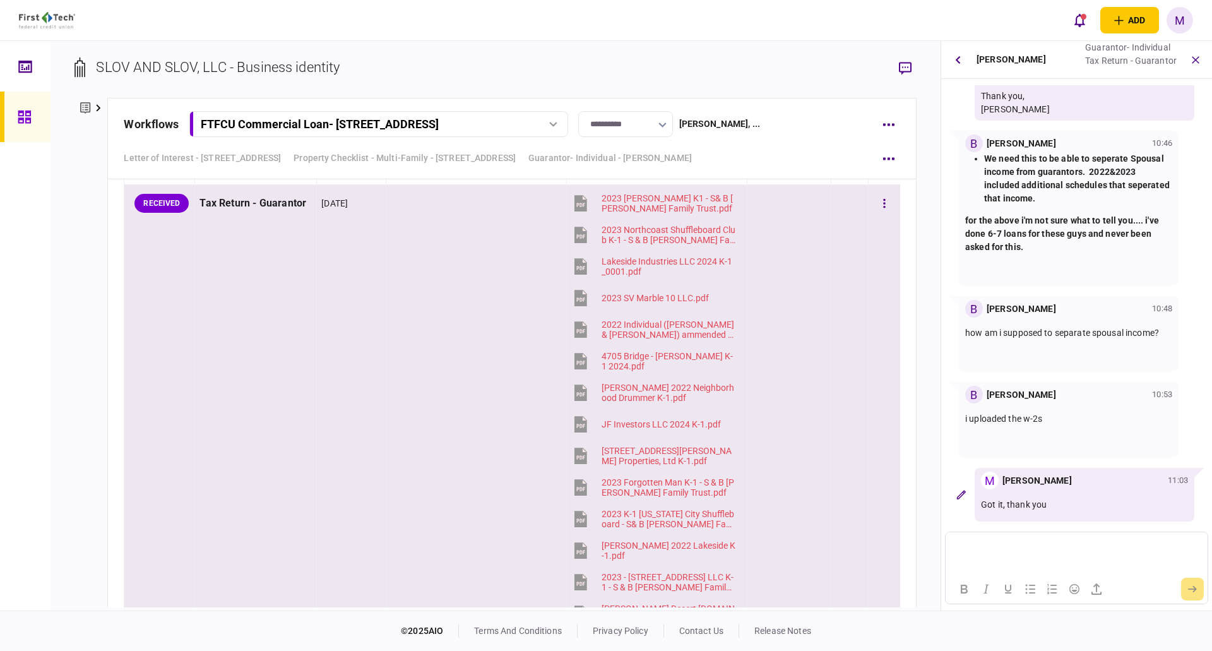
scroll to position [4566, 0]
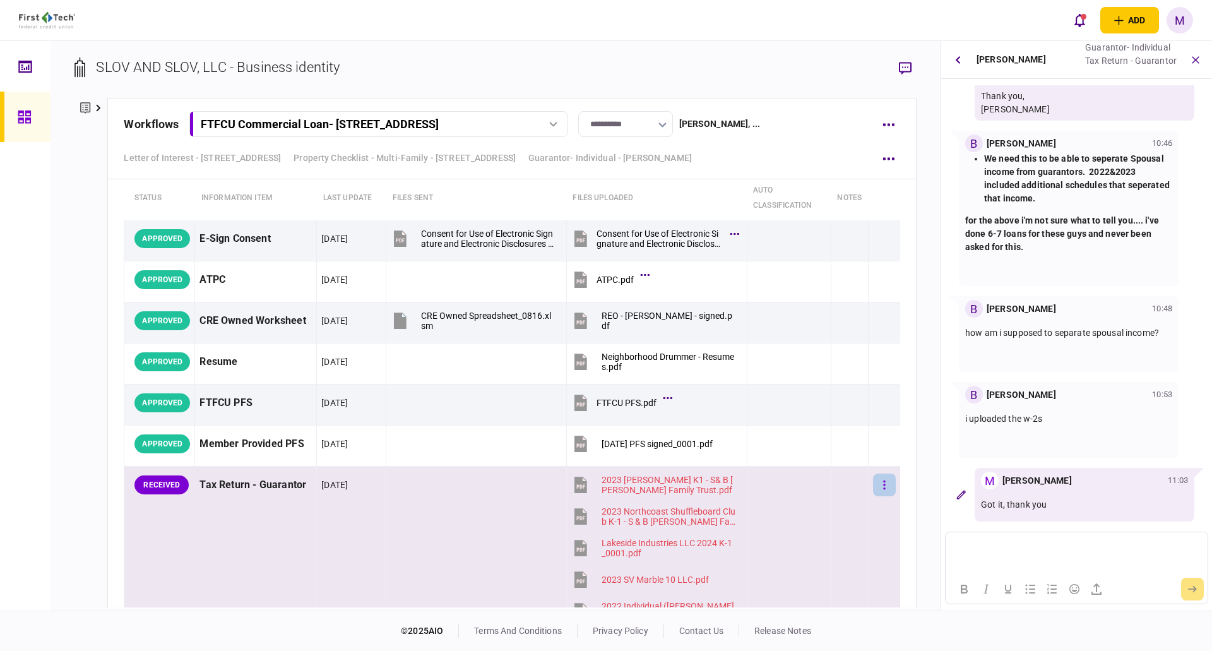
click at [873, 480] on button "button" at bounding box center [884, 485] width 23 height 23
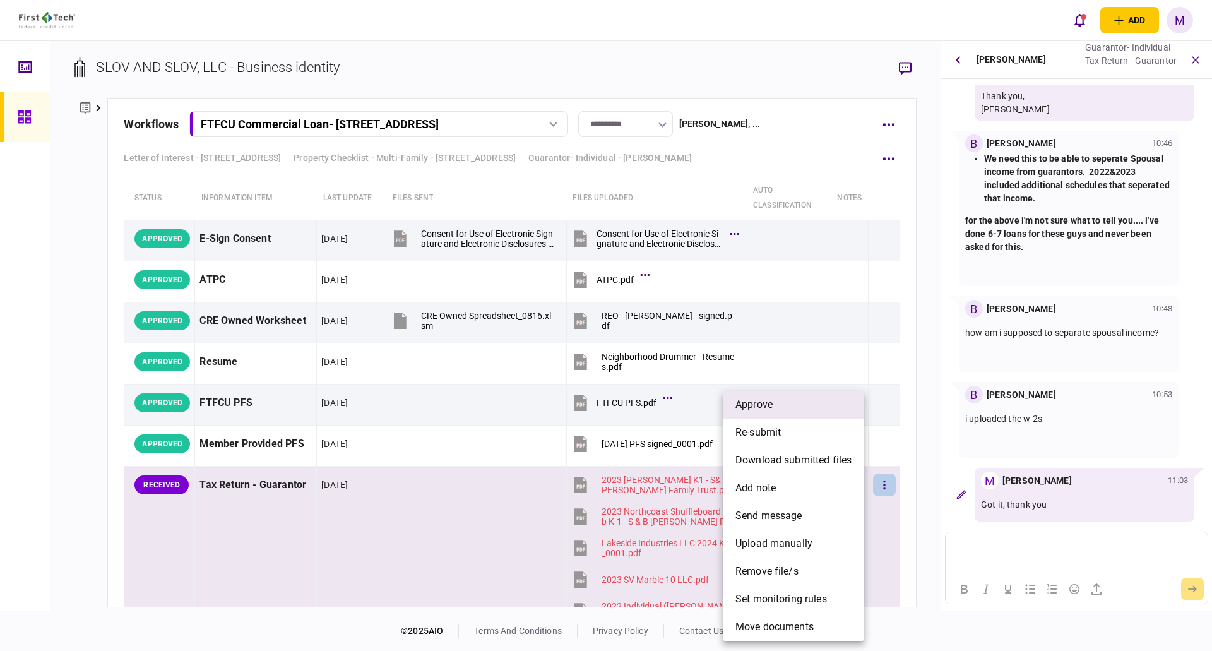
click at [793, 399] on li "approve" at bounding box center [793, 405] width 141 height 28
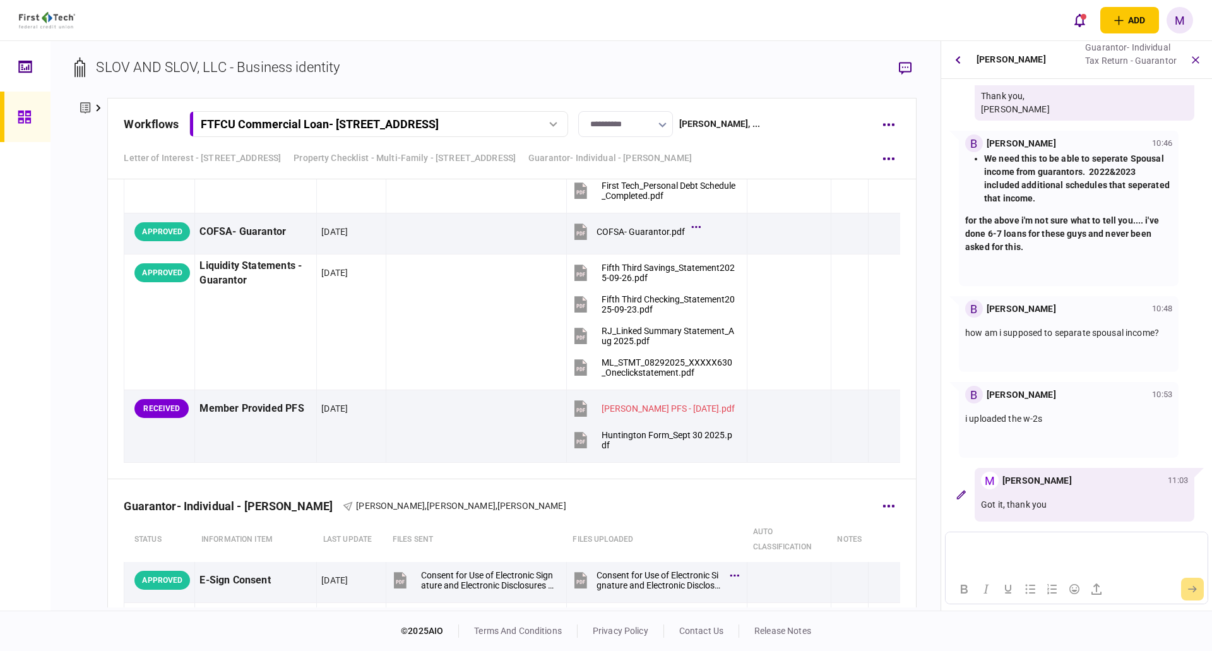
scroll to position [4272, 0]
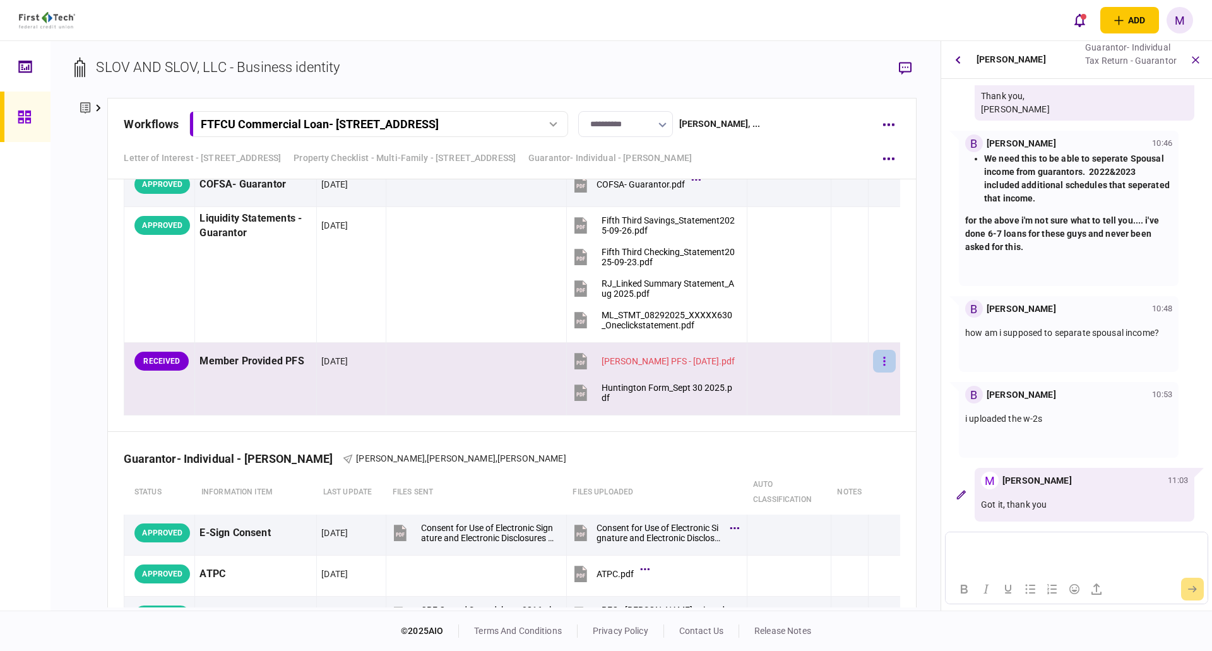
click at [883, 360] on icon "button" at bounding box center [884, 361] width 2 height 9
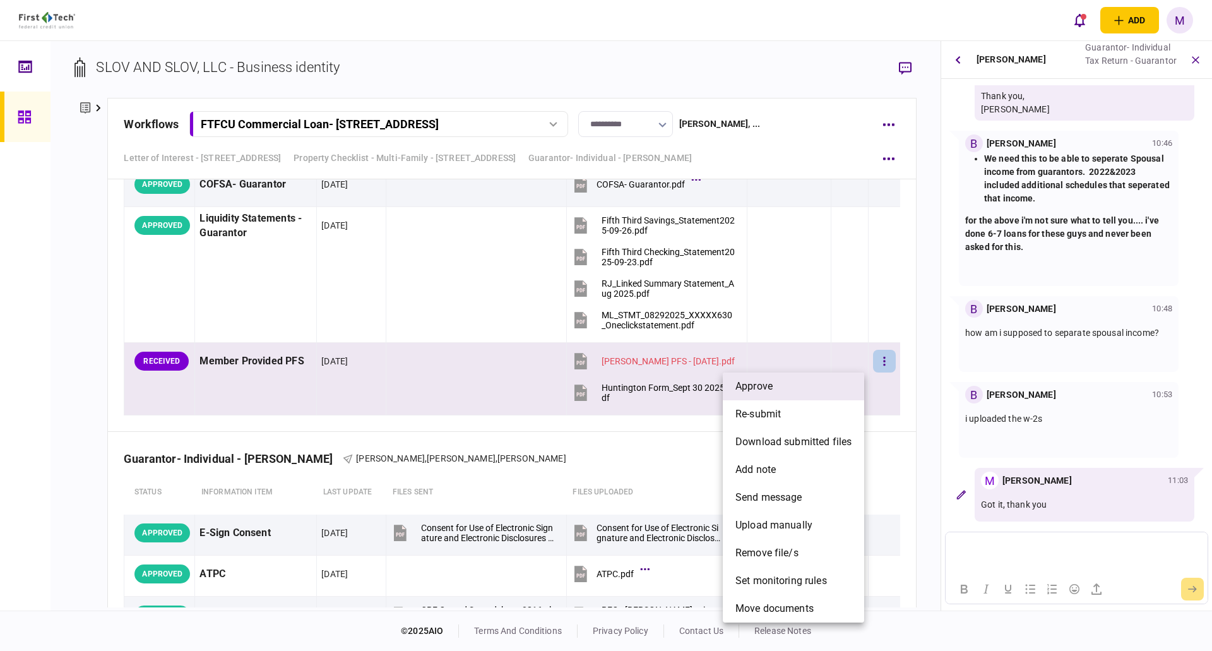
click at [830, 390] on li "approve" at bounding box center [793, 386] width 141 height 28
